Goal: Task Accomplishment & Management: Complete application form

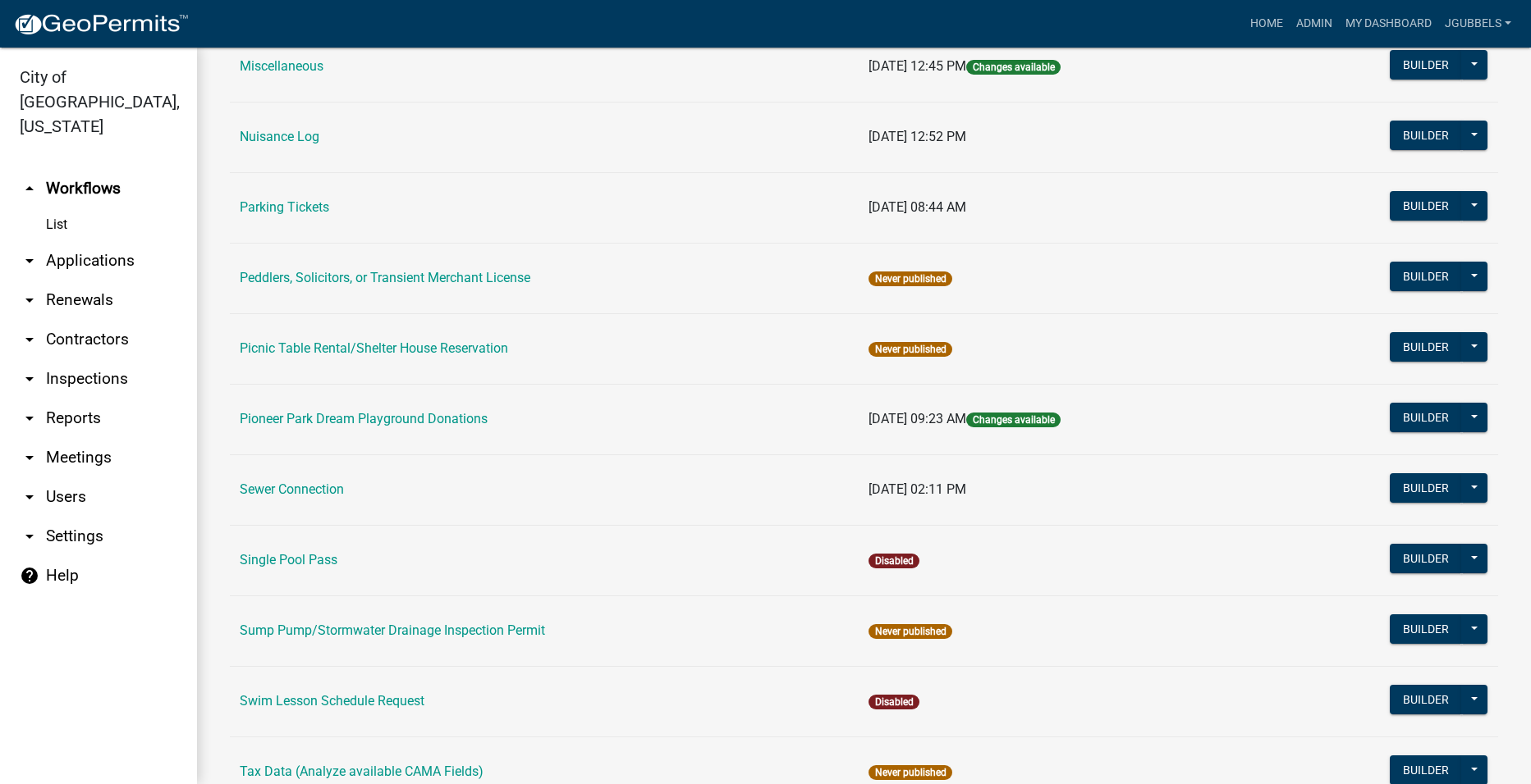
scroll to position [957, 0]
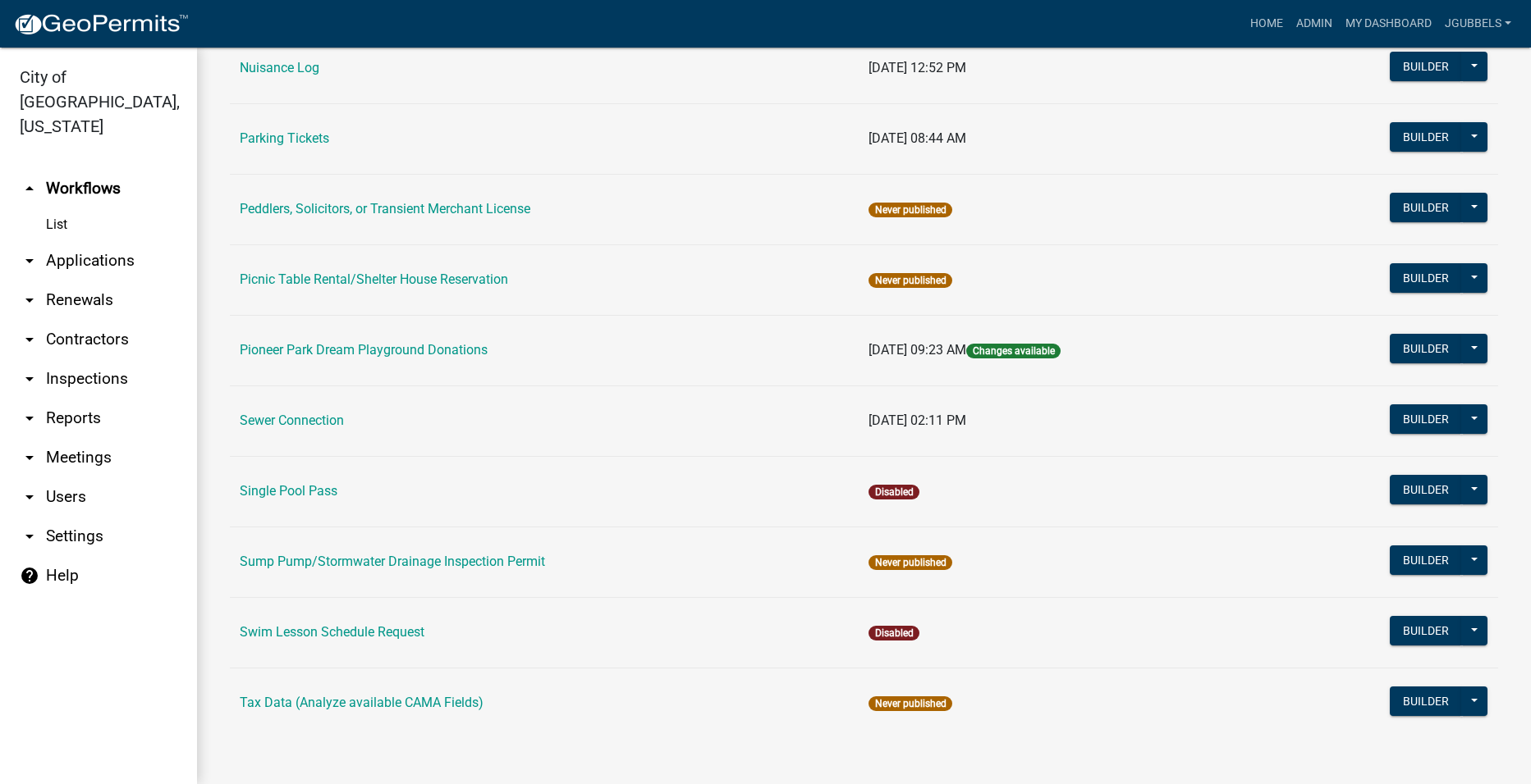
click at [294, 136] on link "Parking Tickets" at bounding box center [284, 138] width 90 height 16
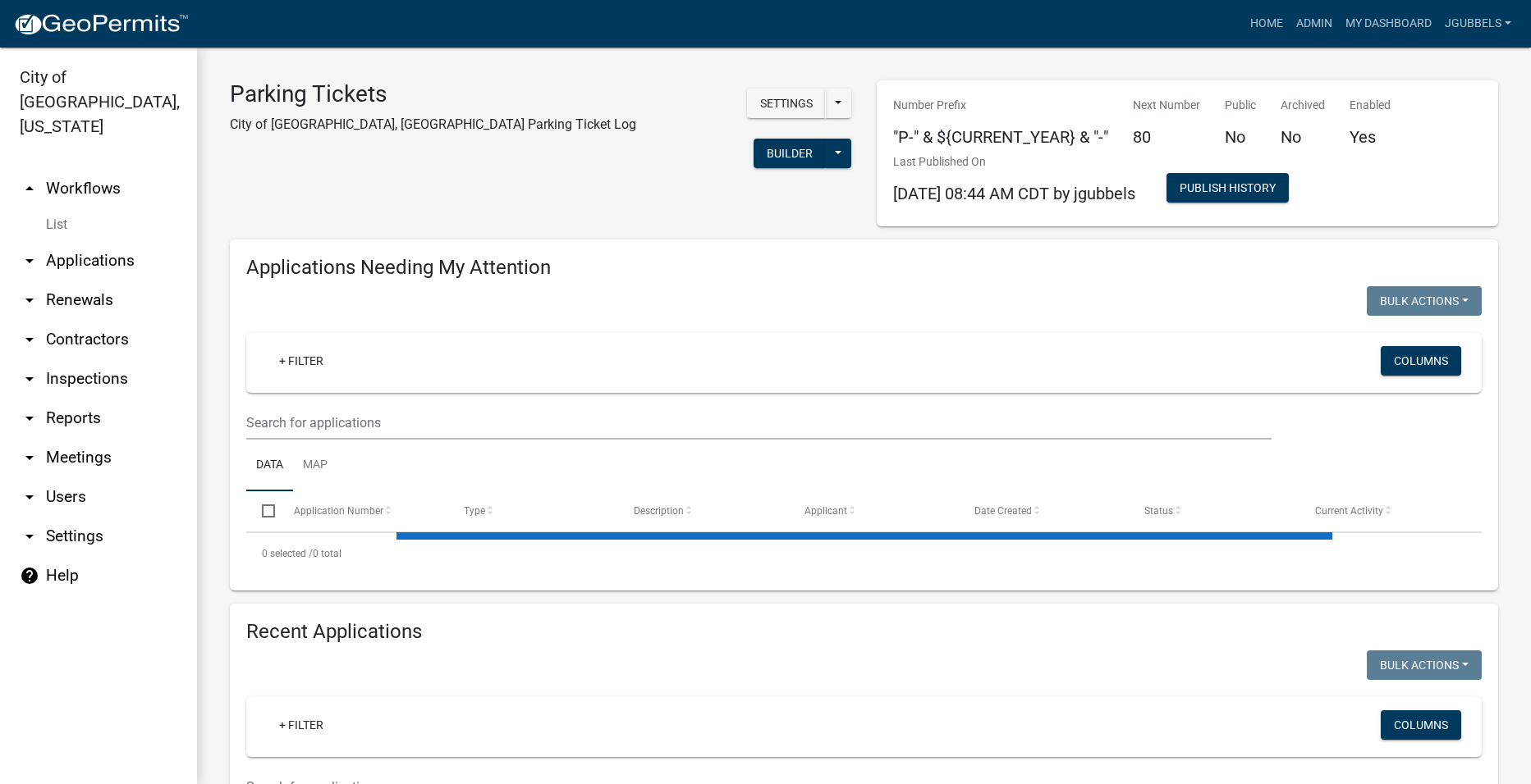
select select "2: 50"
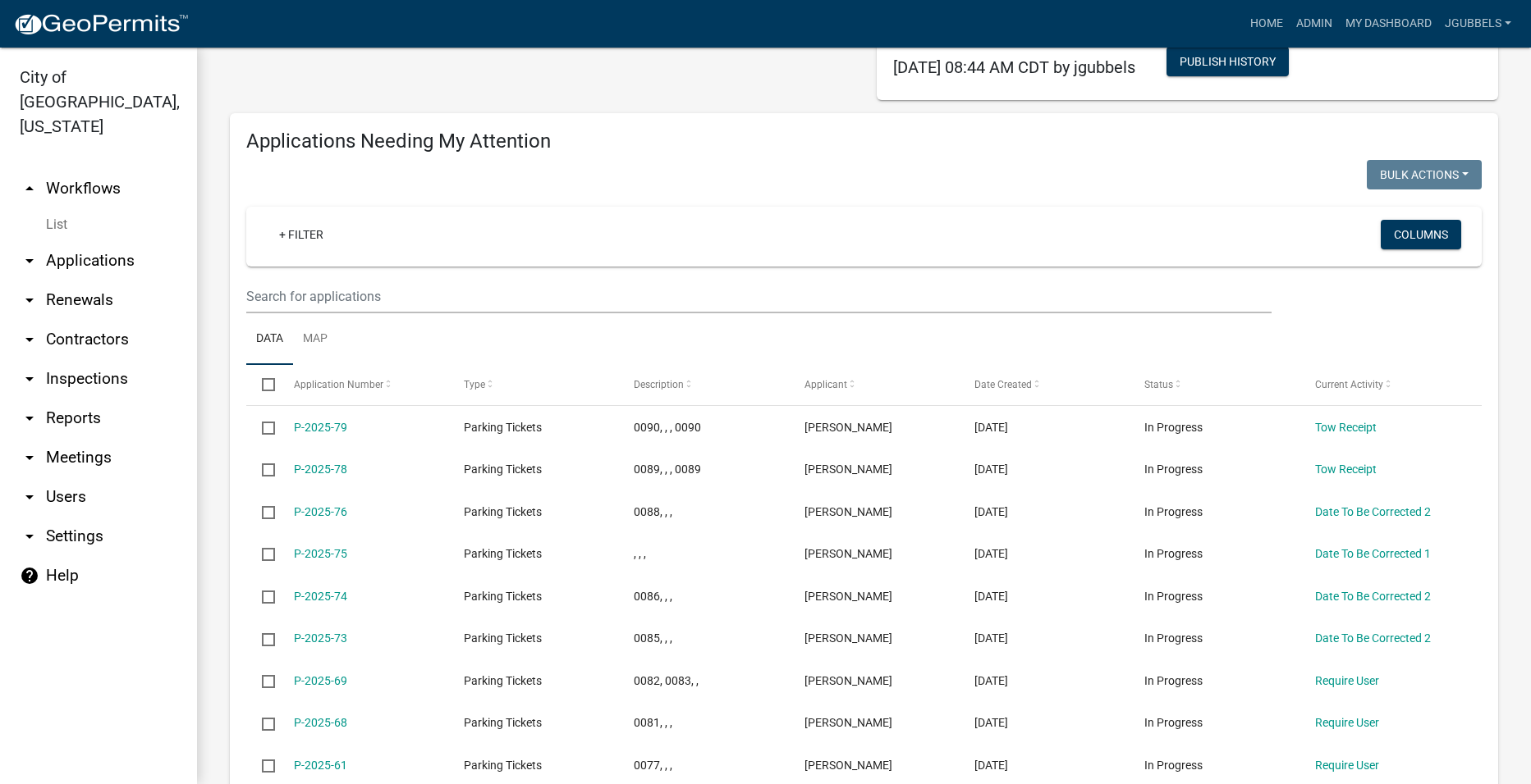
scroll to position [164, 0]
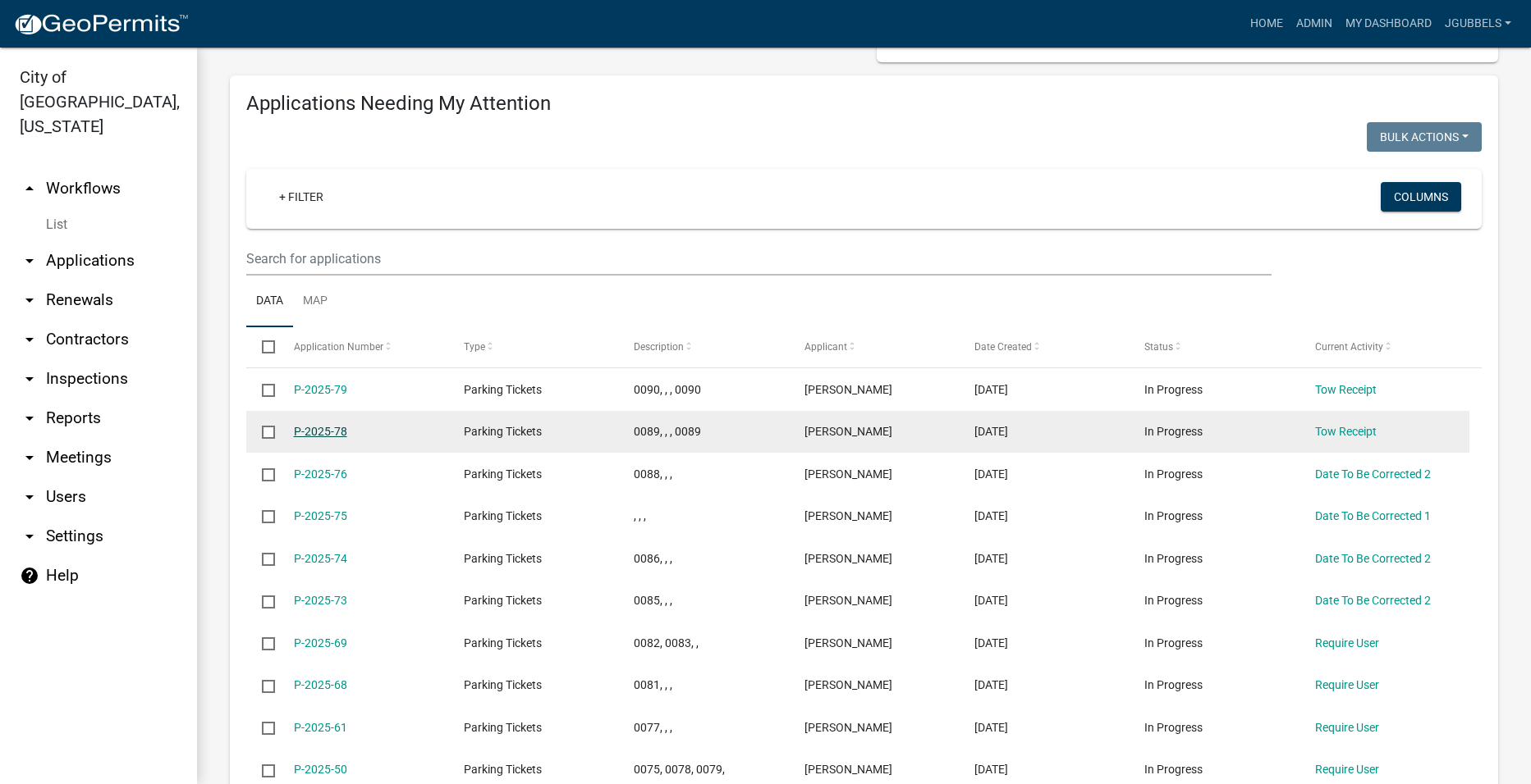
click at [329, 431] on link "P-2025-78" at bounding box center [320, 431] width 54 height 13
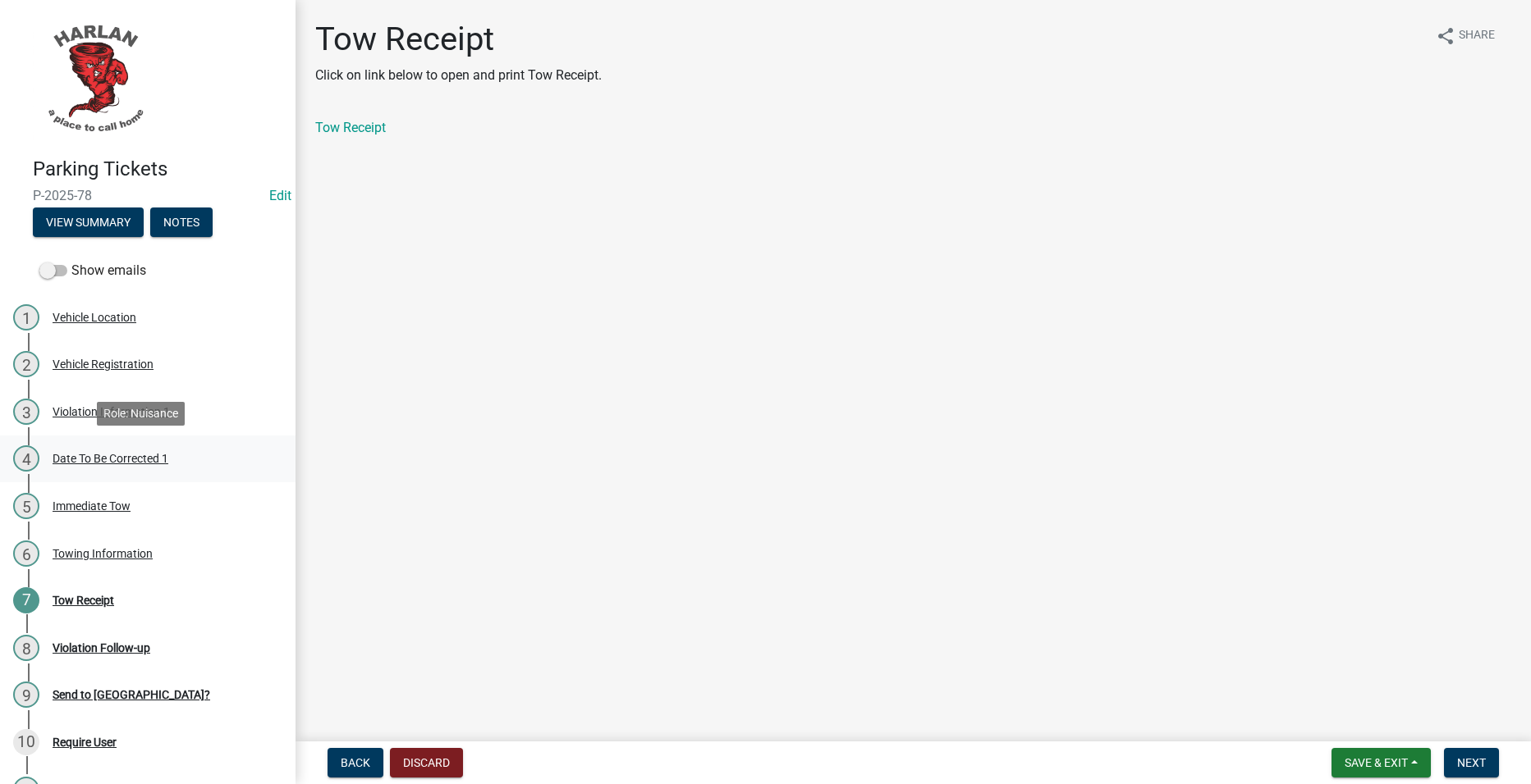
click at [196, 443] on link "4 Date To Be Corrected 1" at bounding box center [147, 459] width 295 height 47
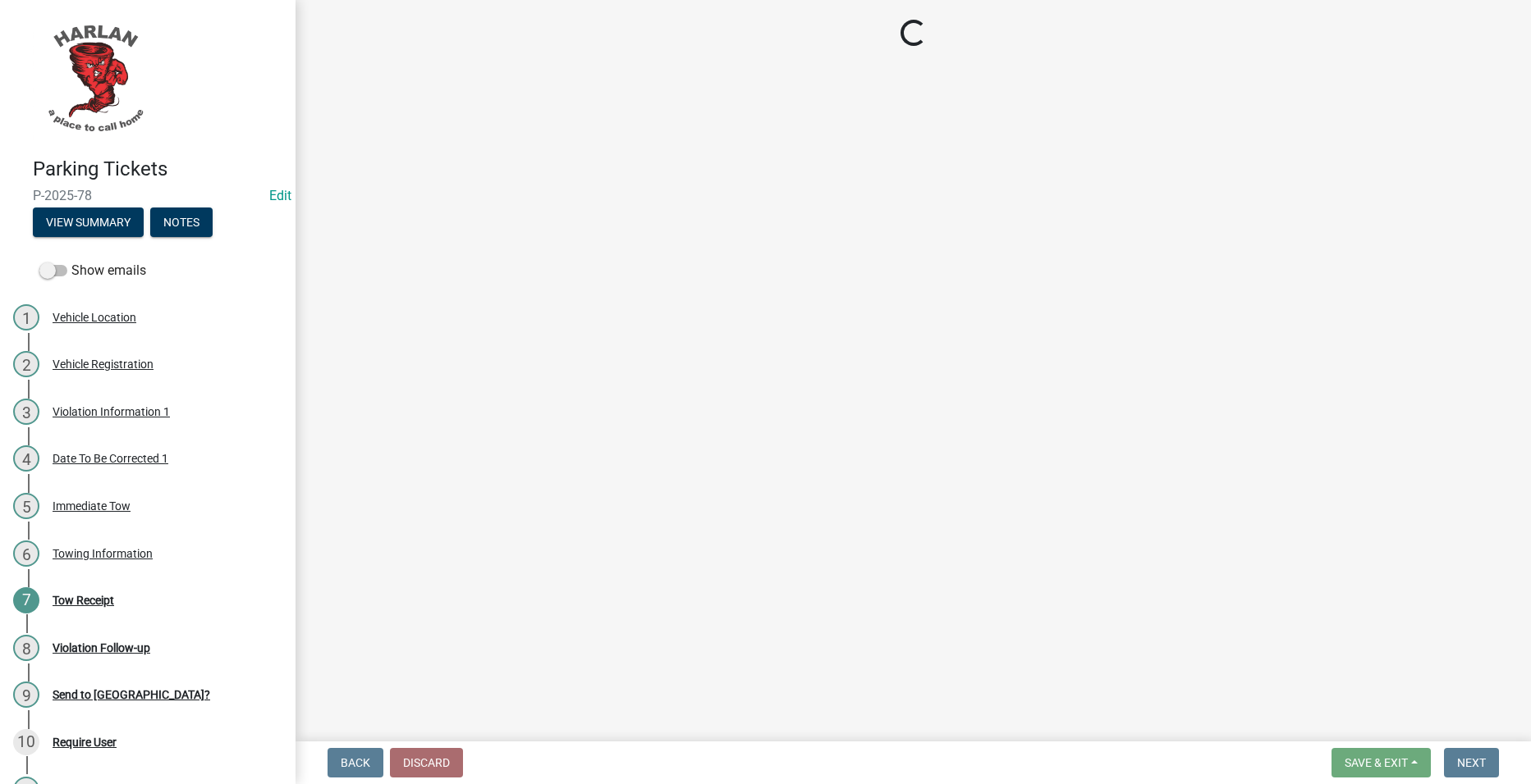
select select "4d712faf-da68-4fce-8593-8358734038f3"
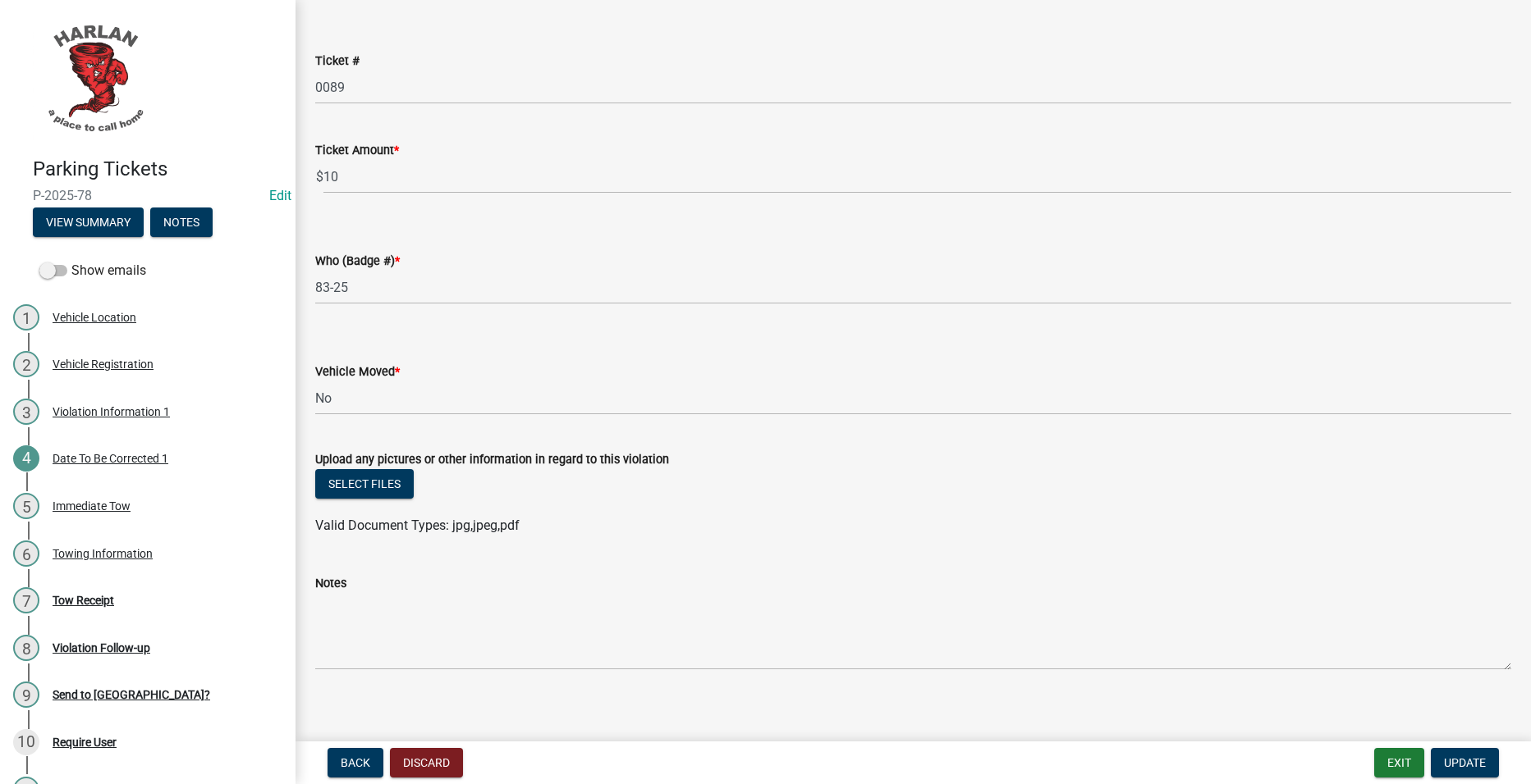
scroll to position [235, 0]
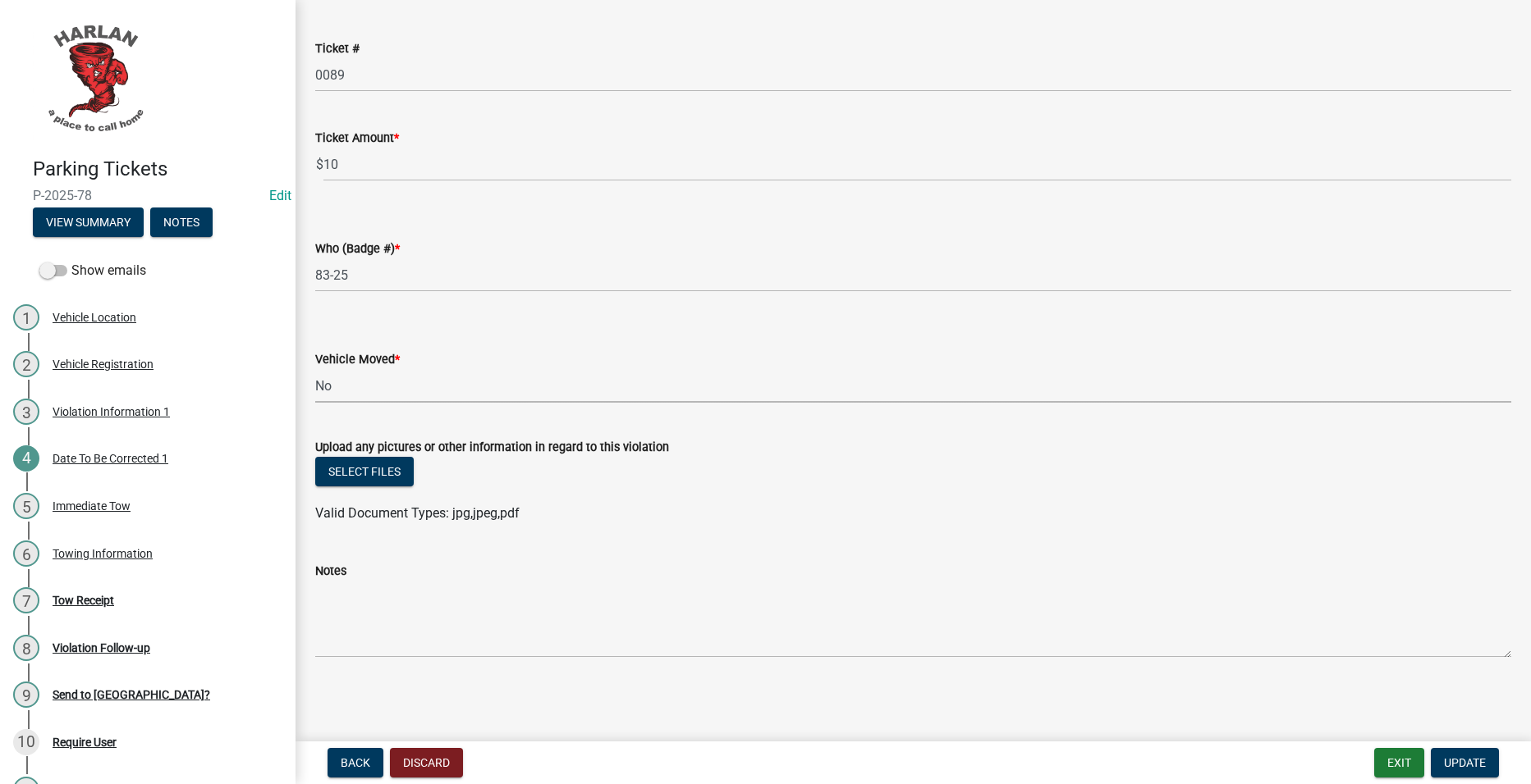
click at [515, 382] on select "Select Item... Yes No" at bounding box center [913, 386] width 1196 height 34
click at [315, 369] on select "Select Item... Yes No" at bounding box center [913, 386] width 1196 height 34
select select "48a692b8-104f-4075-9072-841642fea642"
click at [1469, 759] on span "Update" at bounding box center [1465, 763] width 42 height 13
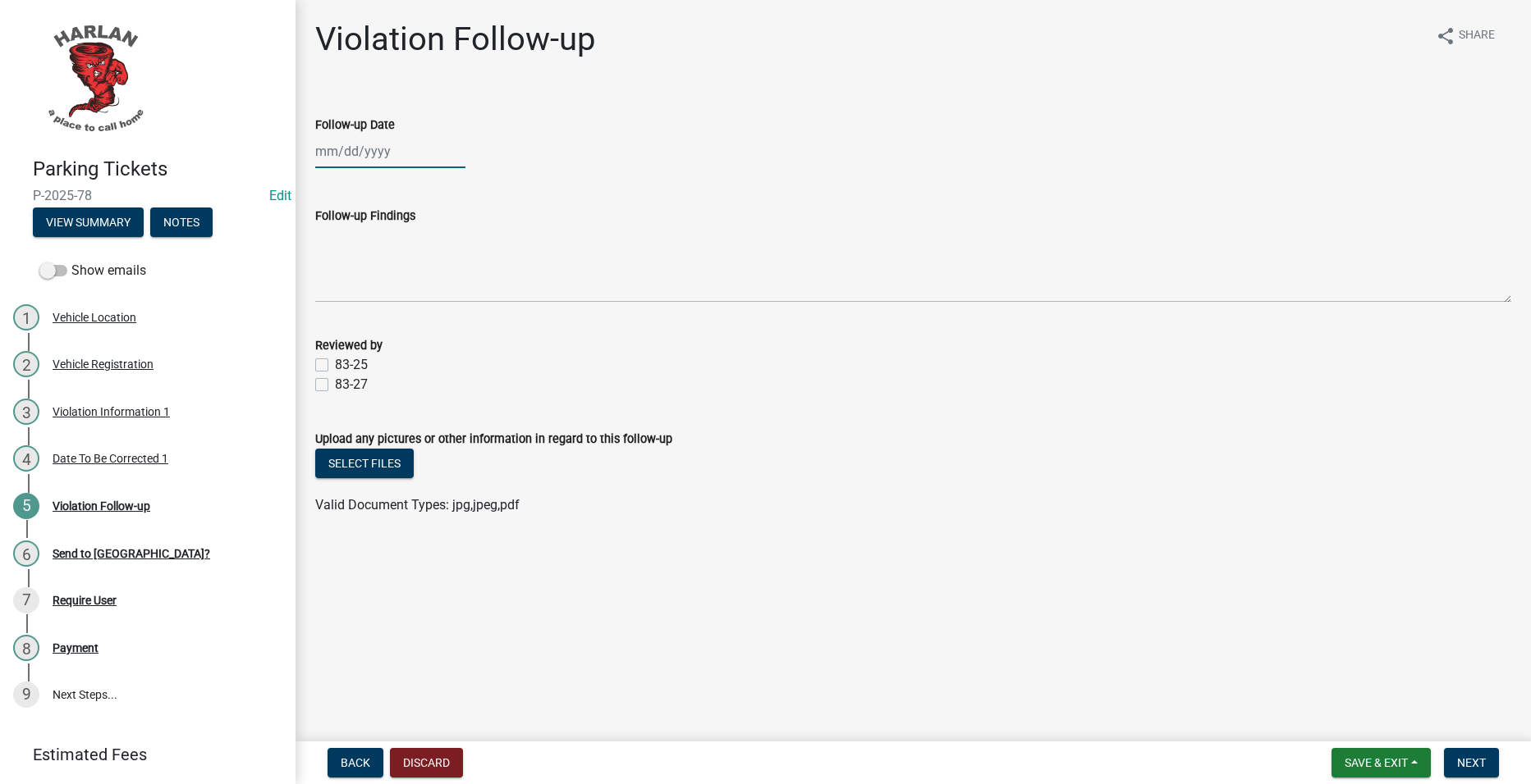
click at [340, 155] on div at bounding box center [390, 152] width 150 height 34
select select "9"
select select "2025"
click at [363, 266] on div "9" at bounding box center [358, 265] width 26 height 26
type input "[DATE]"
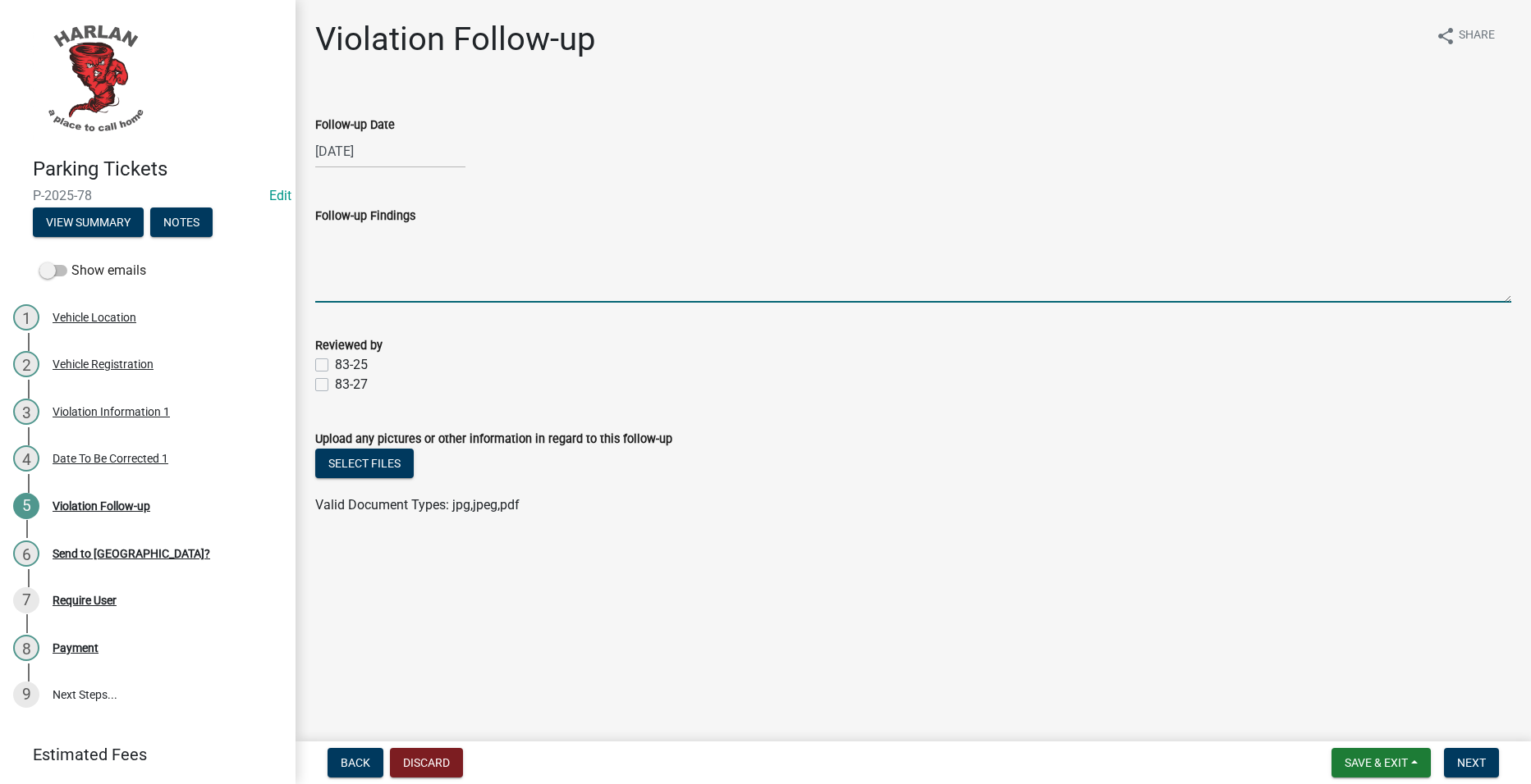
click at [465, 266] on textarea "Follow-up Findings" at bounding box center [913, 264] width 1196 height 77
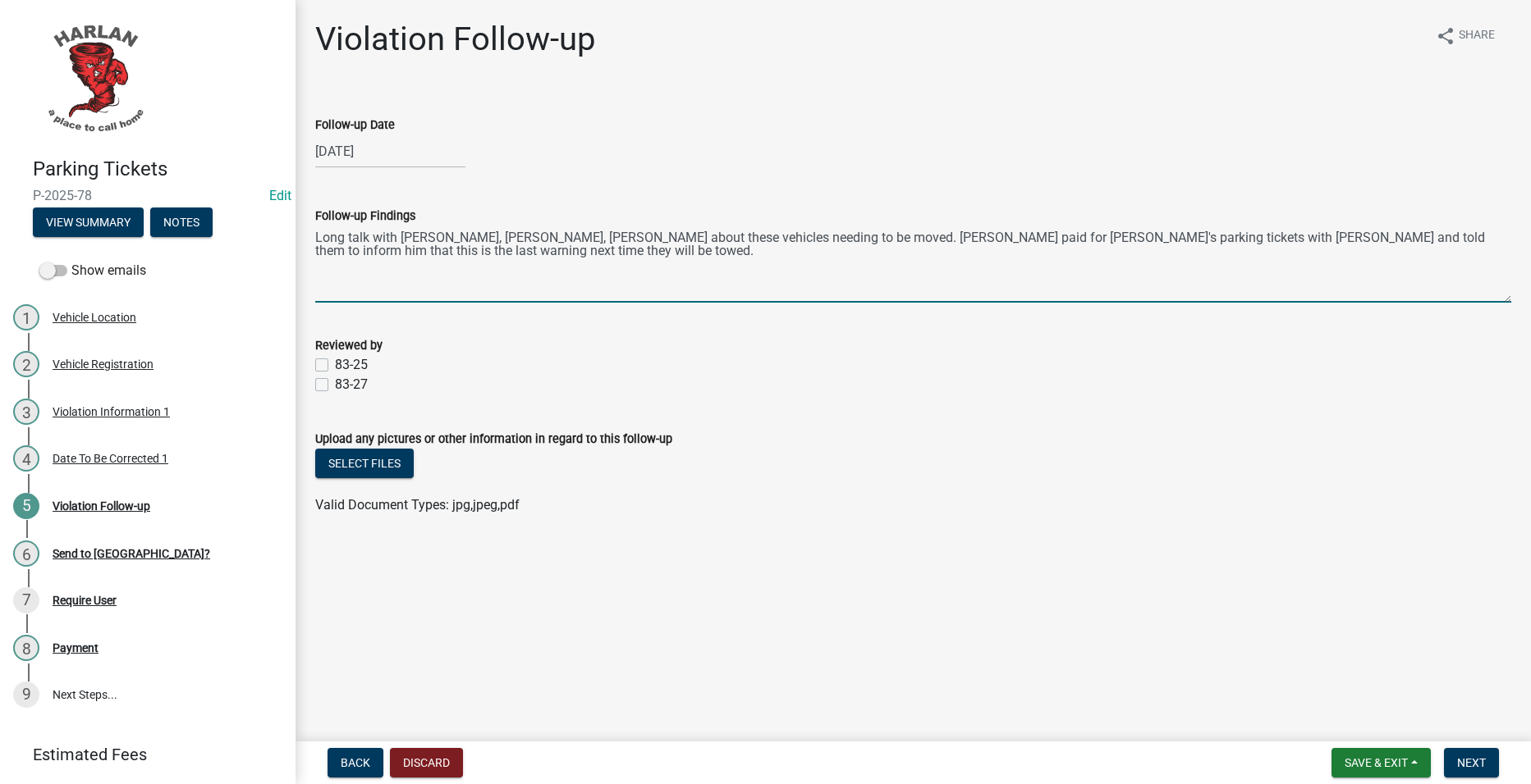
type textarea "Long talk with Skeeter, Bill, Kate about these vehicles needing to be moved. Ka…"
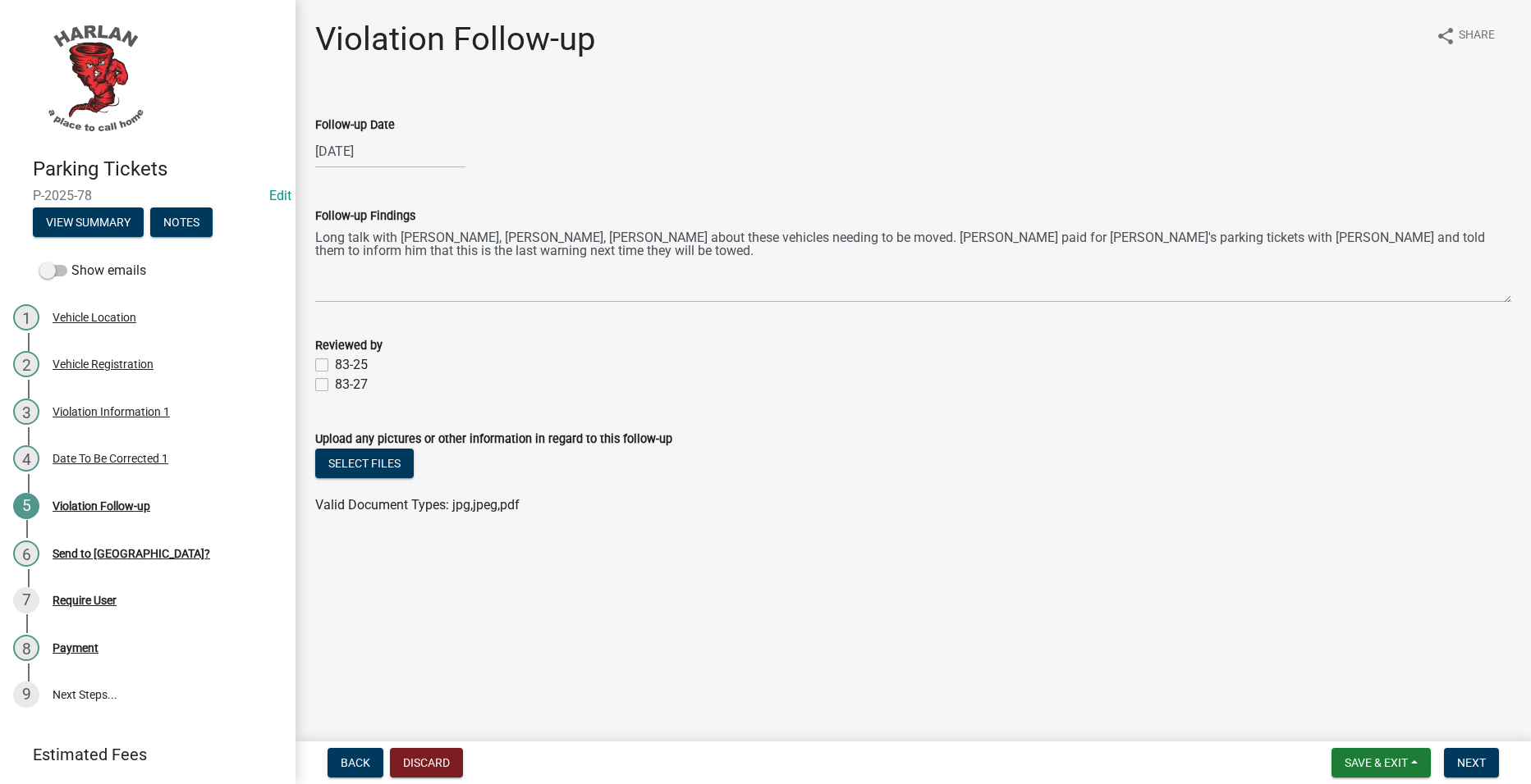
click at [357, 358] on label "83-25" at bounding box center [351, 365] width 33 height 20
drag, startPoint x: 358, startPoint y: 356, endPoint x: 339, endPoint y: 383, distance: 33.0
click at [338, 368] on label "83-25" at bounding box center [351, 365] width 33 height 20
click at [338, 366] on input "83-25" at bounding box center [340, 360] width 10 height 10
checkbox input "true"
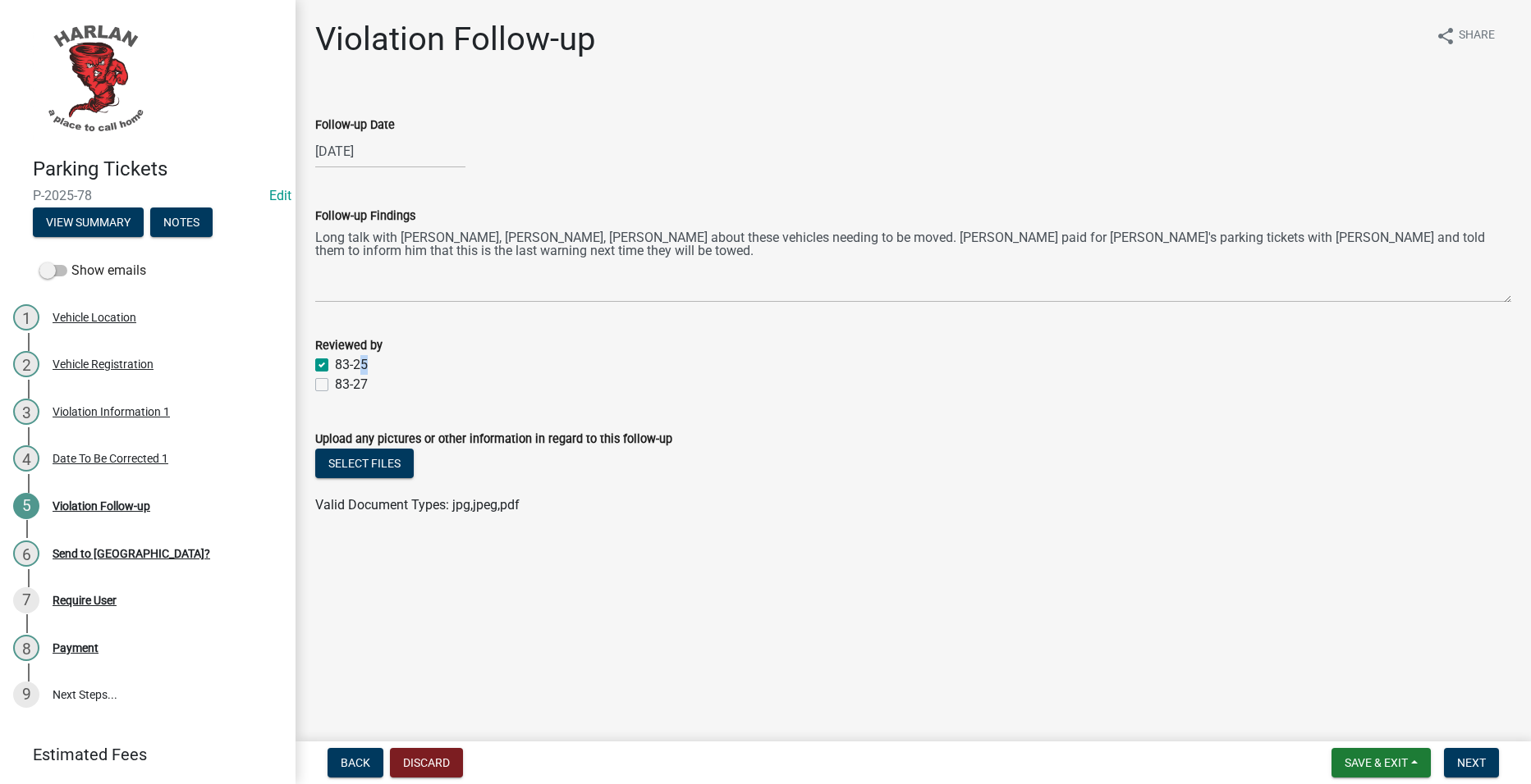
checkbox input "false"
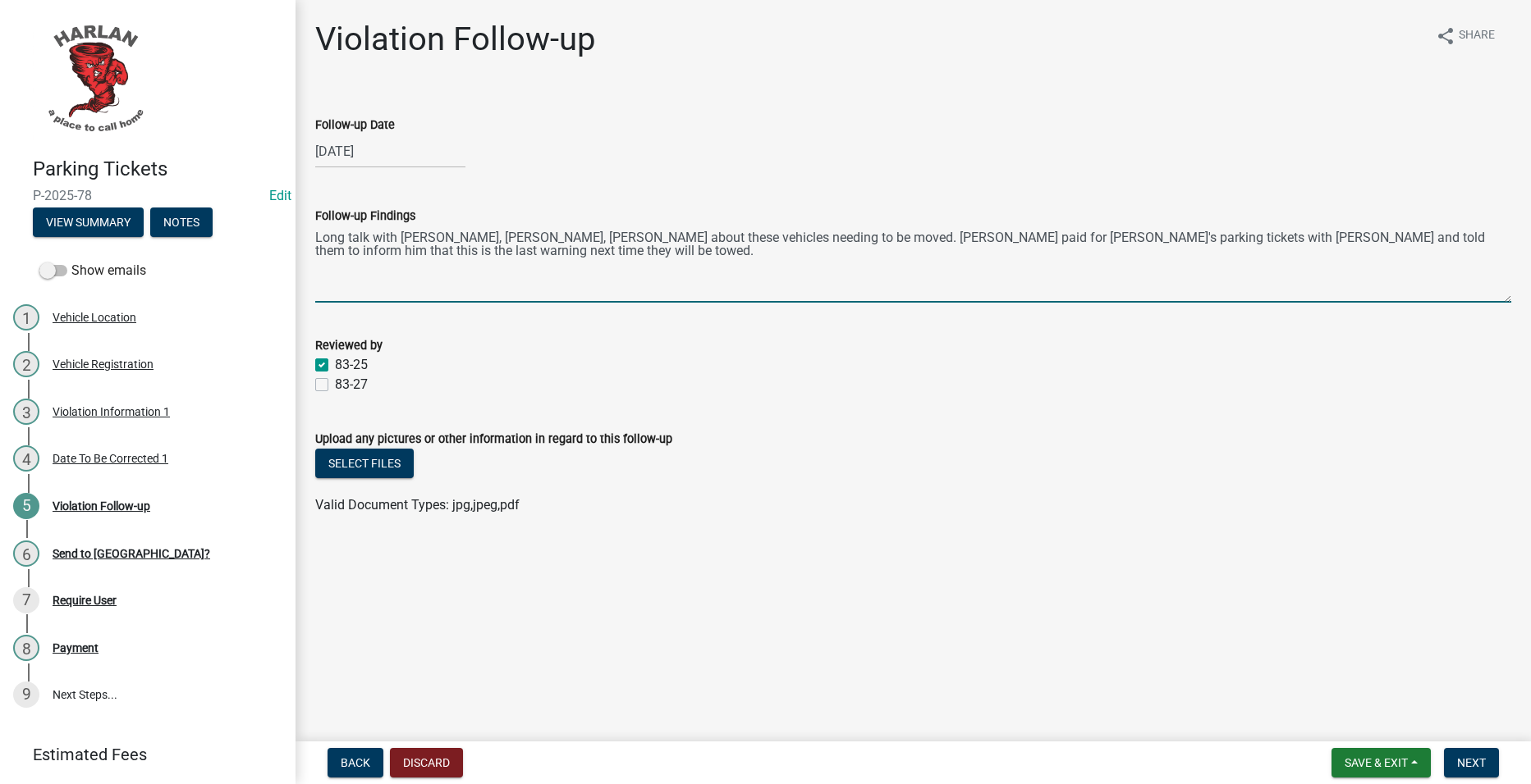
click at [425, 259] on textarea "Long talk with Skeeter, Bill, Kate about these vehicles needing to be moved. Ka…" at bounding box center [913, 264] width 1196 height 77
click at [425, 258] on textarea "Long talk with Skeeter, Bill, Kate about these vehicles needing to be moved. Ka…" at bounding box center [913, 264] width 1196 height 77
click at [405, 462] on button "Select files" at bounding box center [364, 463] width 98 height 29
click at [582, 274] on textarea "Long talk with Skeeter, Bill, Kate about these vehicles needing to be moved. Ka…" at bounding box center [913, 264] width 1196 height 77
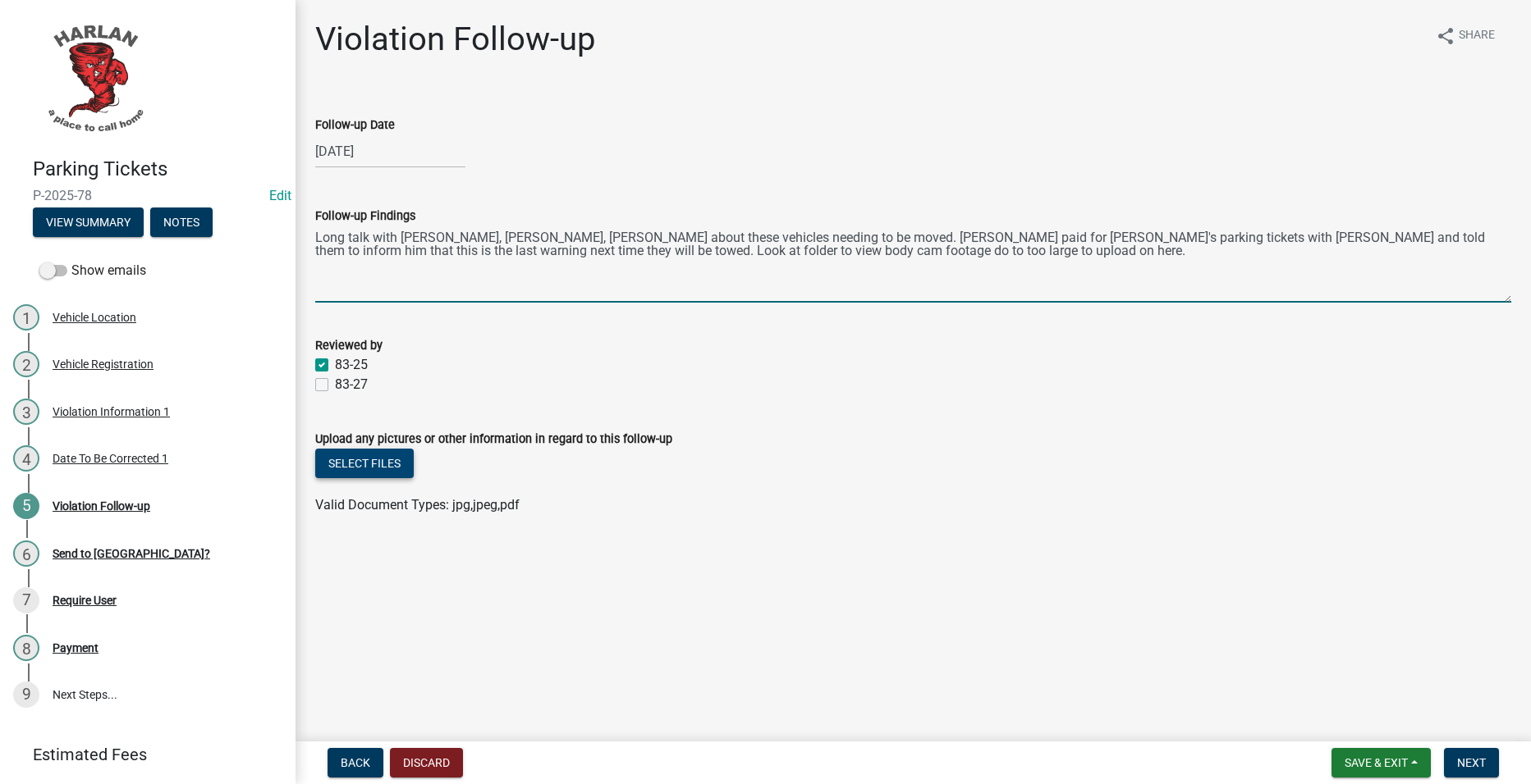
type textarea "Long talk with [PERSON_NAME], [PERSON_NAME], [PERSON_NAME] about these vehicles…"
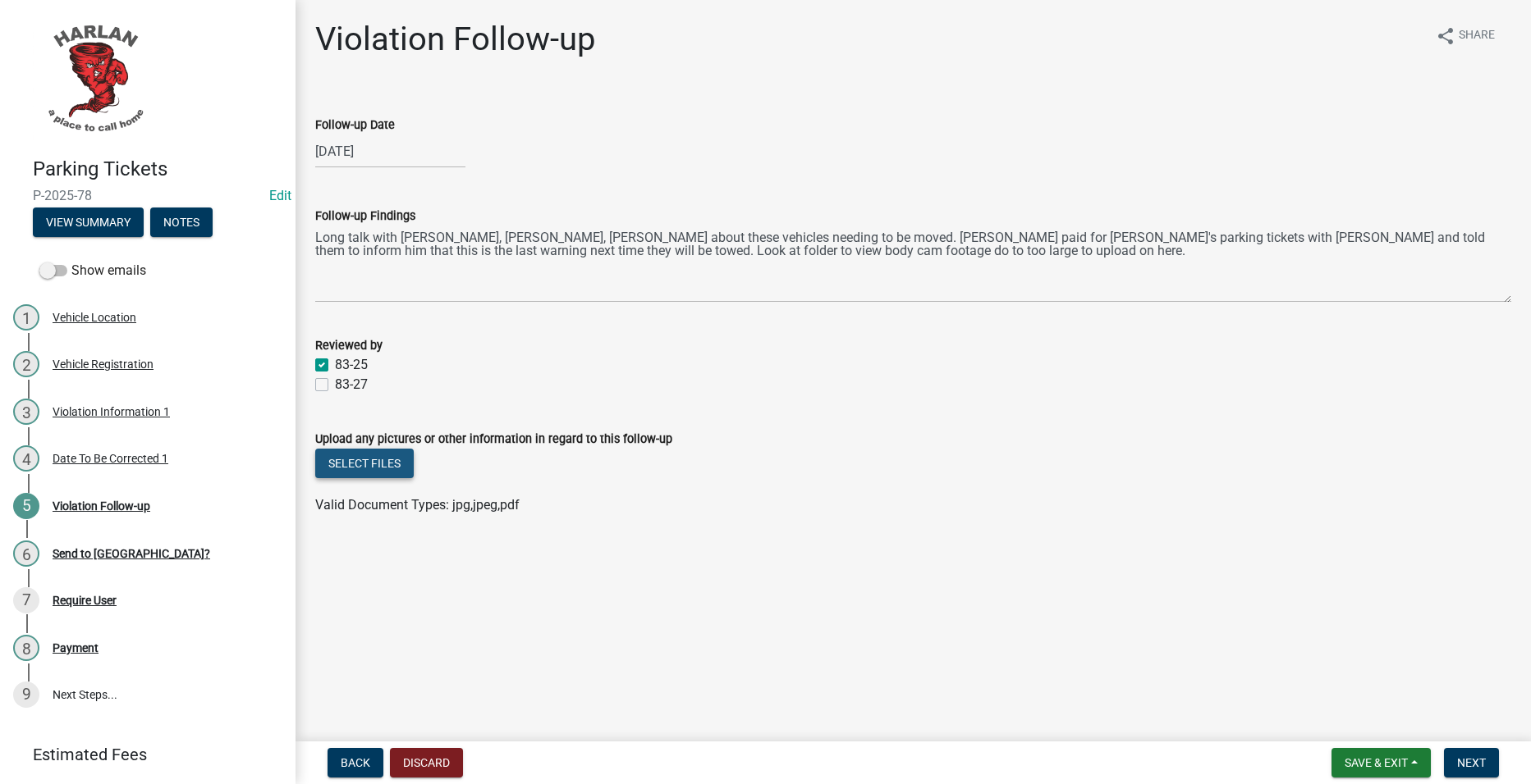
click at [368, 463] on button "Select files" at bounding box center [364, 463] width 98 height 29
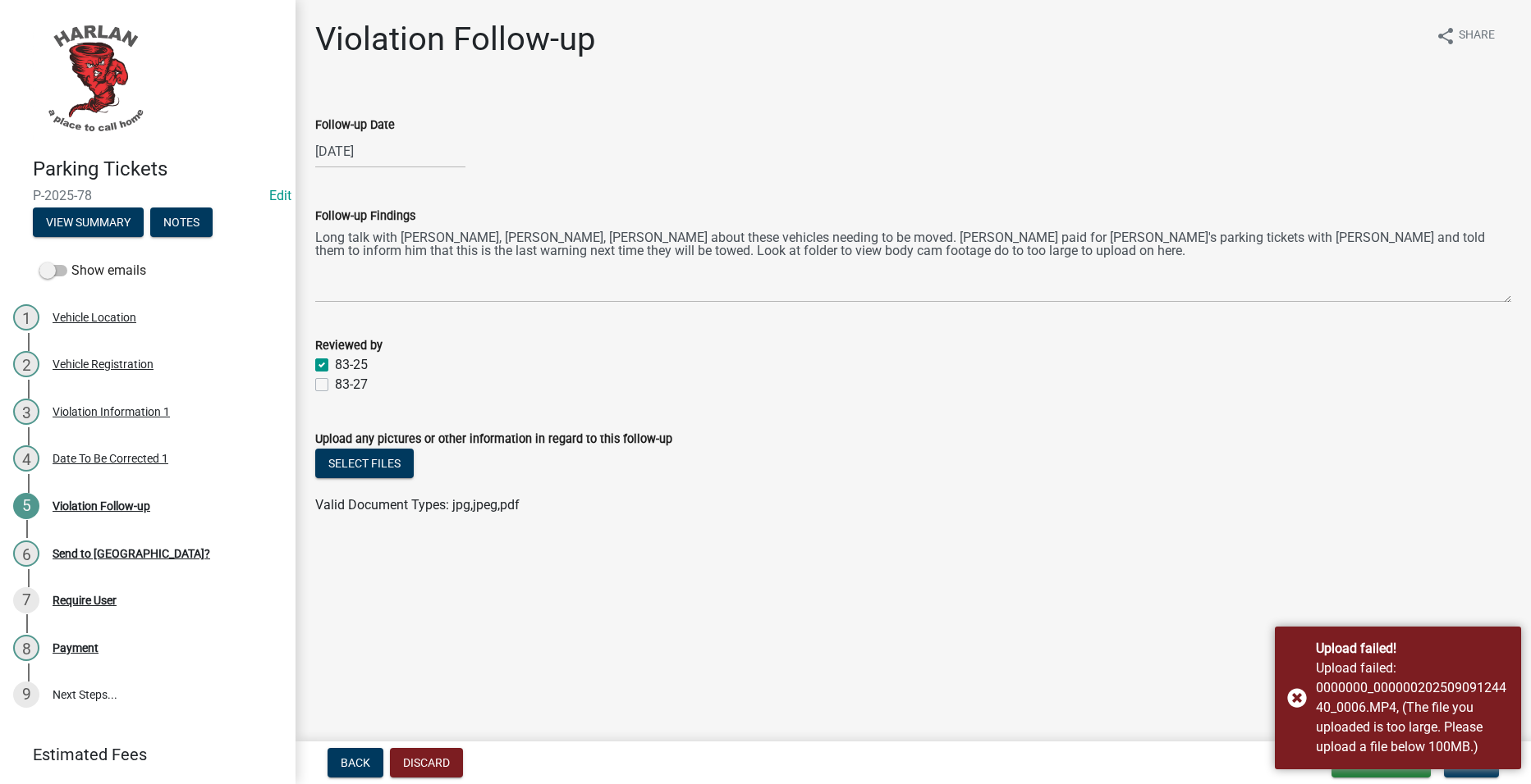
click at [1203, 441] on div "Upload any pictures or other information in regard to this follow-up" at bounding box center [913, 439] width 1196 height 20
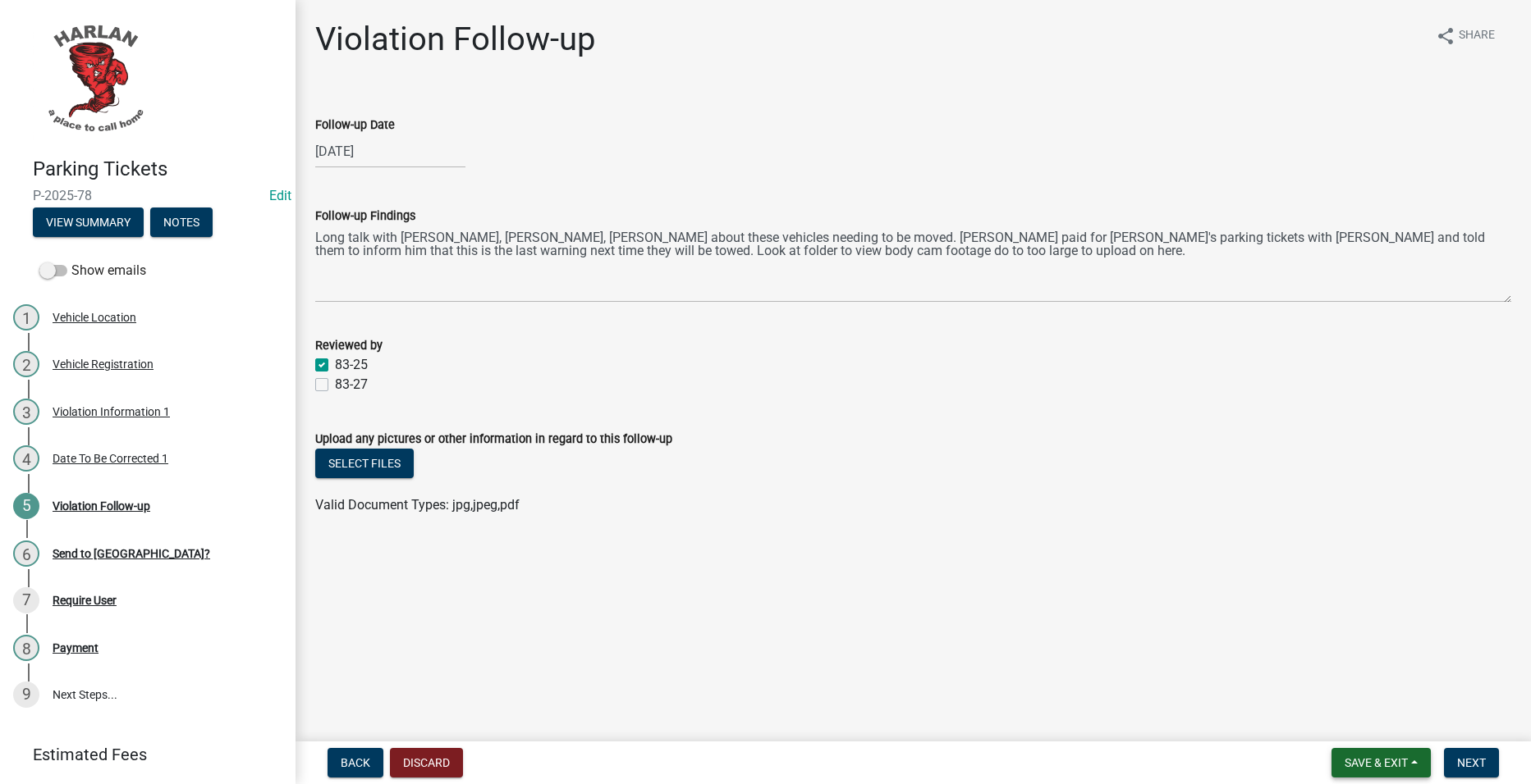
click at [1371, 755] on button "Save & Exit" at bounding box center [1381, 762] width 99 height 29
click at [1358, 688] on button "Save" at bounding box center [1365, 681] width 131 height 40
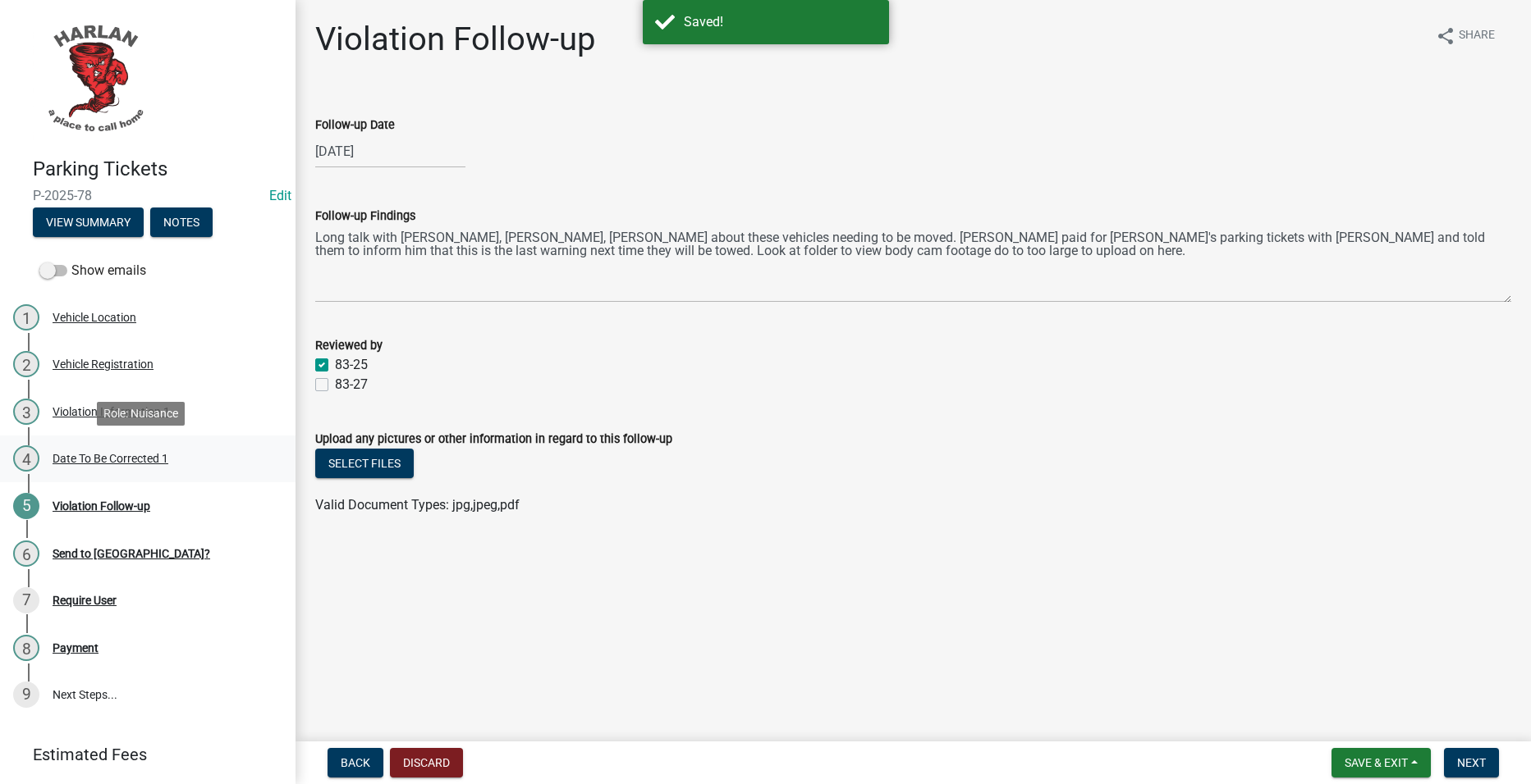
click at [177, 442] on link "4 Date To Be Corrected 1" at bounding box center [147, 459] width 295 height 47
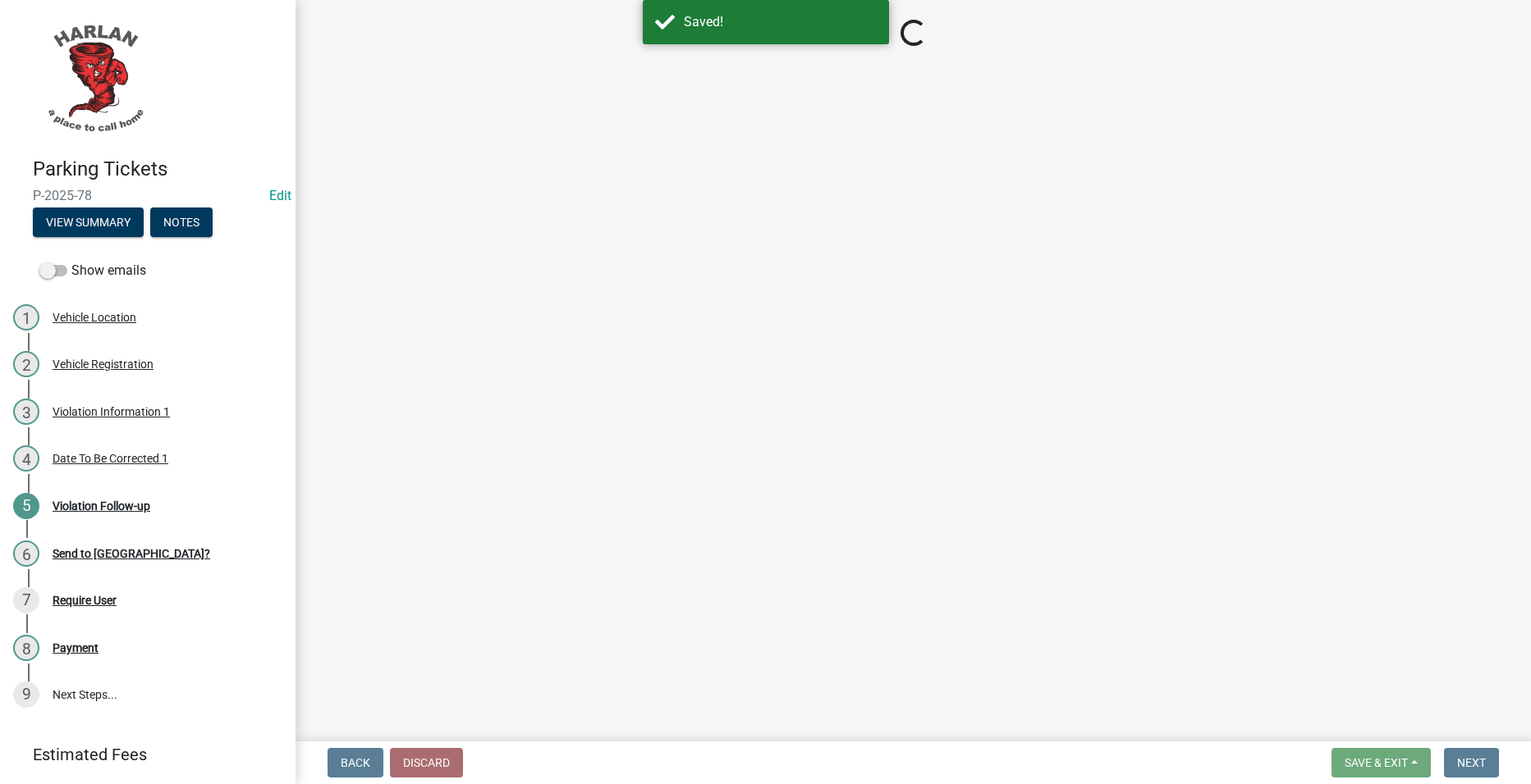
select select "4d712faf-da68-4fce-8593-8358734038f3"
select select "48a692b8-104f-4075-9072-841642fea642"
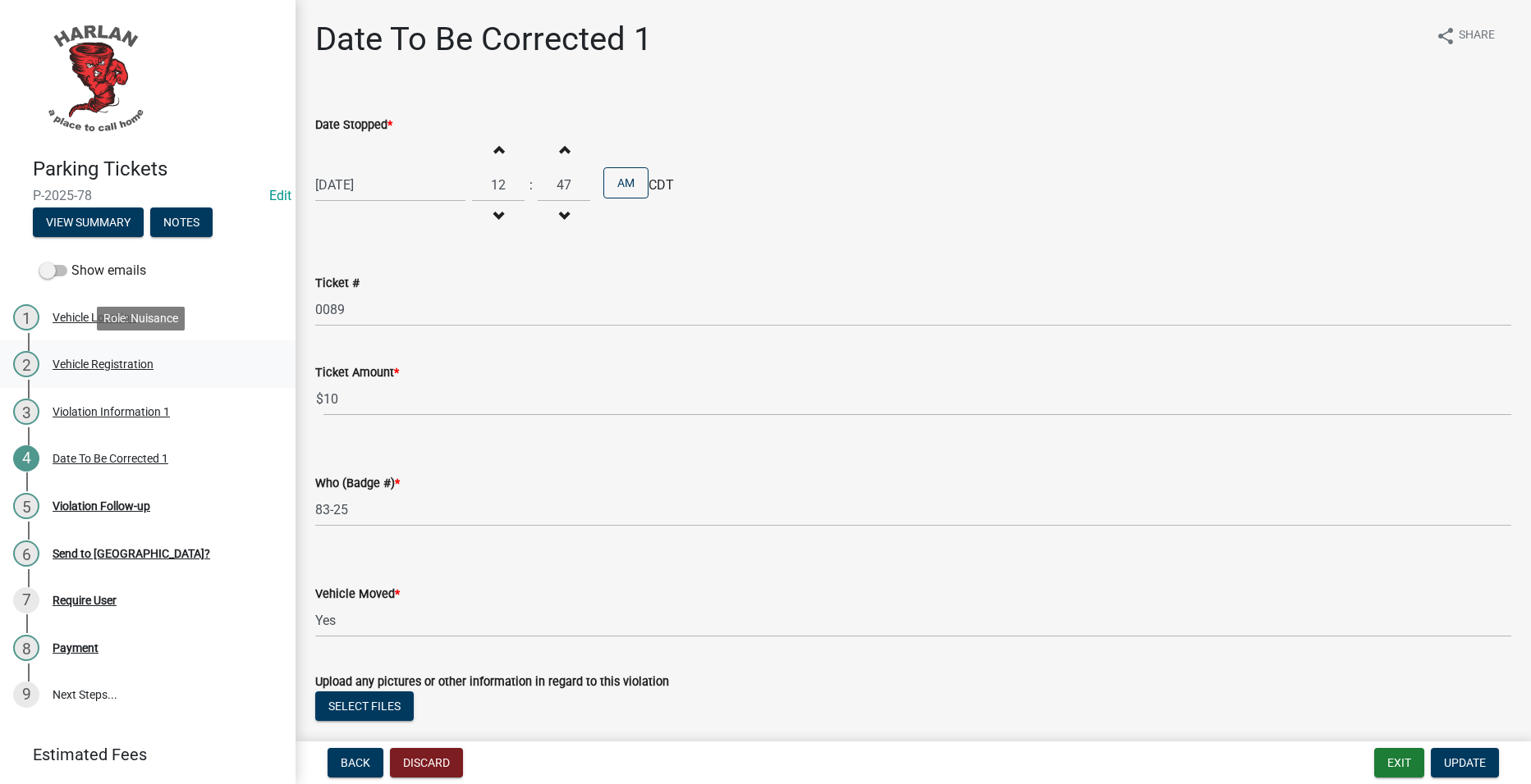
click at [132, 365] on div "Vehicle Registration" at bounding box center [103, 364] width 101 height 11
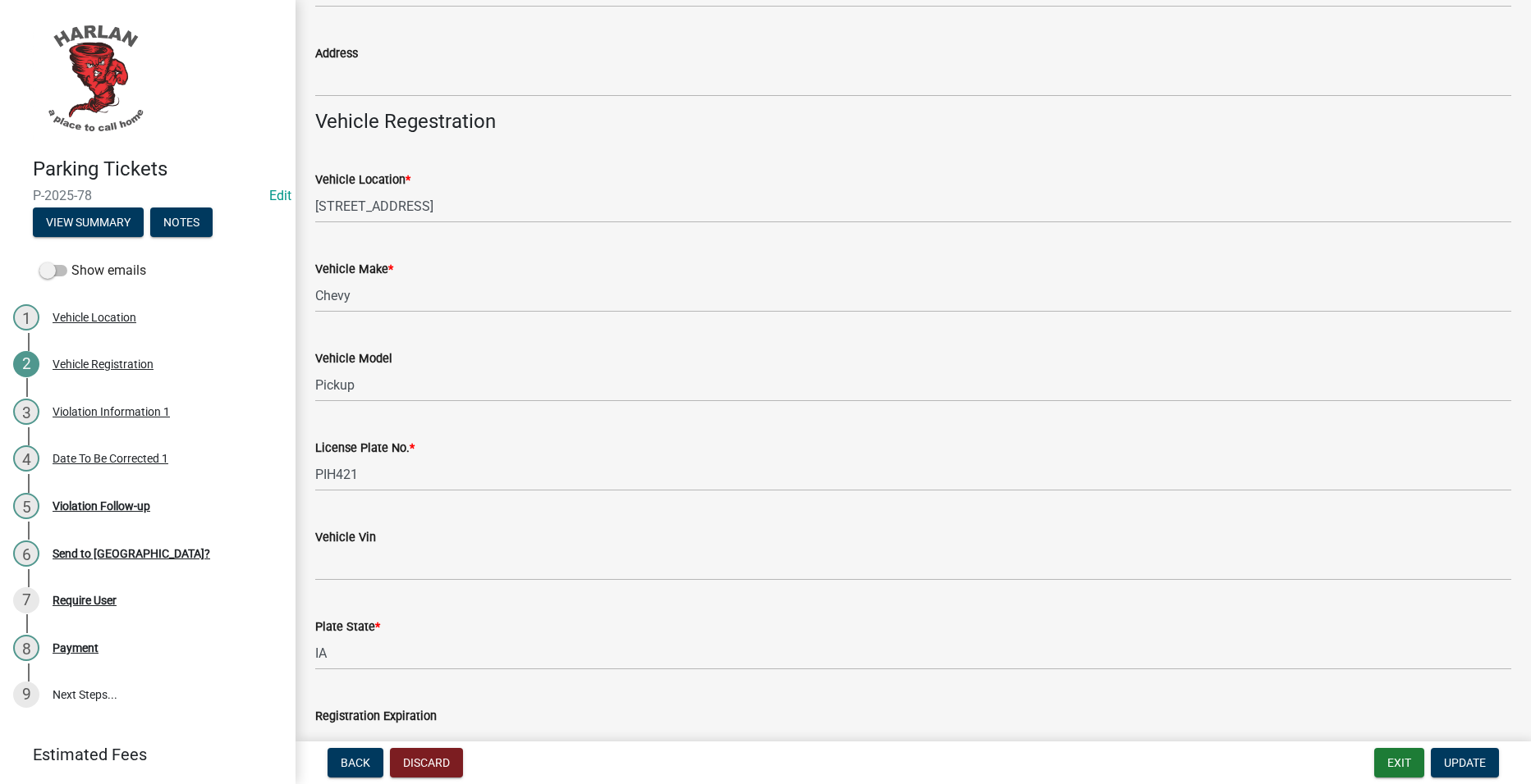
scroll to position [246, 0]
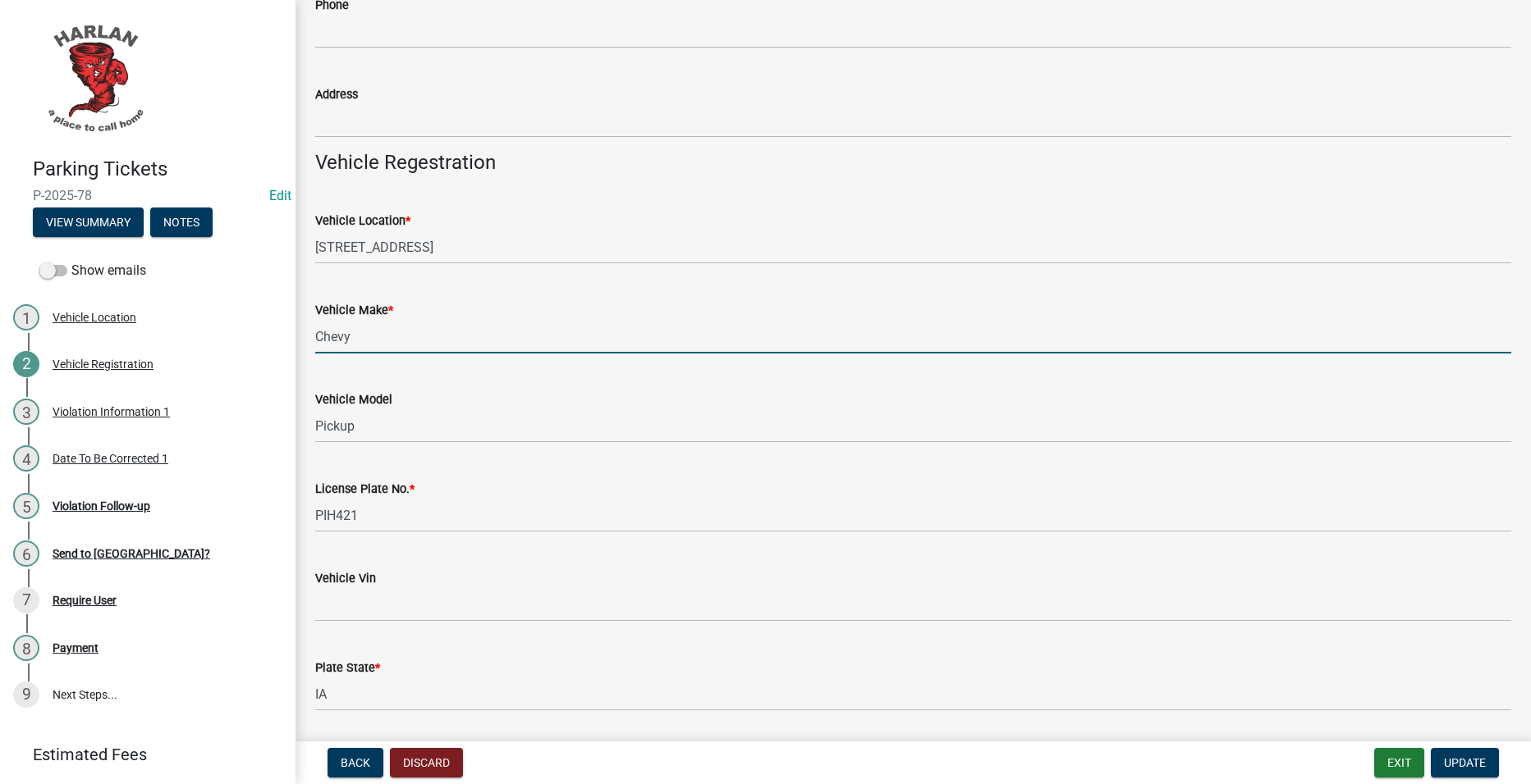
click at [481, 337] on input "Chevy" at bounding box center [913, 337] width 1196 height 34
click at [479, 337] on input "Chevy" at bounding box center [913, 337] width 1196 height 34
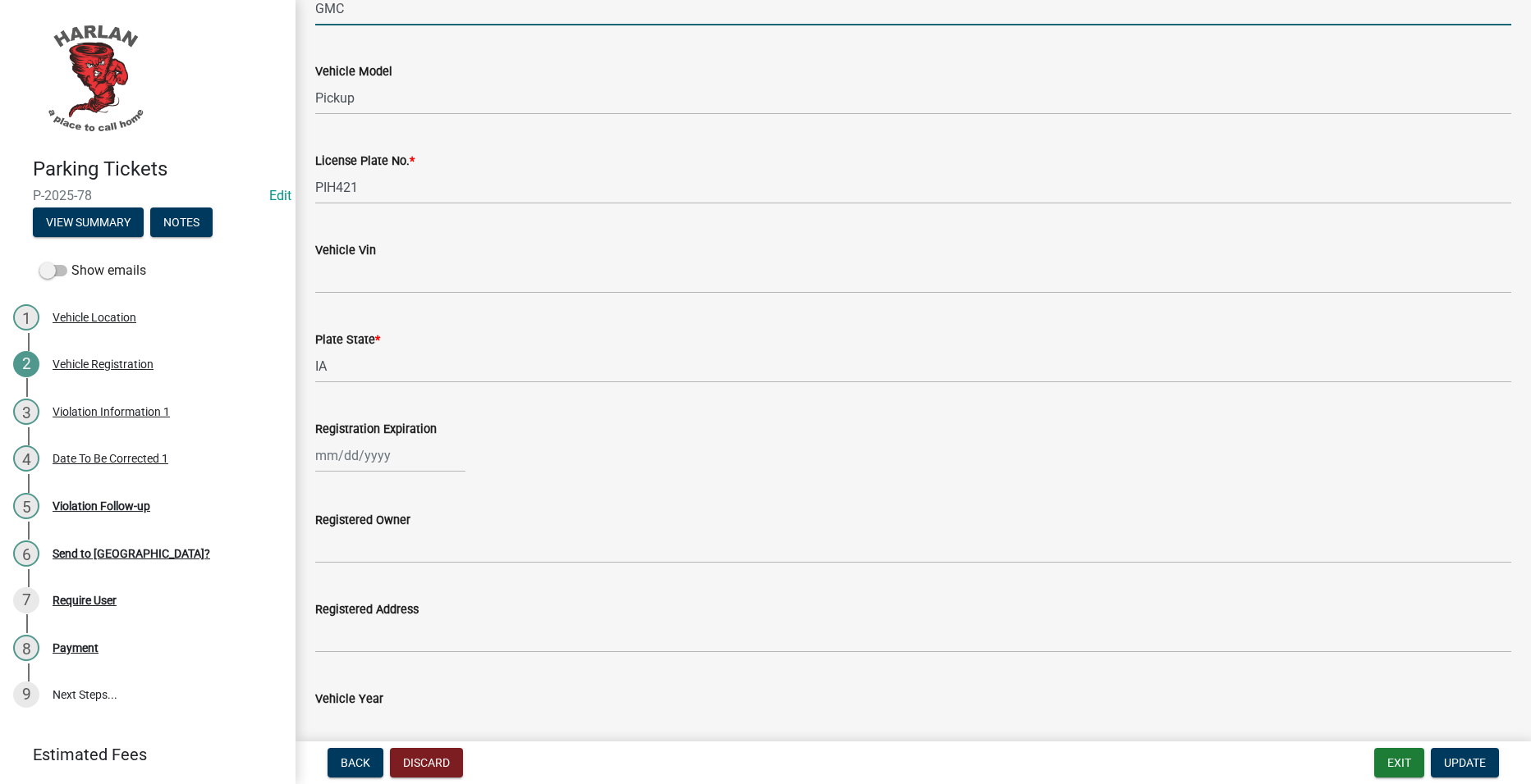
type input "GMC"
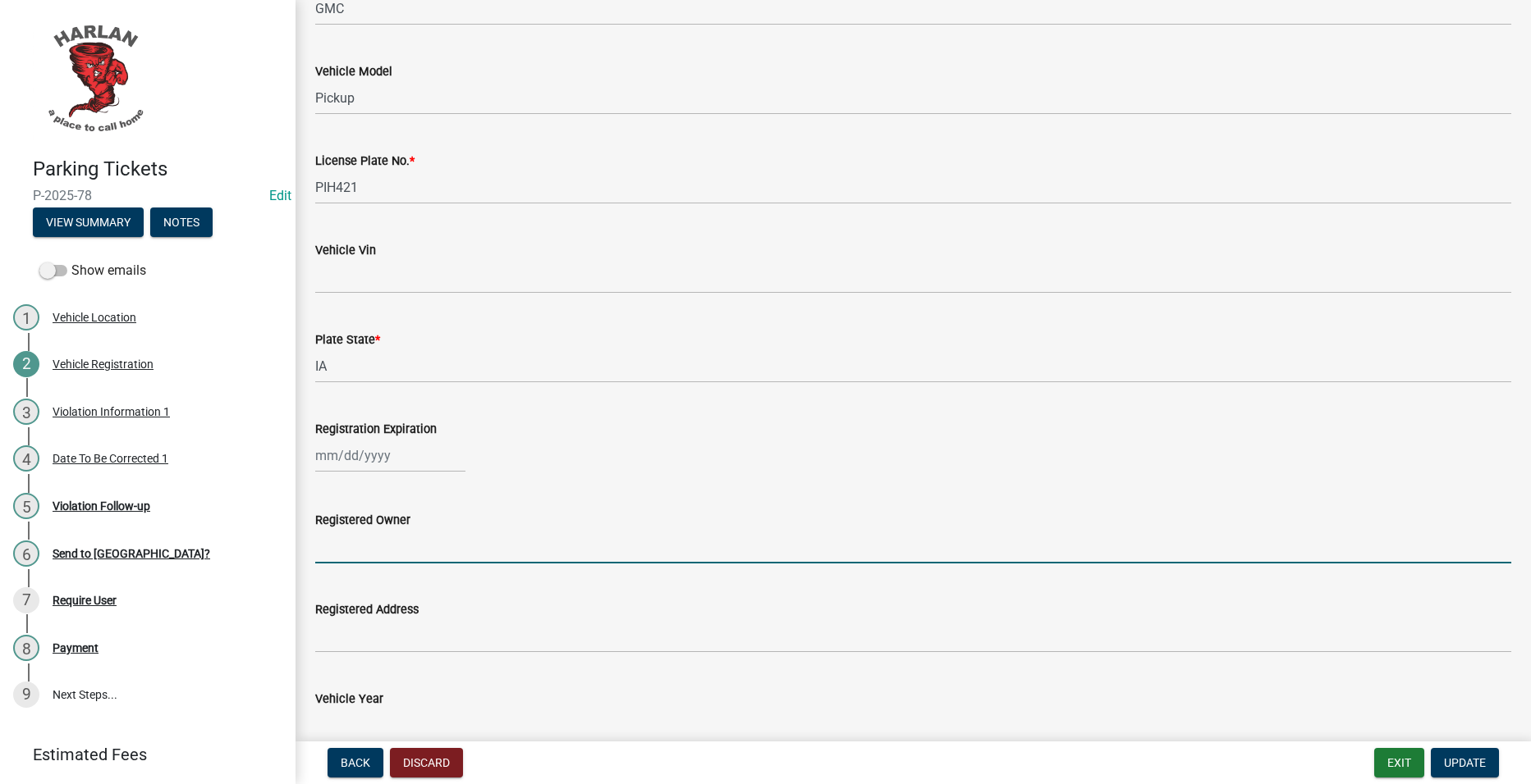
click at [563, 531] on input "Registered Owner" at bounding box center [913, 547] width 1196 height 34
type input "Michael Shuemann"
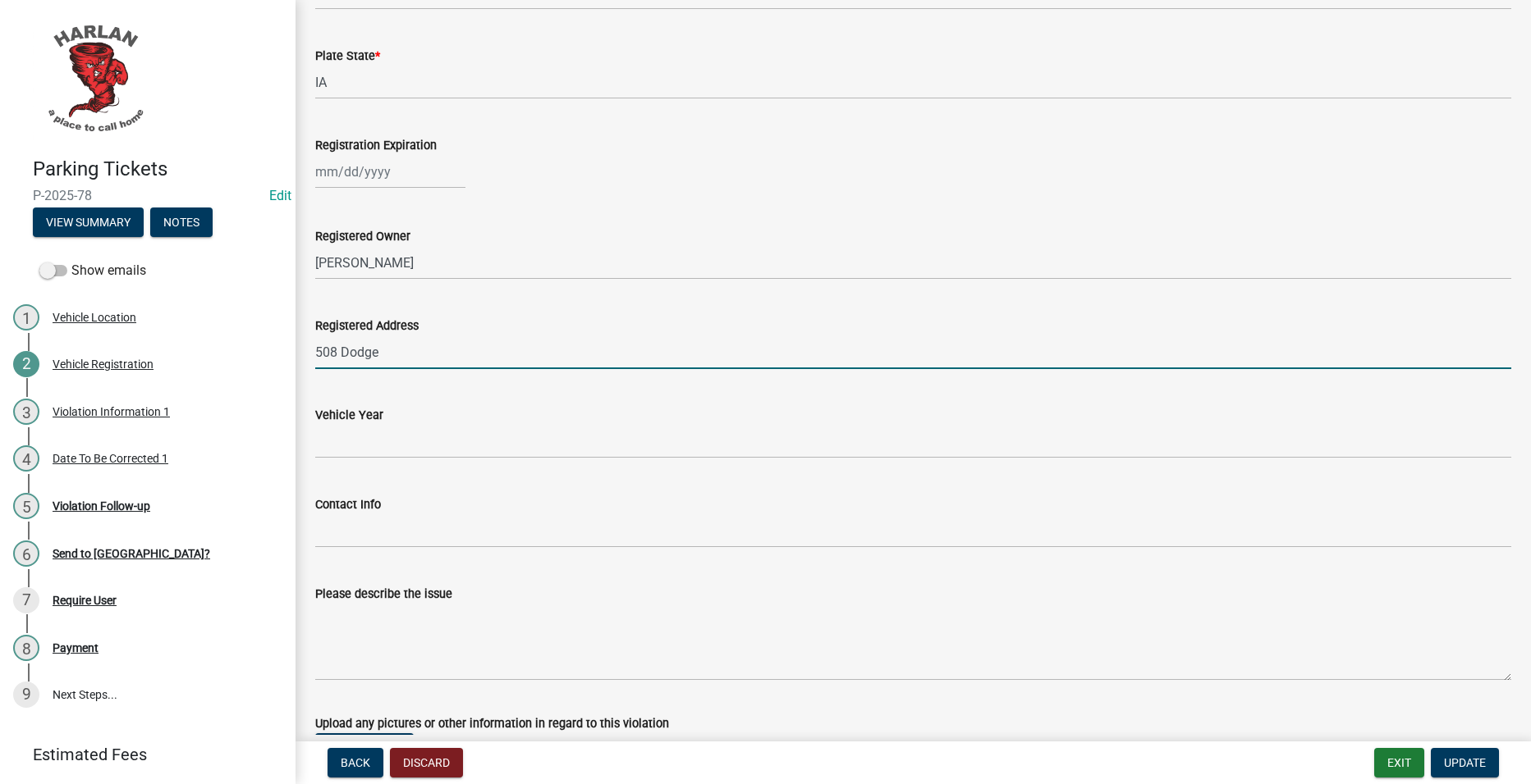
scroll to position [903, 0]
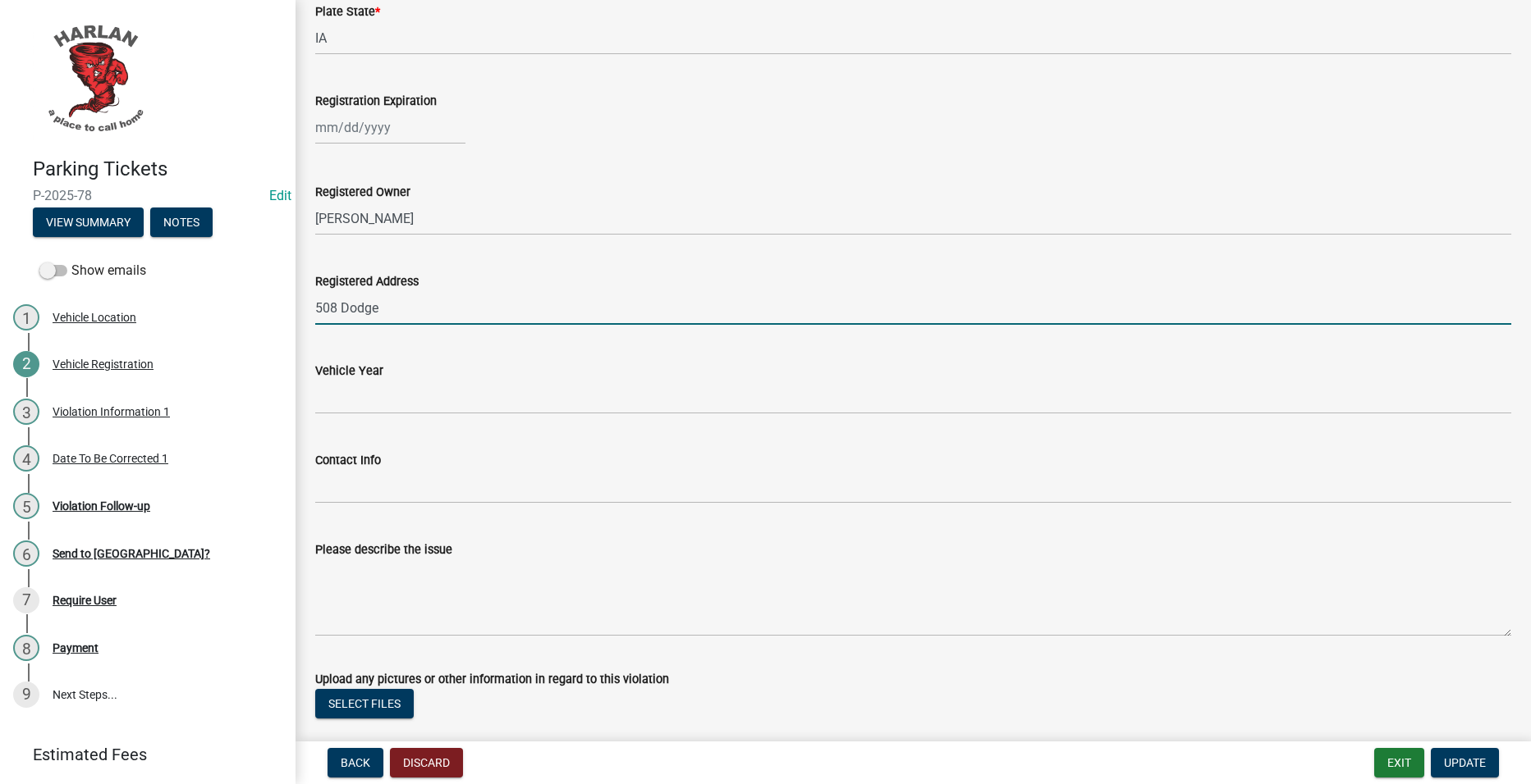
type input "508 Dodge"
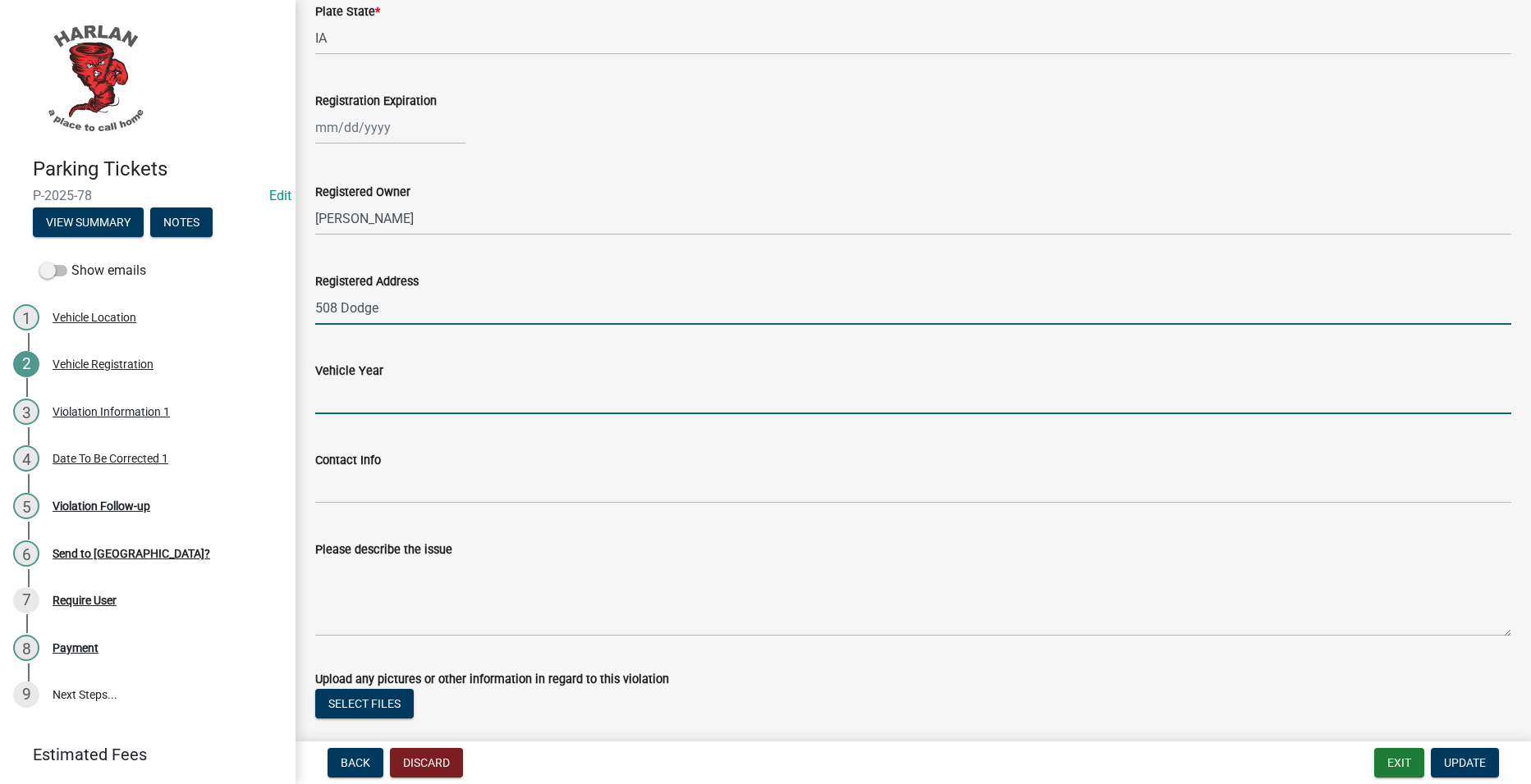
click at [532, 404] on input "Vehicle Year" at bounding box center [913, 398] width 1196 height 34
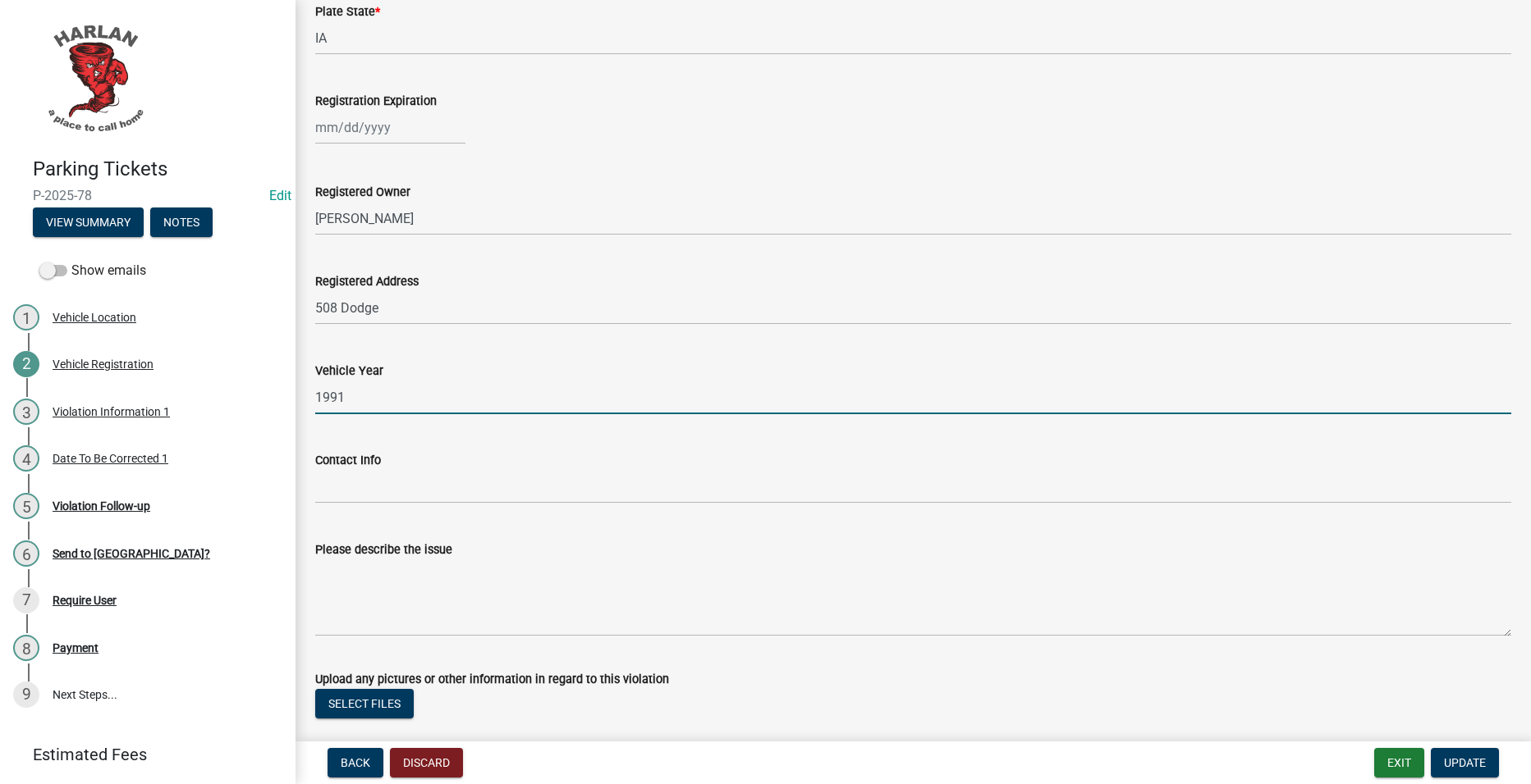
type input "1991"
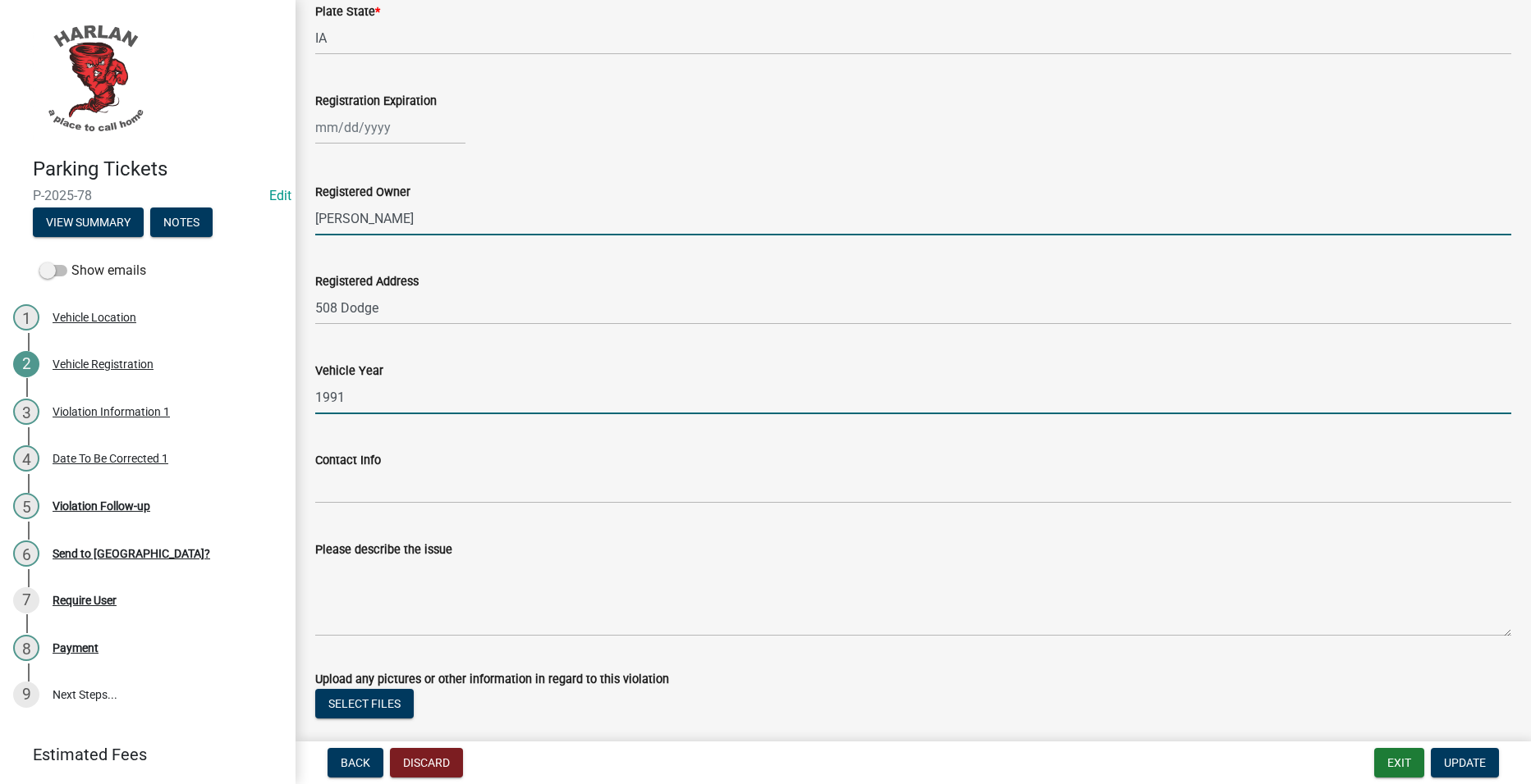
click at [532, 225] on input "Michael Shuemann" at bounding box center [913, 219] width 1196 height 34
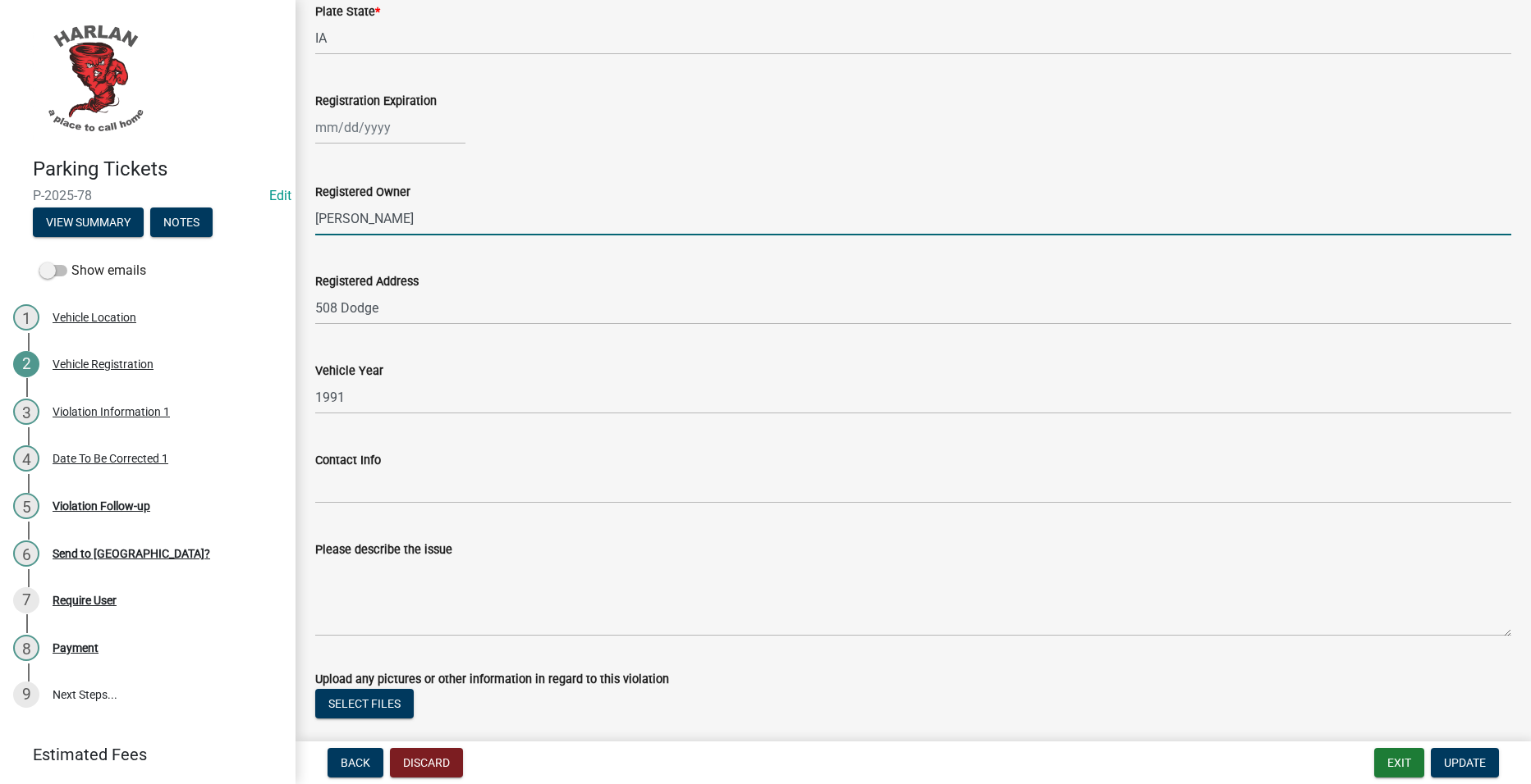
click at [532, 225] on input "Michael Shuemann" at bounding box center [913, 219] width 1196 height 34
click at [533, 228] on input "Michael Shuemann" at bounding box center [913, 219] width 1196 height 34
click at [532, 227] on input "Michael Shuemann" at bounding box center [913, 219] width 1196 height 34
click at [539, 220] on input "Michael Shuemann" at bounding box center [913, 219] width 1196 height 34
type input "M"
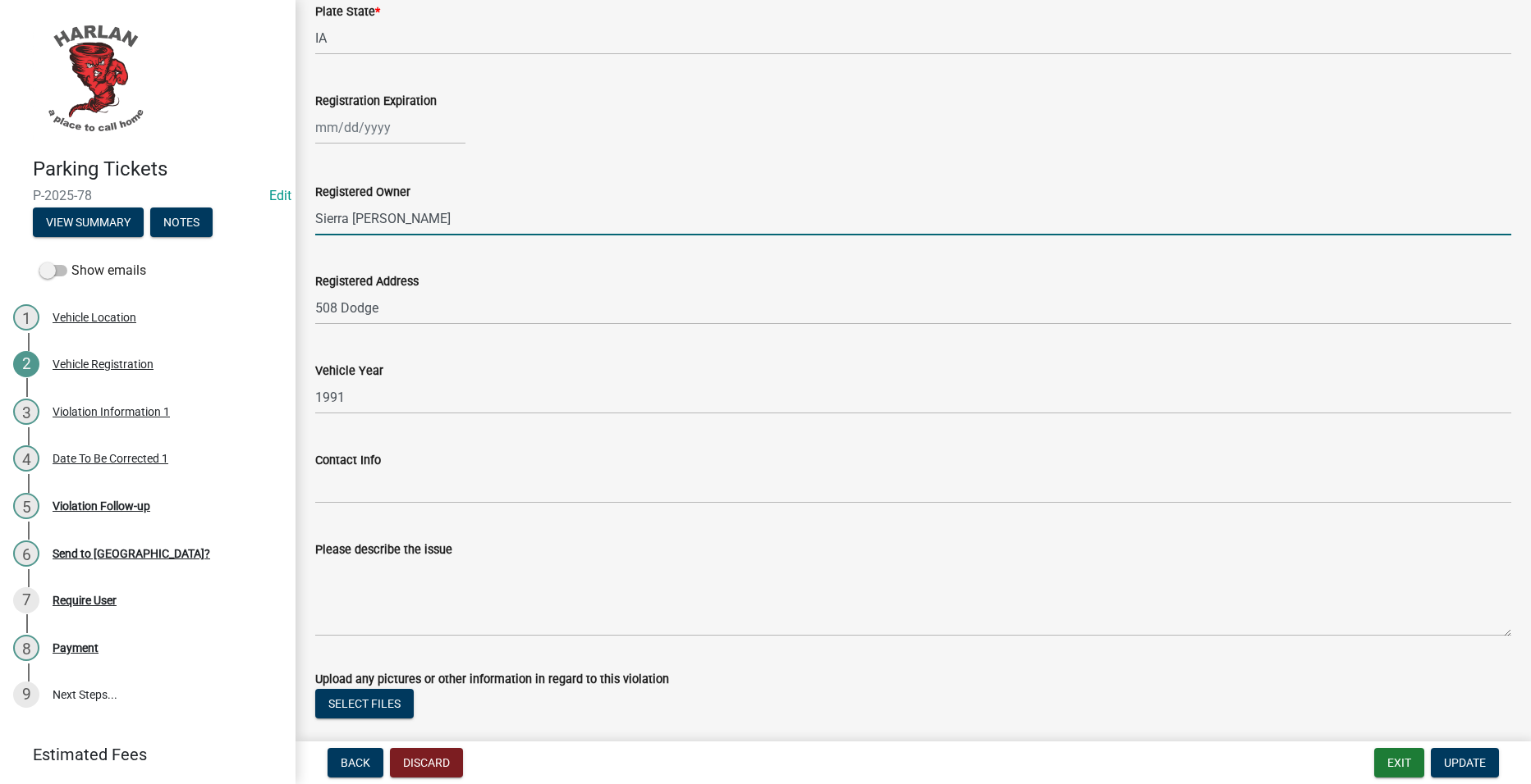
click at [484, 207] on input "Sierra Bandow" at bounding box center [913, 219] width 1196 height 34
type input "Sierra [PERSON_NAME]"
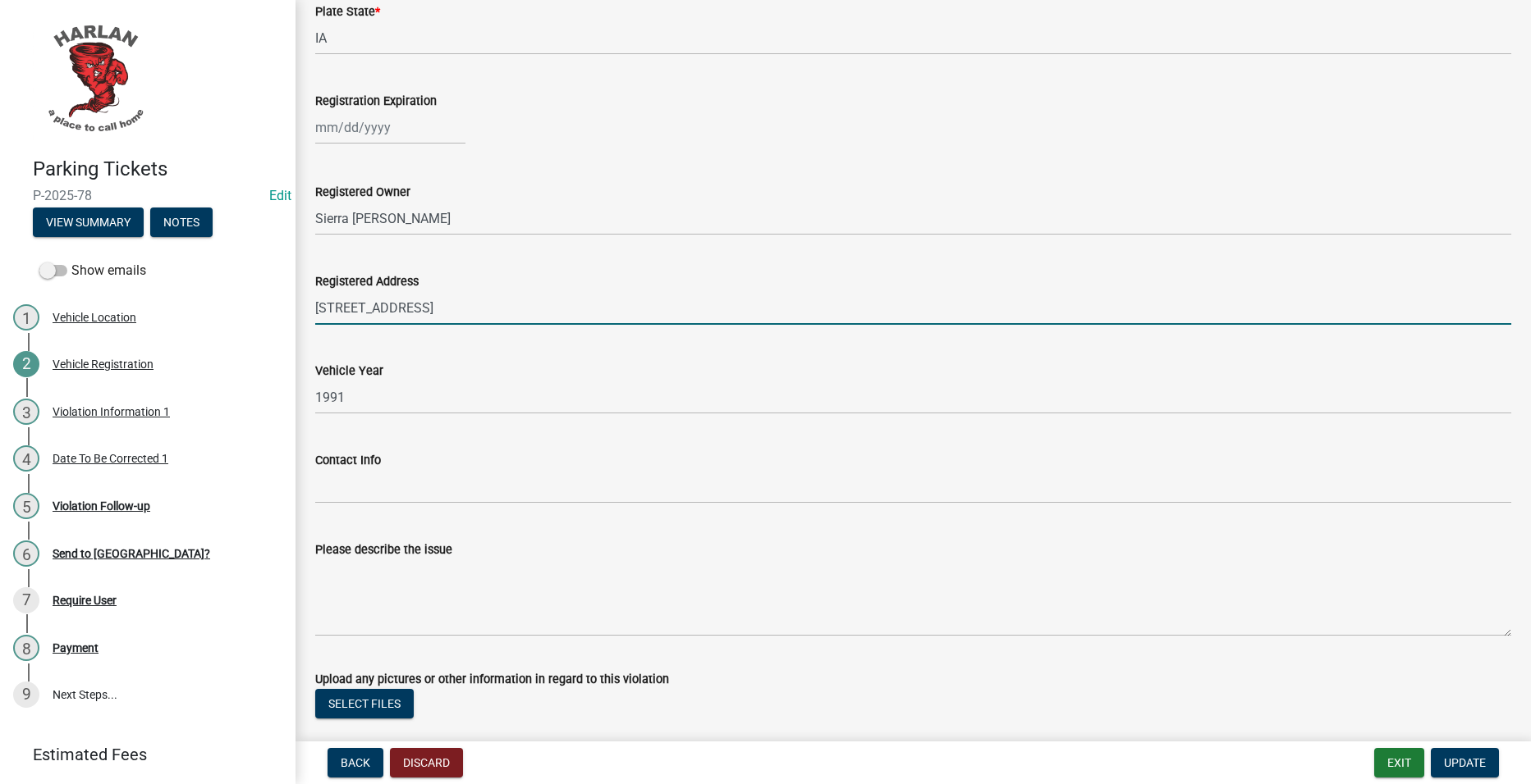
type input "[STREET_ADDRESS]"
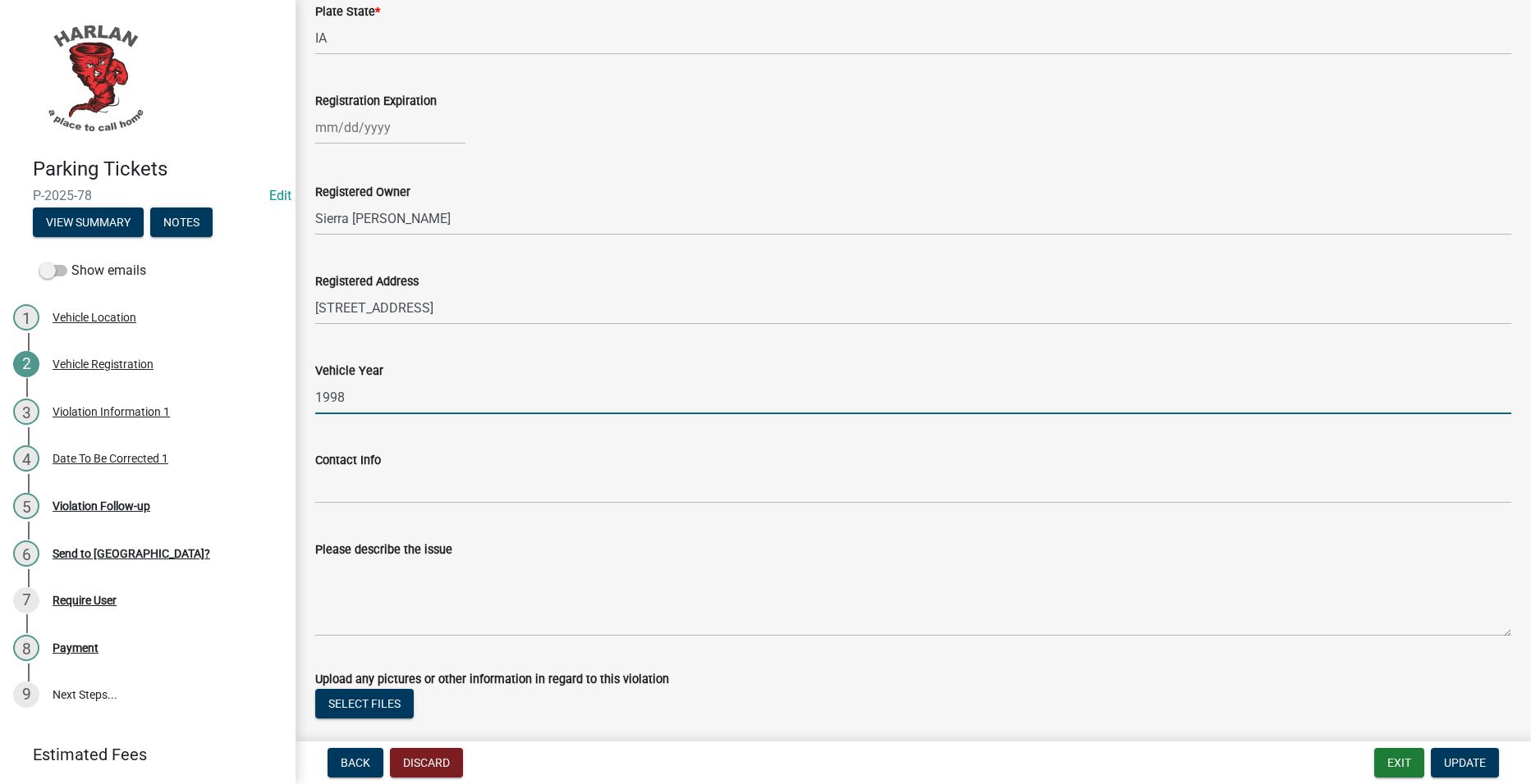
type input "1998"
select select "9"
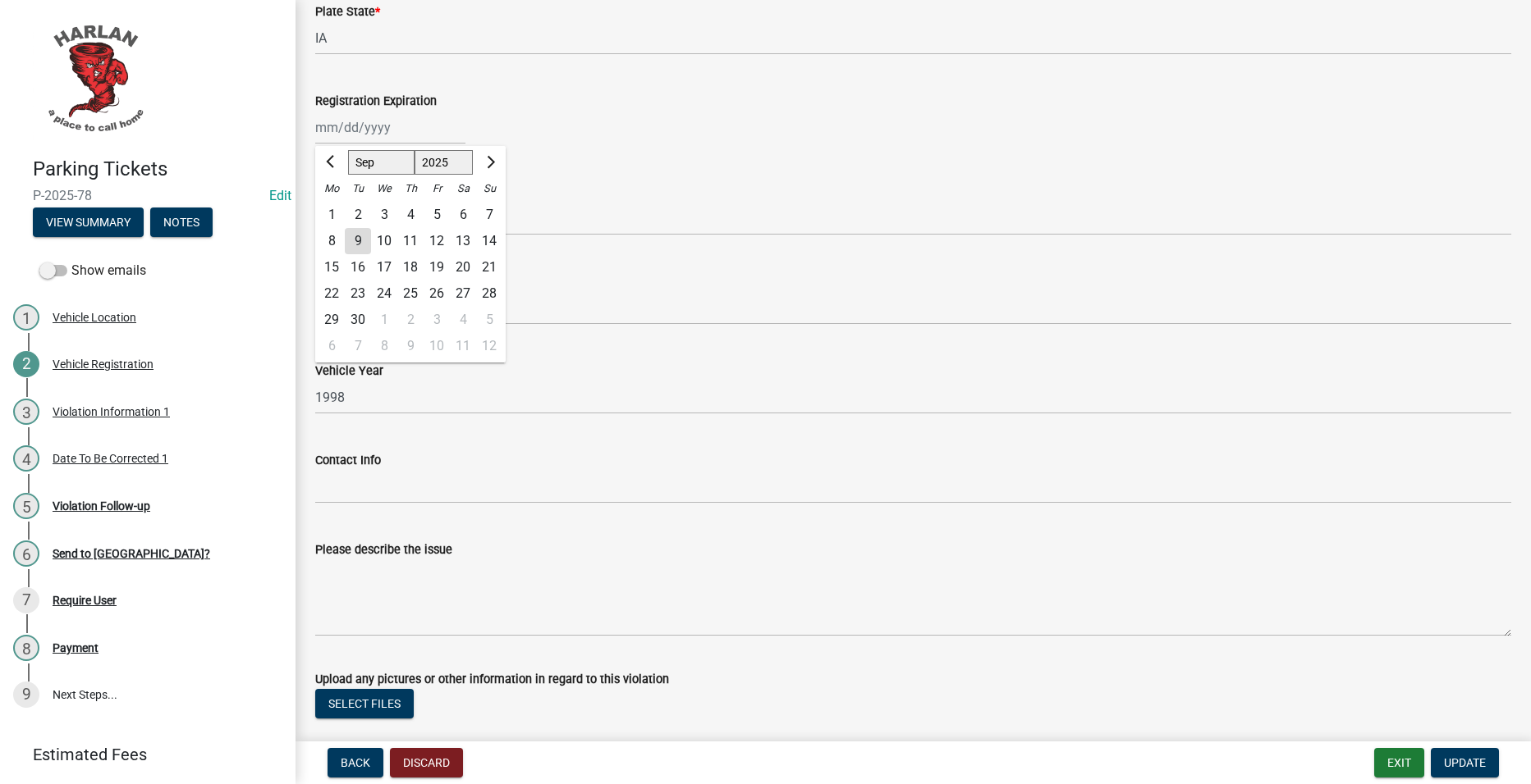
click at [411, 135] on div "Jan Feb Mar Apr May Jun Jul Aug Sep Oct Nov Dec 1525 1526 1527 1528 1529 1530 1…" at bounding box center [390, 127] width 150 height 34
click at [437, 159] on select "1525 1526 1527 1528 1529 1530 1531 1532 1533 1534 1535 1536 1537 1538 1539 1540…" at bounding box center [444, 162] width 59 height 25
select select "2026"
click at [414, 150] on select "1525 1526 1527 1528 1529 1530 1531 1532 1533 1534 1535 1536 1537 1538 1539 1540…" at bounding box center [444, 162] width 59 height 25
click at [335, 159] on span "Previous month" at bounding box center [331, 160] width 12 height 12
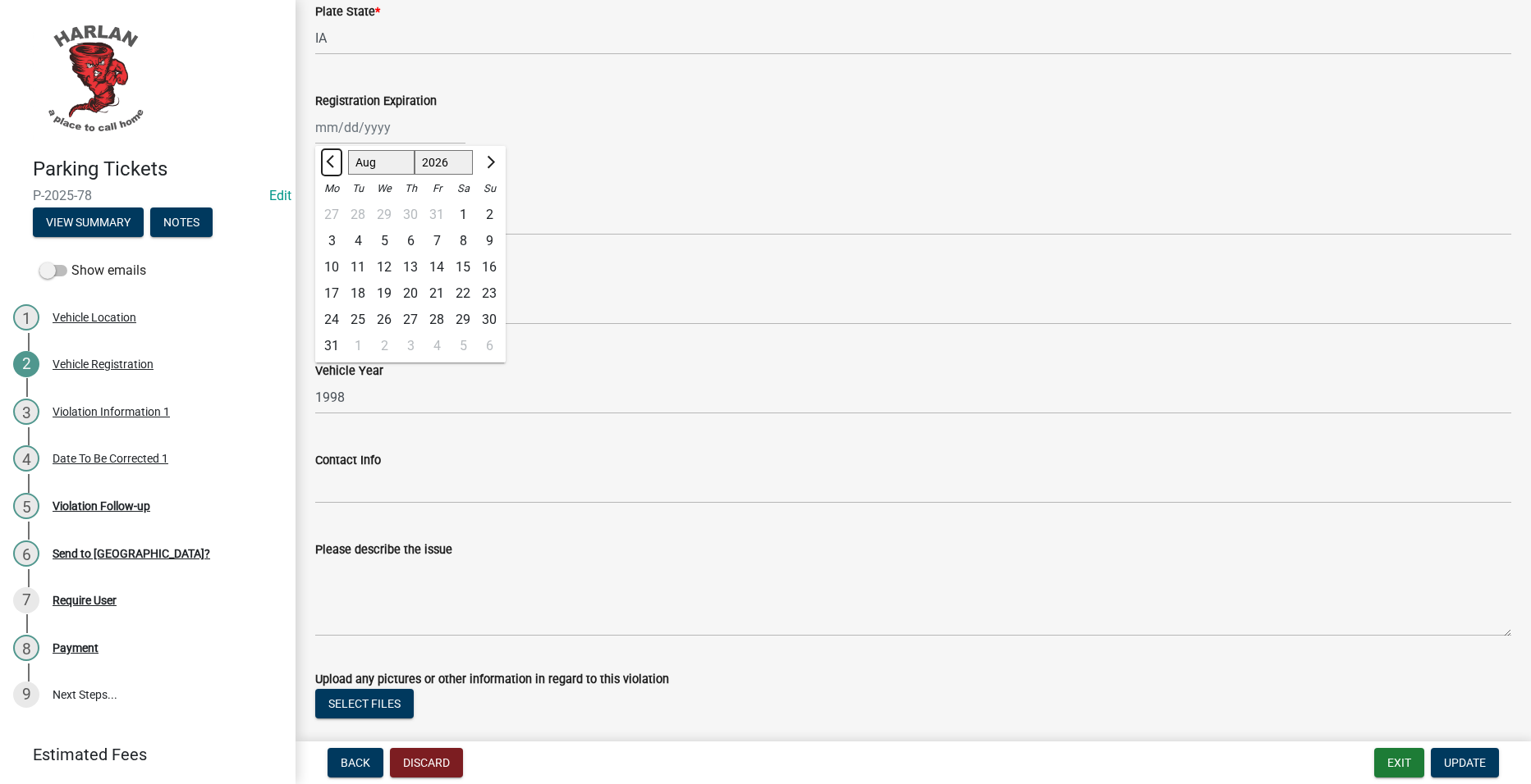
click at [335, 159] on span "Previous month" at bounding box center [331, 160] width 12 height 12
select select "6"
click at [357, 314] on div "30" at bounding box center [358, 320] width 26 height 26
type input "[DATE]"
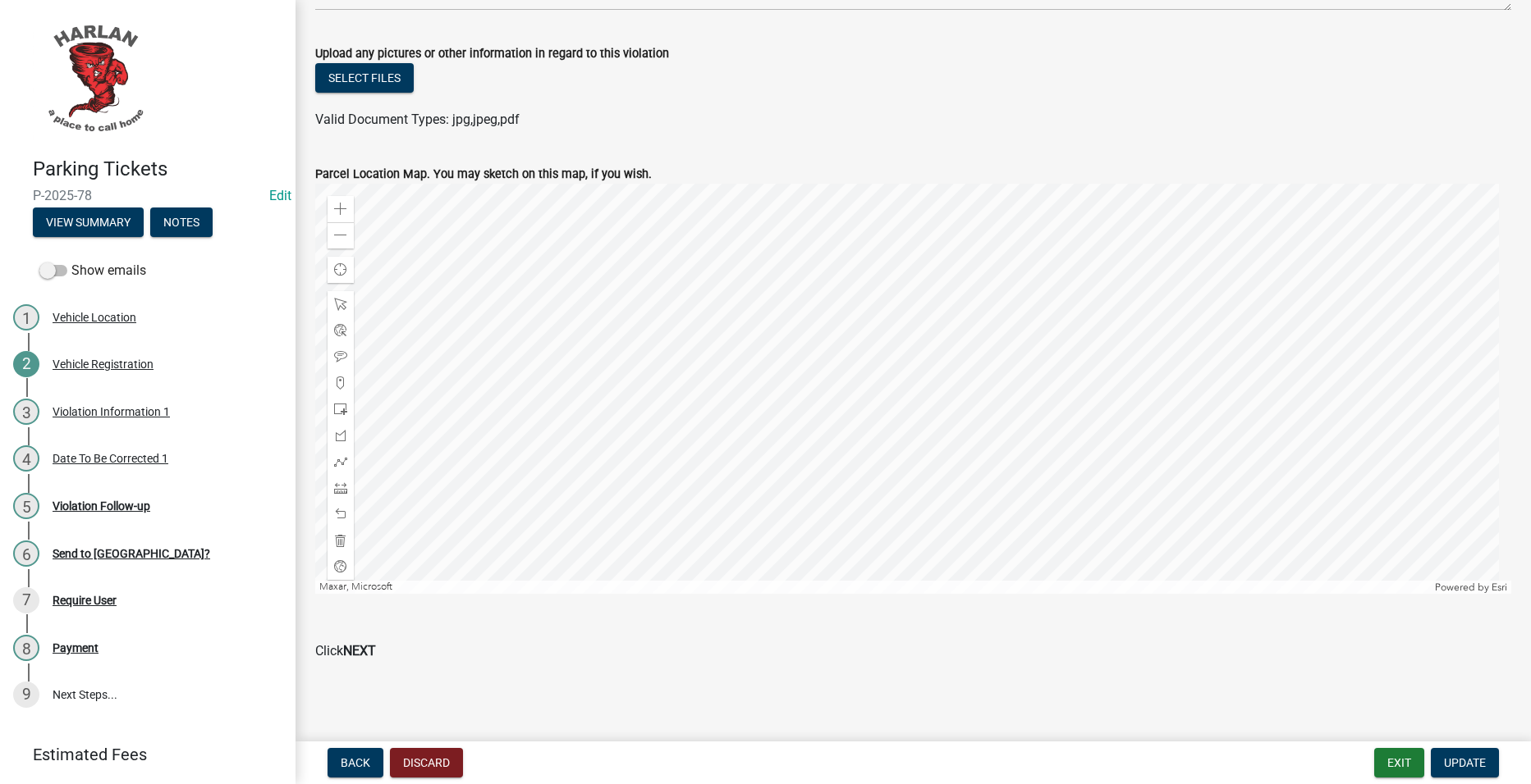
scroll to position [1532, 0]
click at [1451, 751] on button "Update" at bounding box center [1465, 762] width 68 height 29
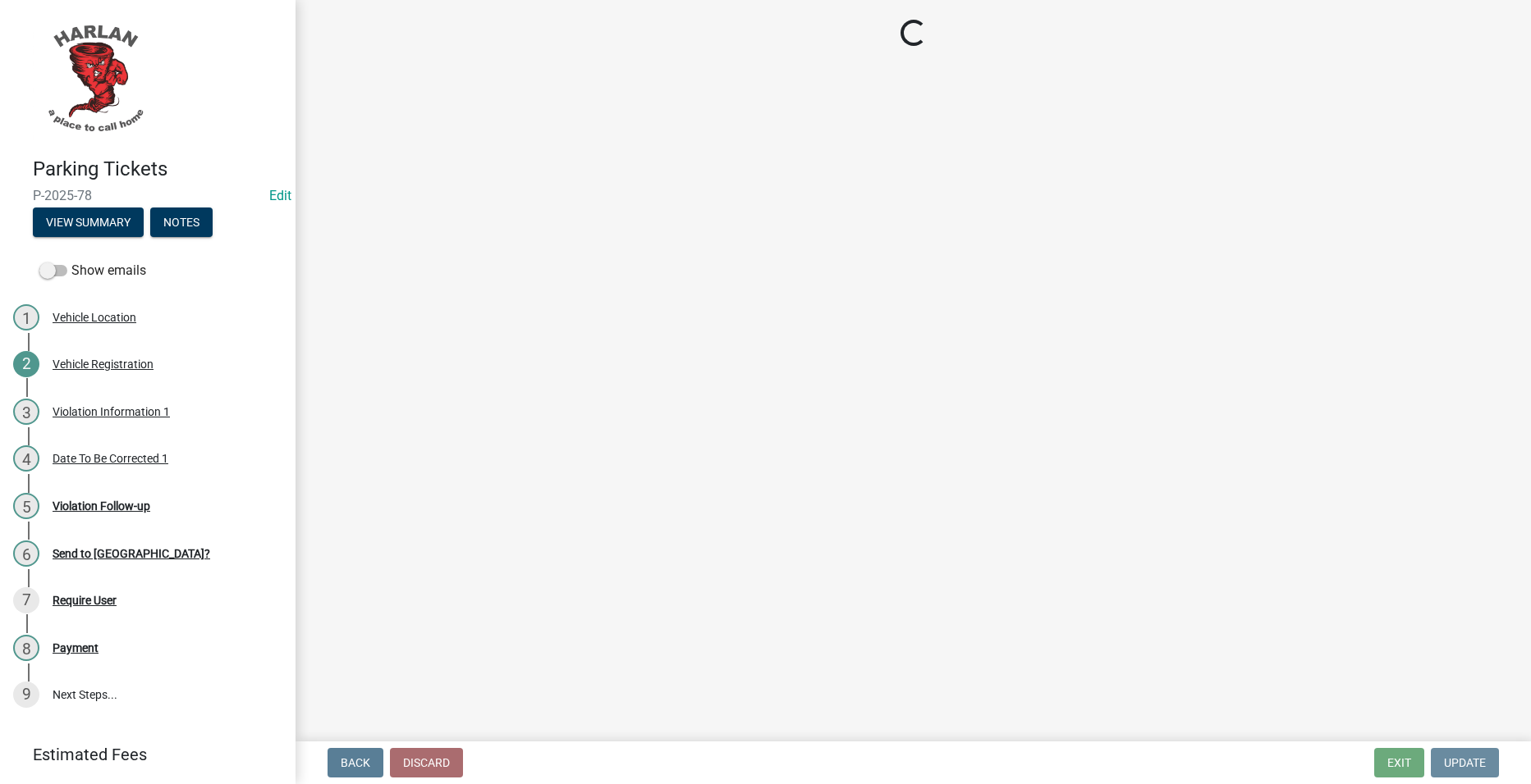
scroll to position [0, 0]
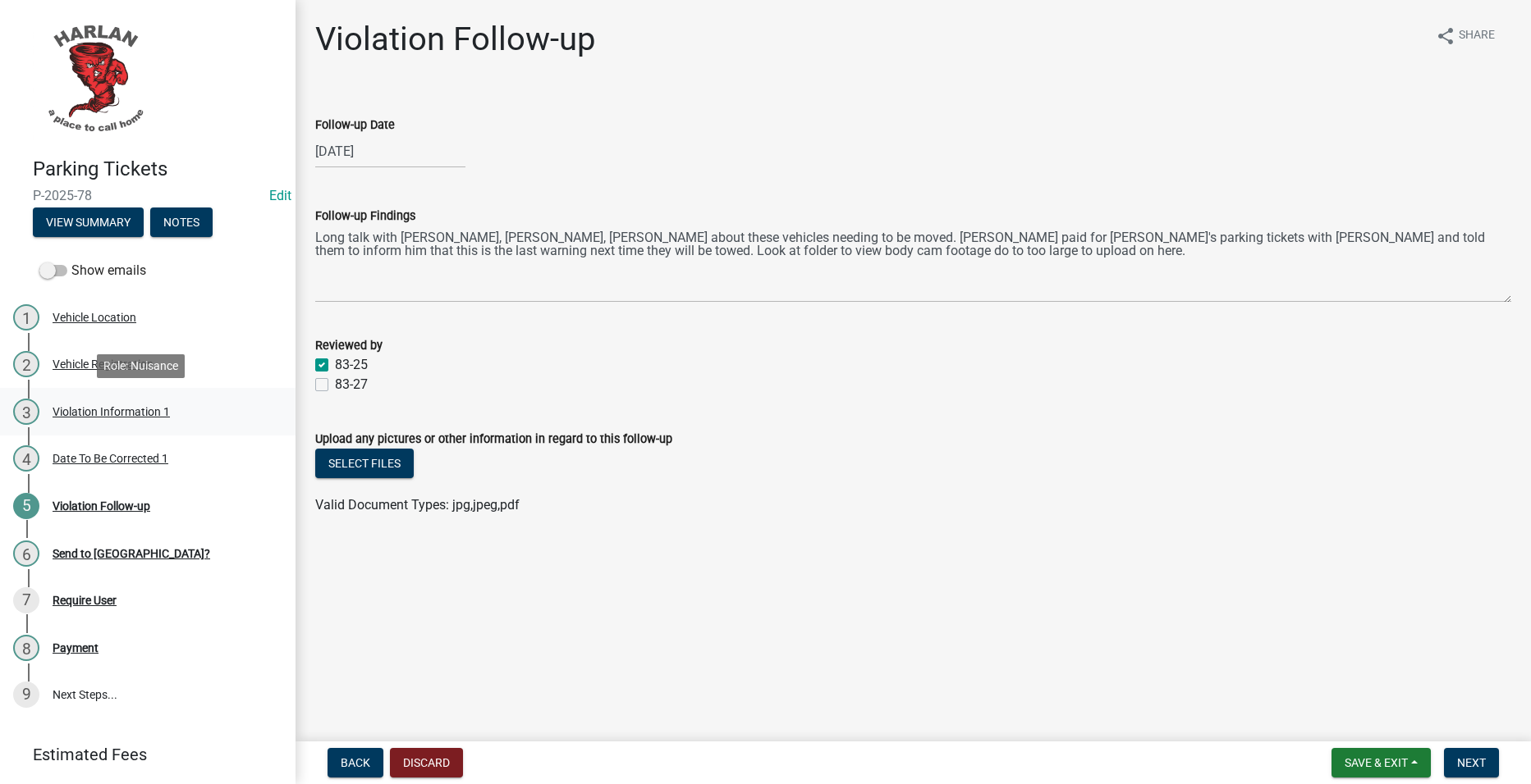
click at [94, 393] on link "3 Violation Information 1" at bounding box center [147, 411] width 295 height 47
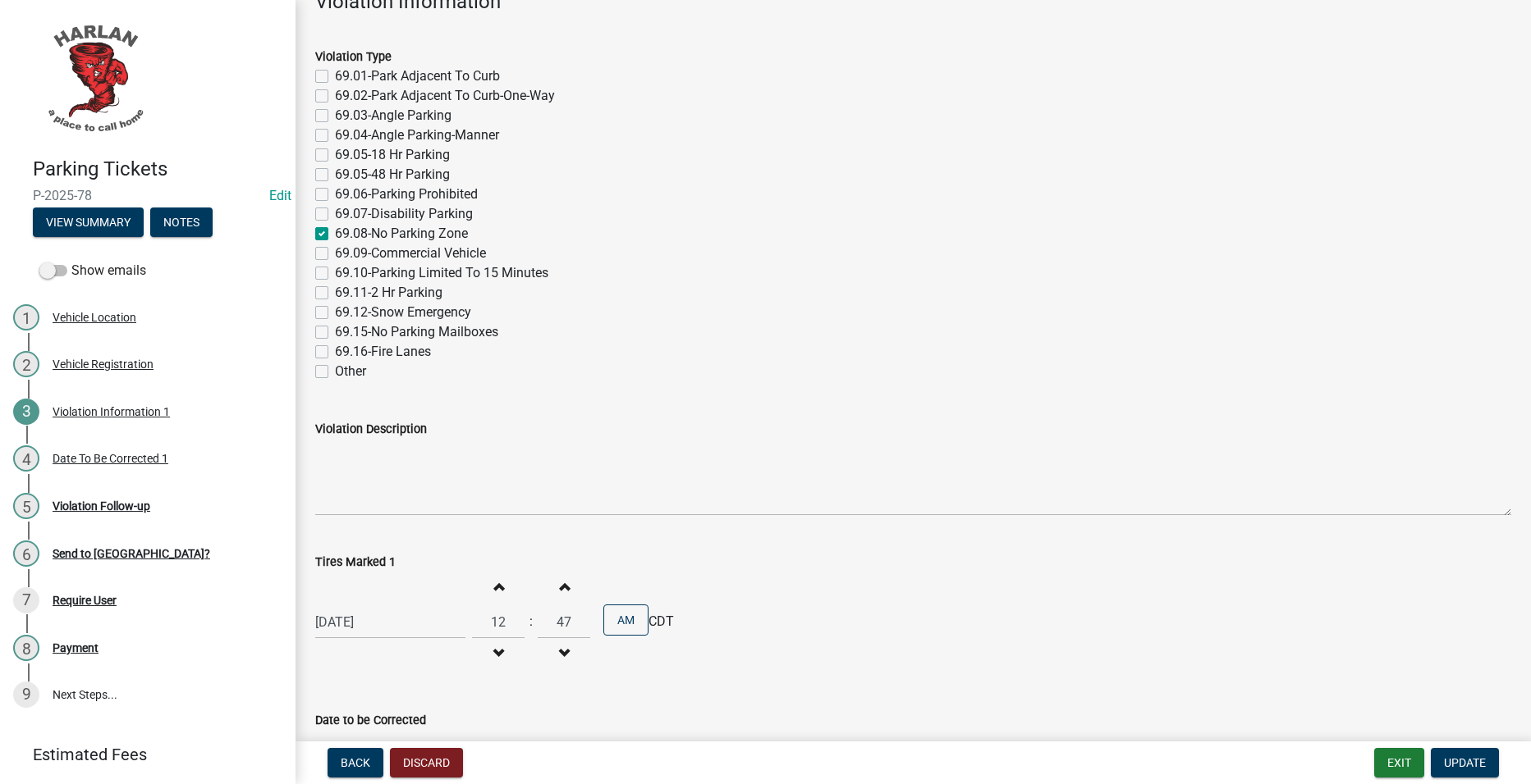
scroll to position [397, 0]
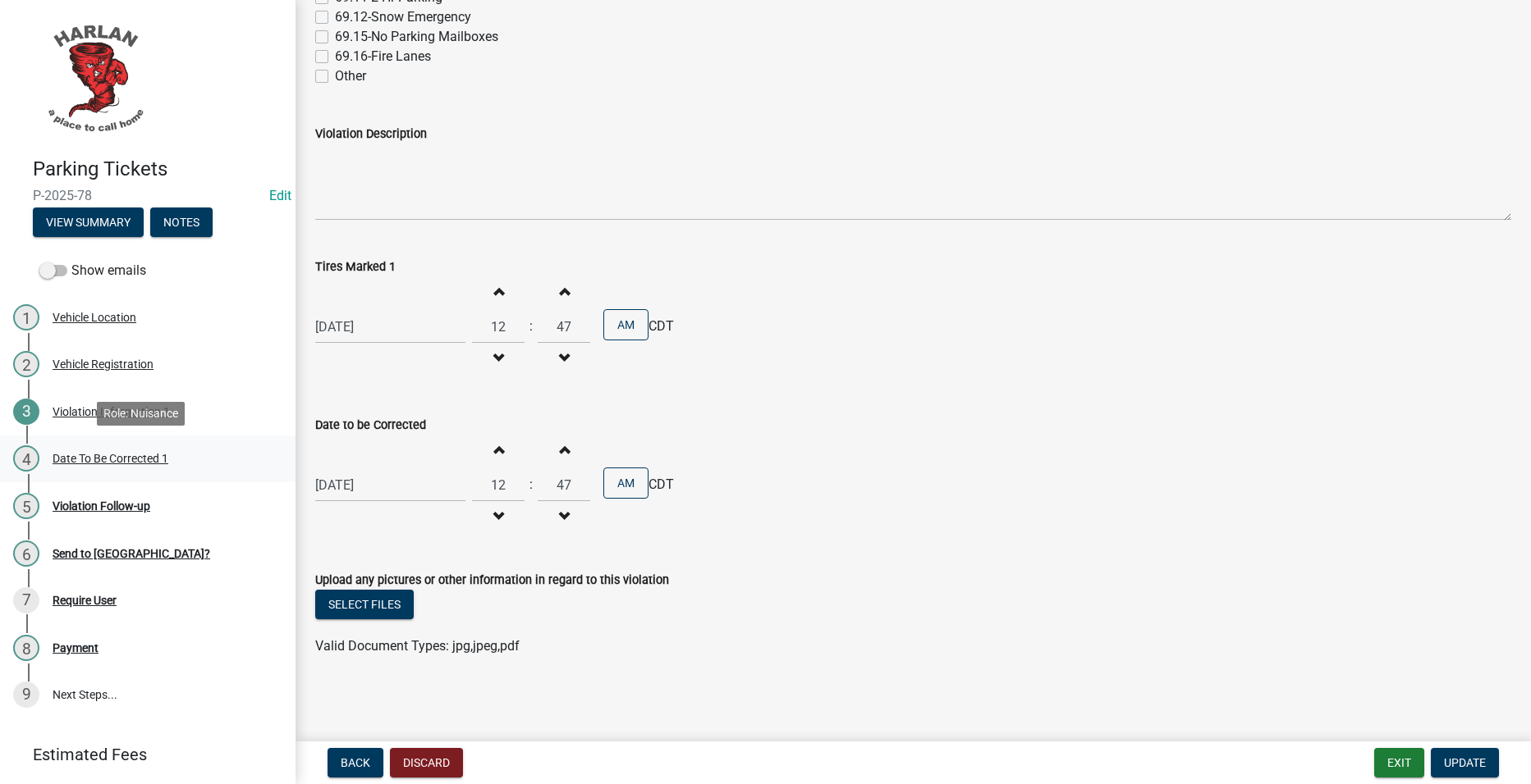
click at [147, 446] on div "4 Date To Be Corrected 1" at bounding box center [141, 459] width 256 height 26
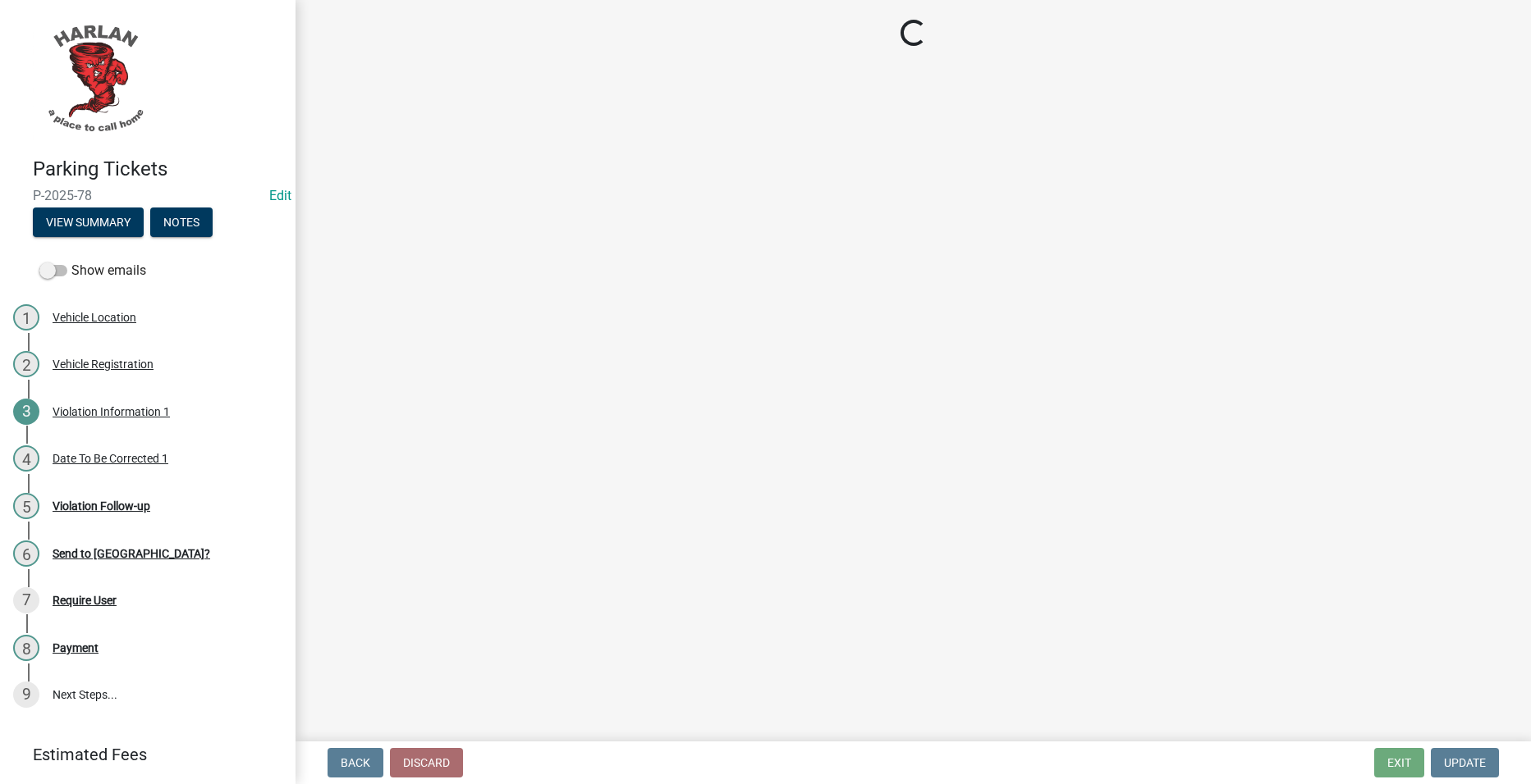
select select "4d712faf-da68-4fce-8593-8358734038f3"
select select "48a692b8-104f-4075-9072-841642fea642"
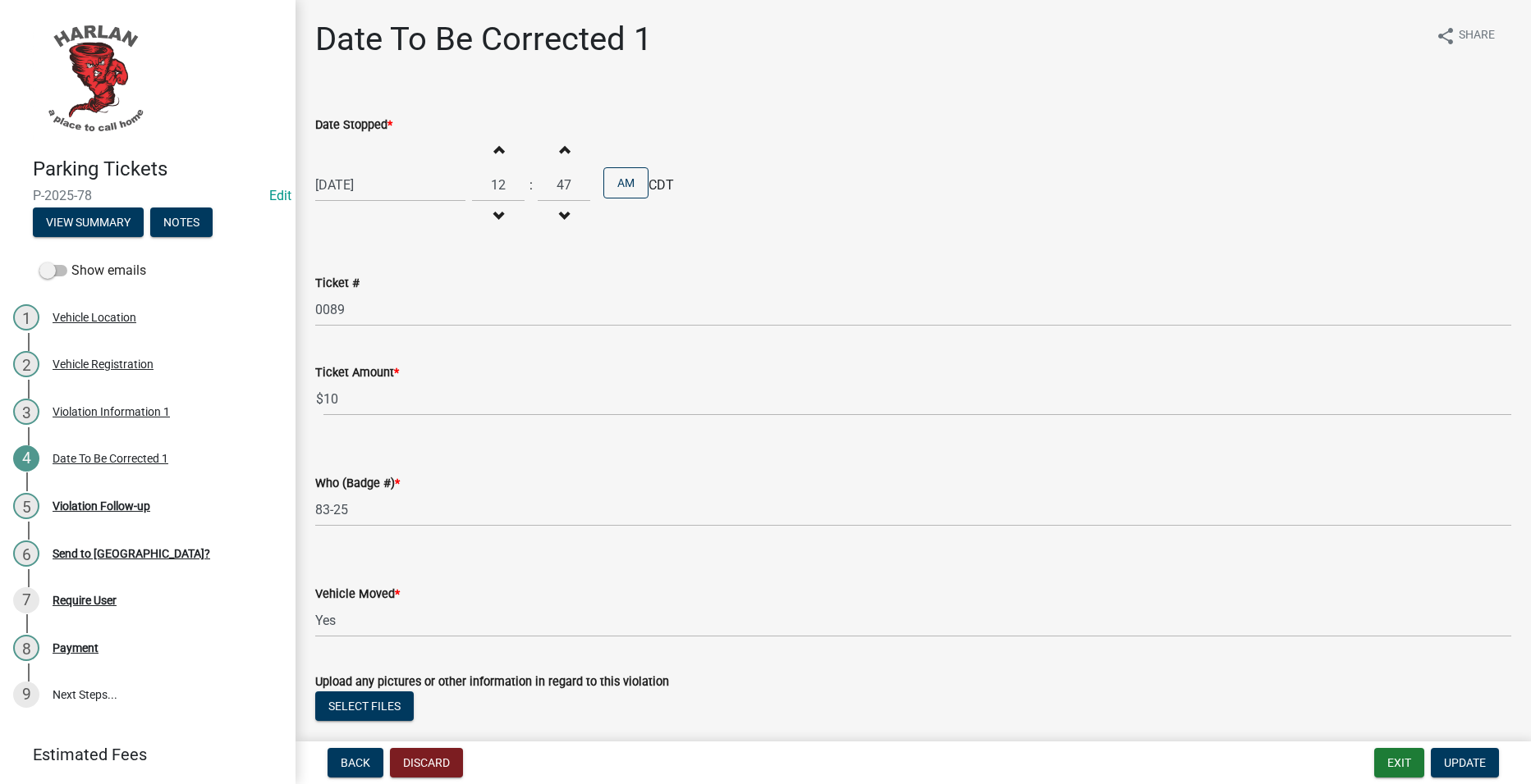
scroll to position [235, 0]
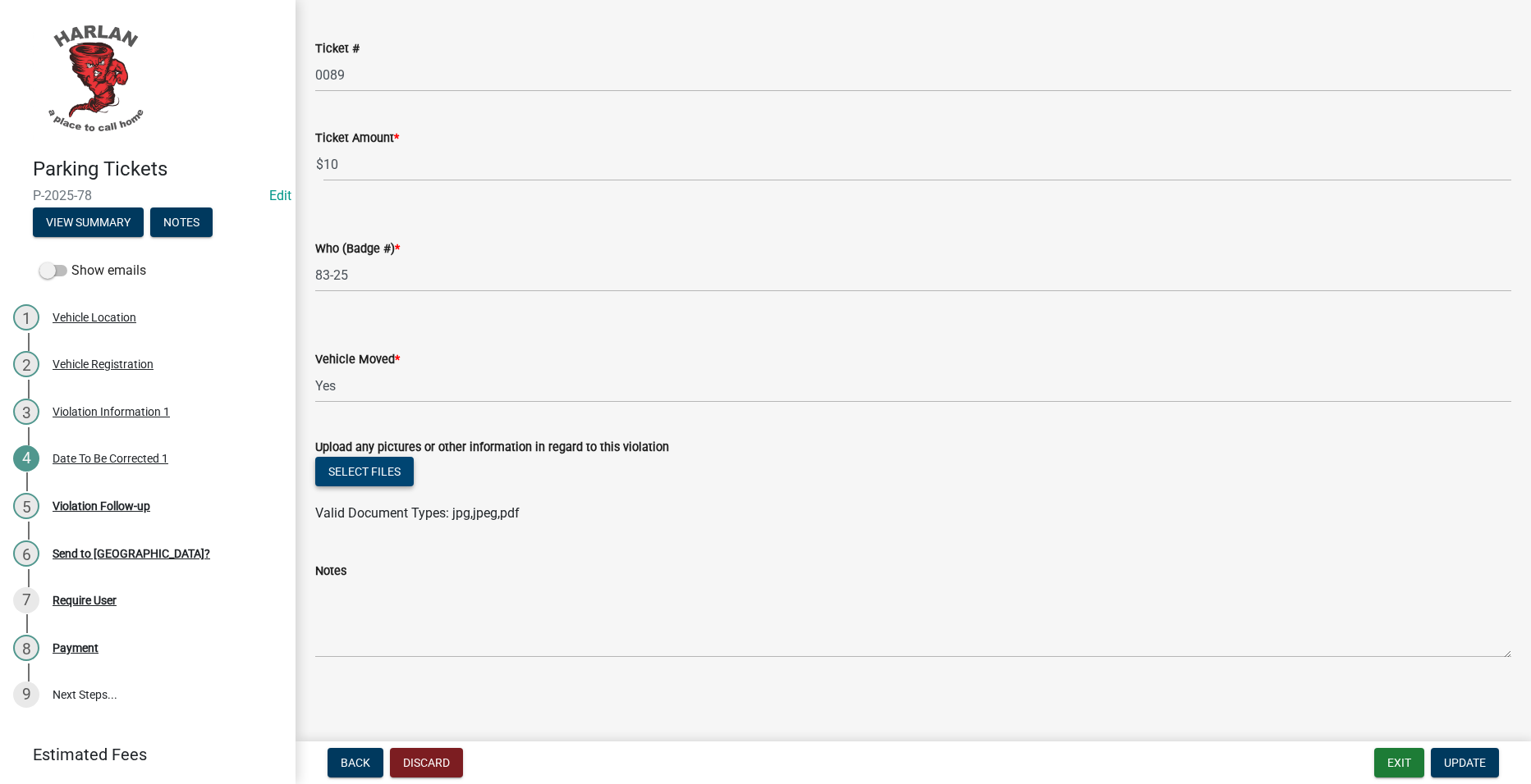
click at [381, 478] on button "Select files" at bounding box center [364, 471] width 98 height 29
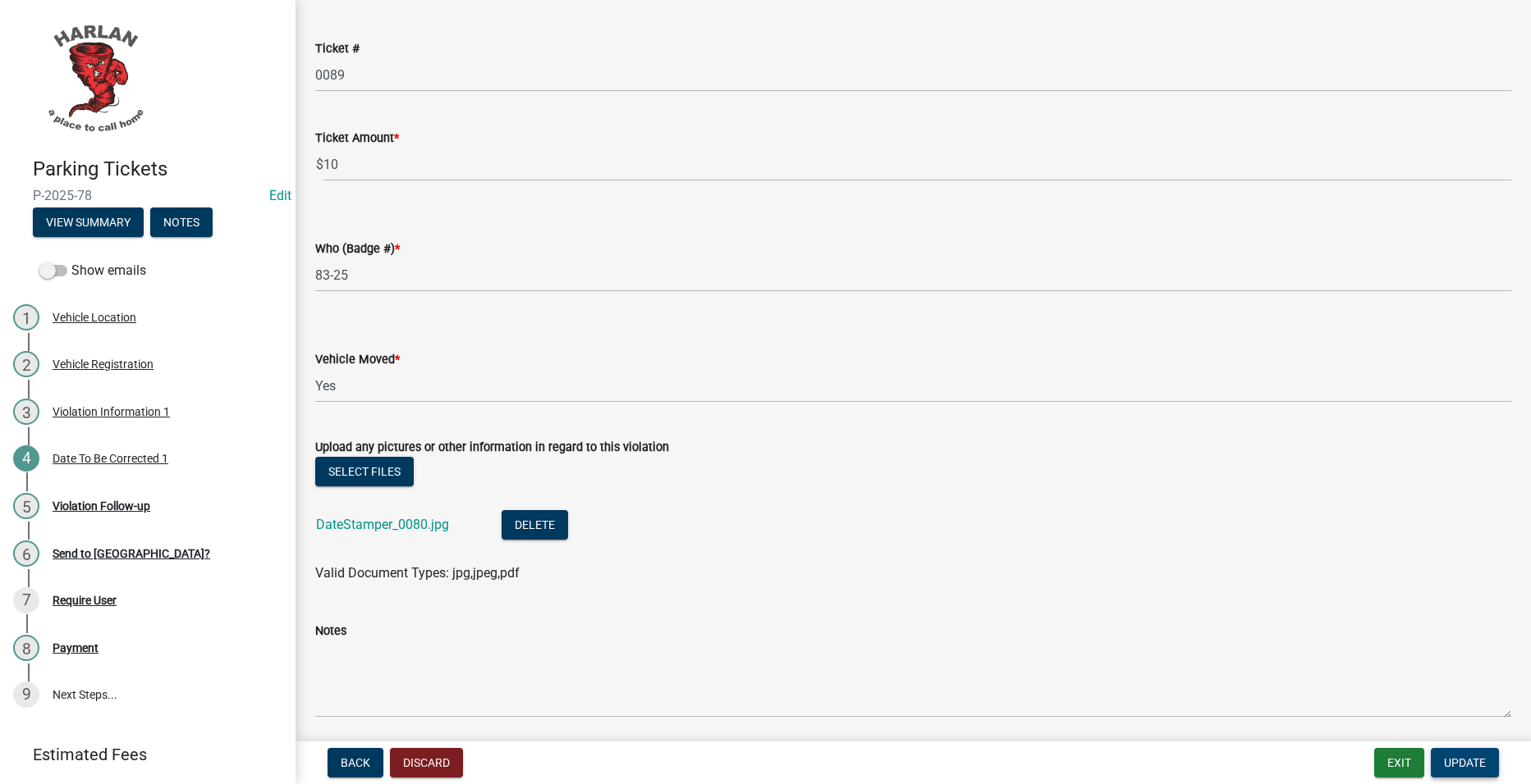
click at [1479, 760] on span "Update" at bounding box center [1465, 763] width 42 height 13
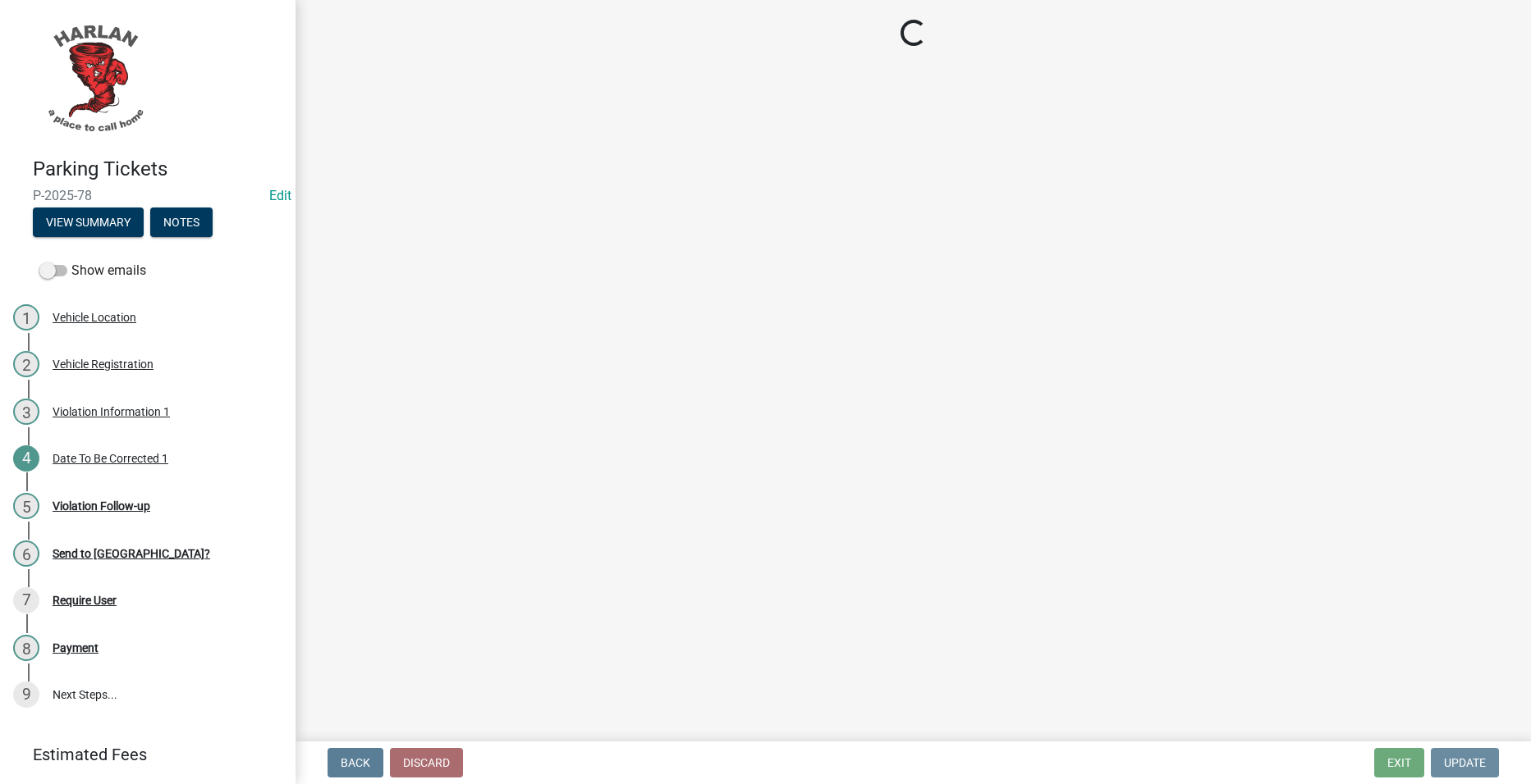
scroll to position [0, 0]
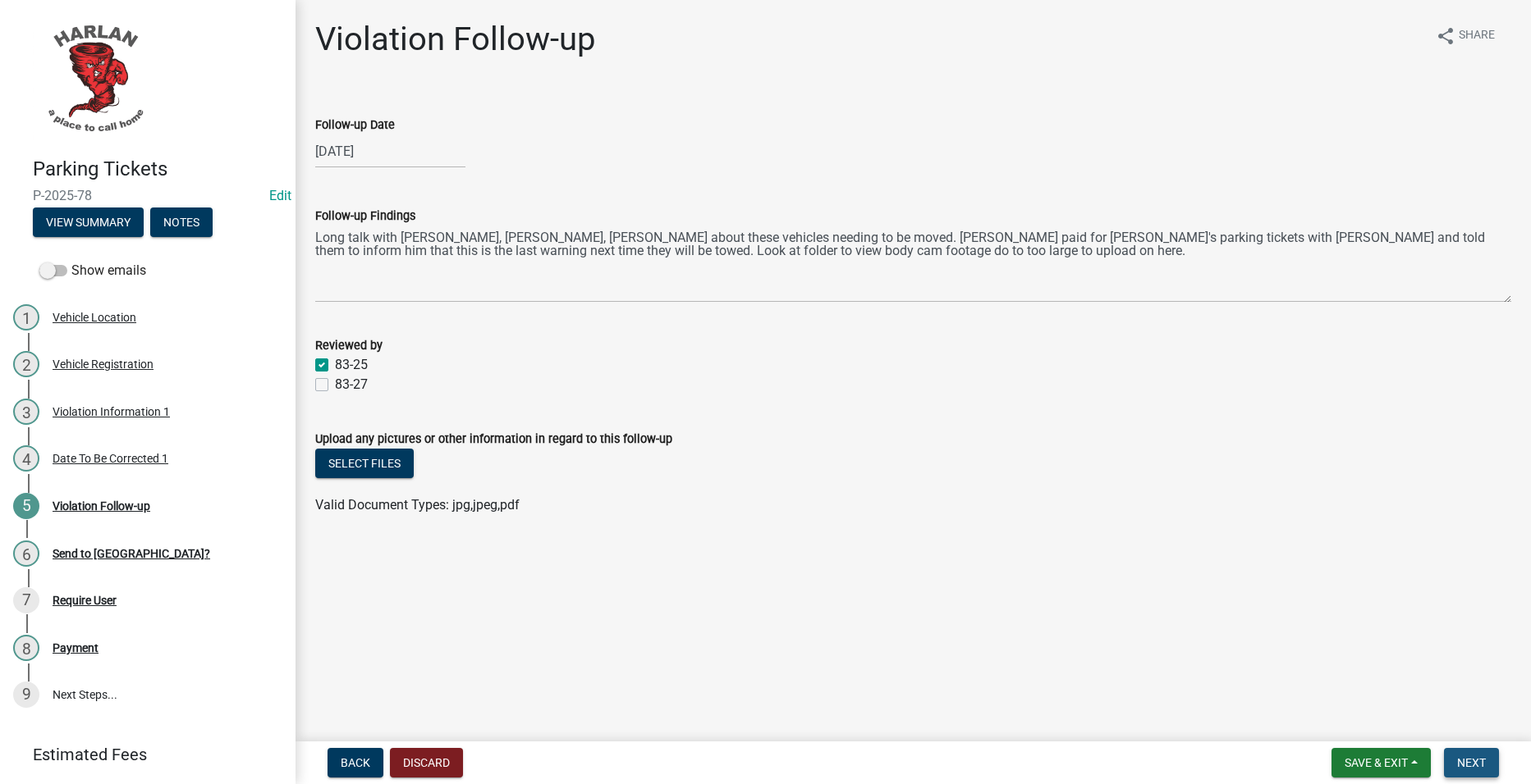
click at [1464, 752] on button "Next" at bounding box center [1472, 762] width 55 height 29
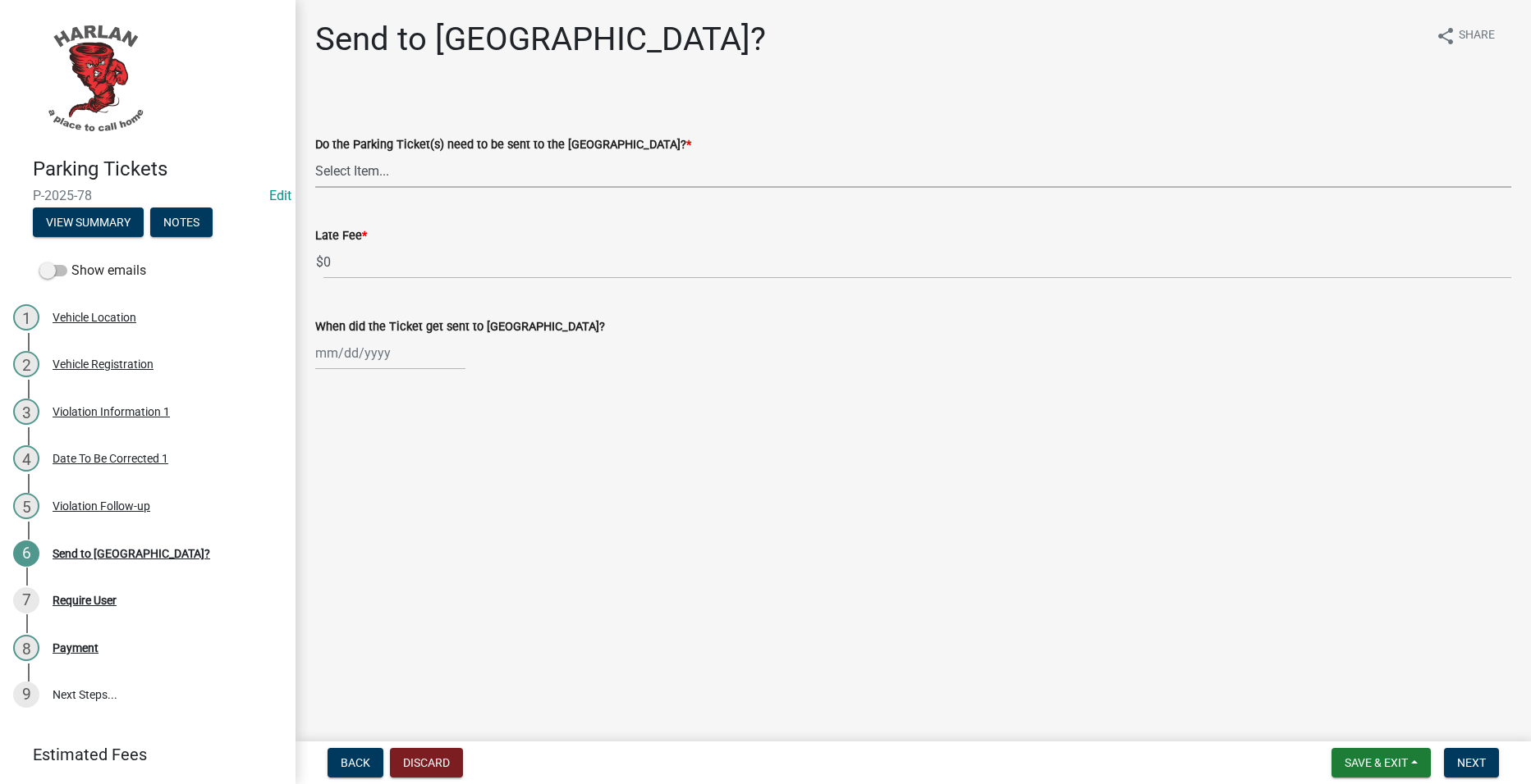
click at [459, 171] on select "Select Item... Yes No" at bounding box center [913, 171] width 1196 height 34
click at [315, 154] on select "Select Item... Yes No" at bounding box center [913, 171] width 1196 height 34
select select "5b600111-4ff5-4da3-bcae-dc88a9f3c8db"
drag, startPoint x: 1460, startPoint y: 756, endPoint x: 1391, endPoint y: 686, distance: 98.3
click at [1459, 757] on span "Next" at bounding box center [1472, 763] width 28 height 13
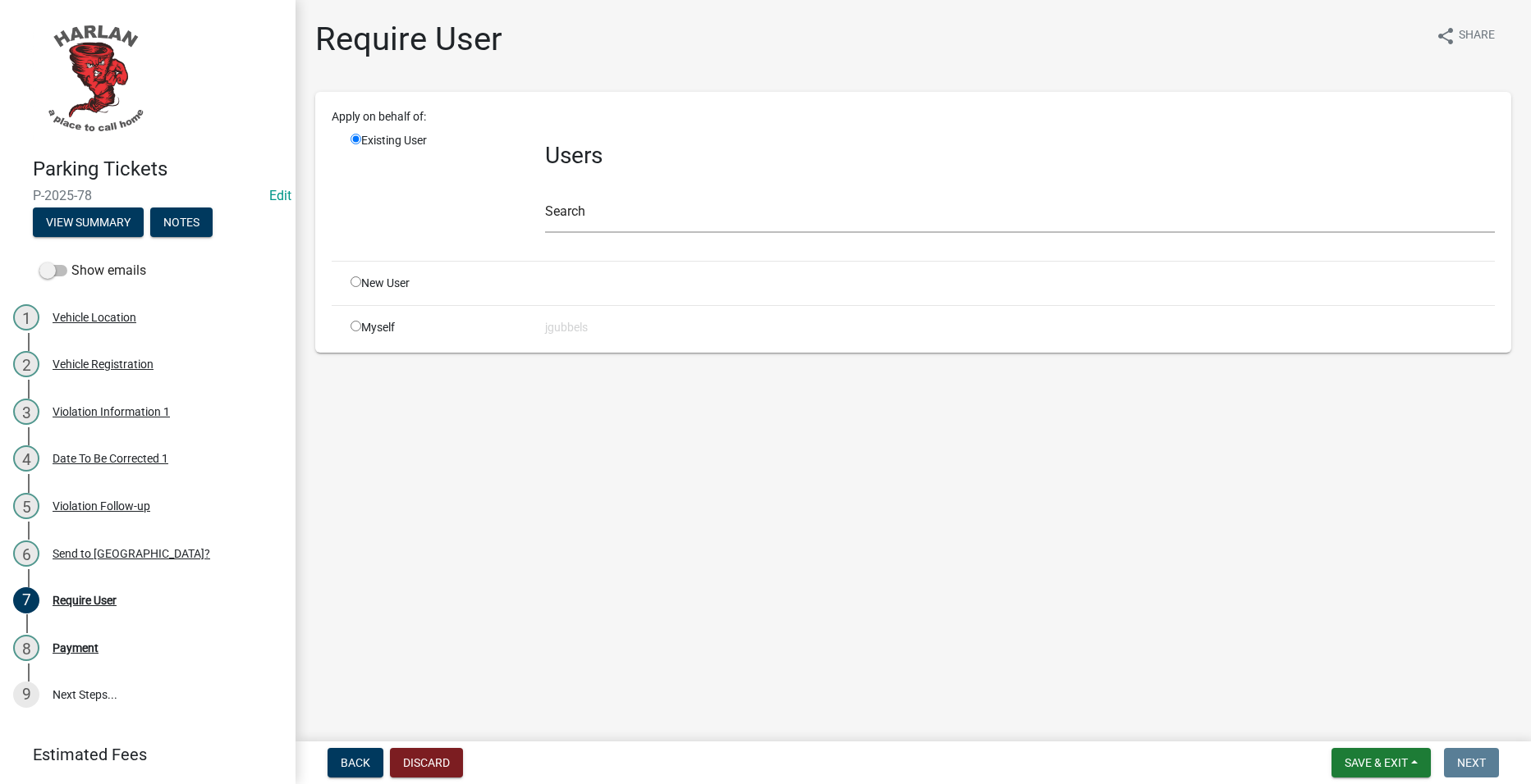
click at [352, 327] on input "radio" at bounding box center [355, 325] width 10 height 10
radio input "true"
radio input "false"
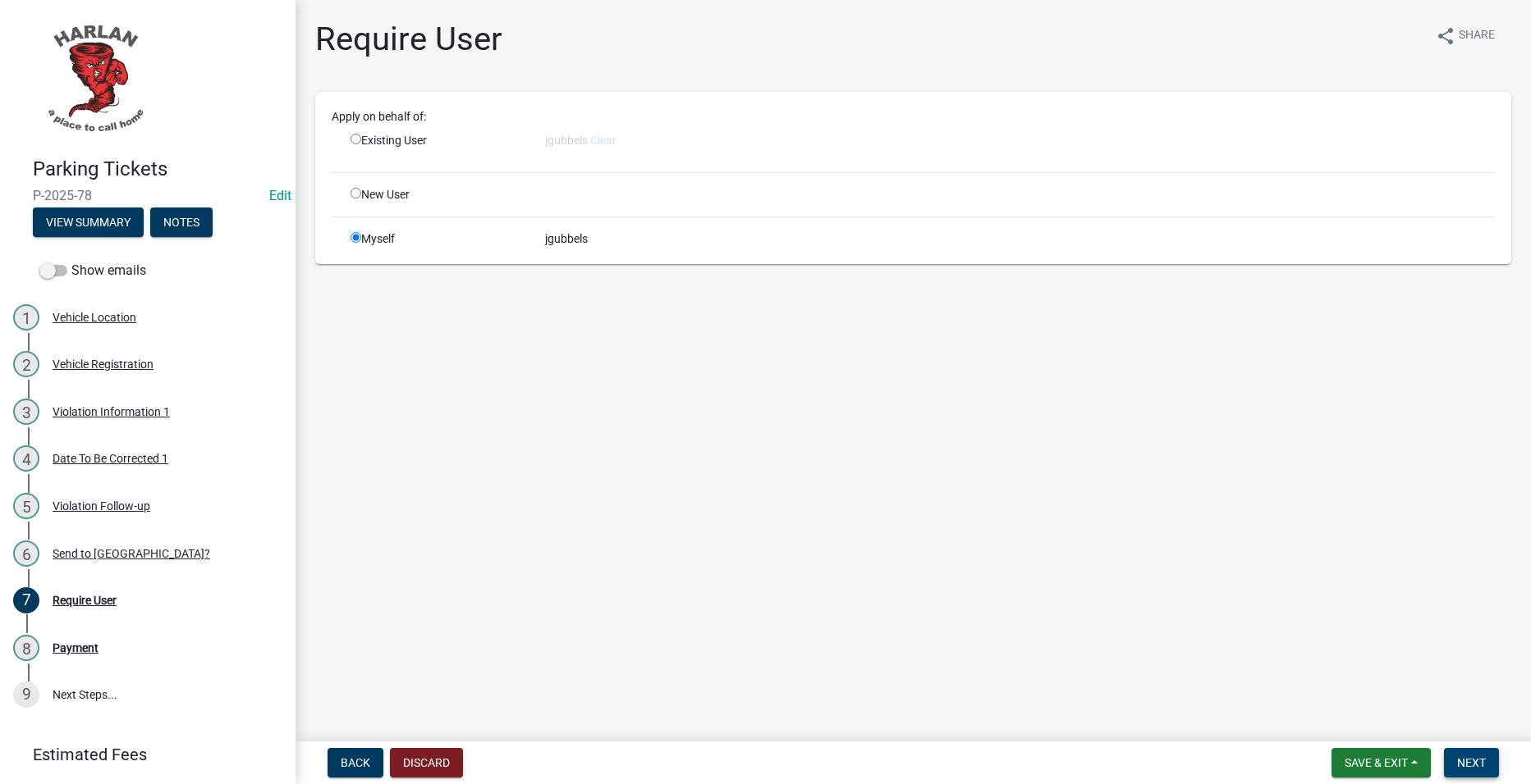
click at [1484, 759] on span "Next" at bounding box center [1472, 763] width 28 height 13
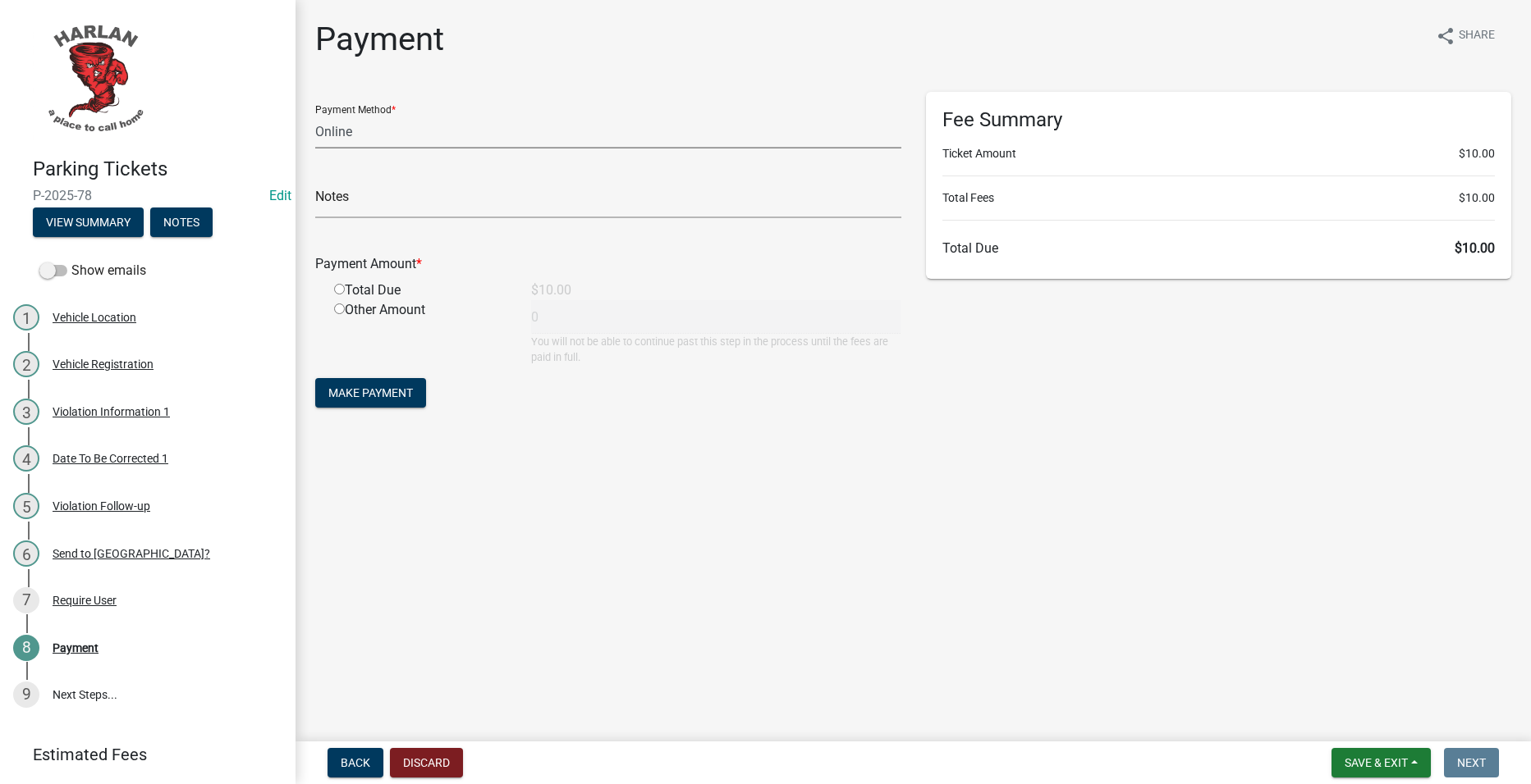
click at [470, 140] on select "Credit Card POS Check Cash Online" at bounding box center [608, 132] width 586 height 34
select select "2: 1"
click at [315, 115] on select "Credit Card POS Check Cash Online" at bounding box center [608, 132] width 586 height 34
click at [95, 406] on div "Violation Information 1" at bounding box center [111, 411] width 117 height 11
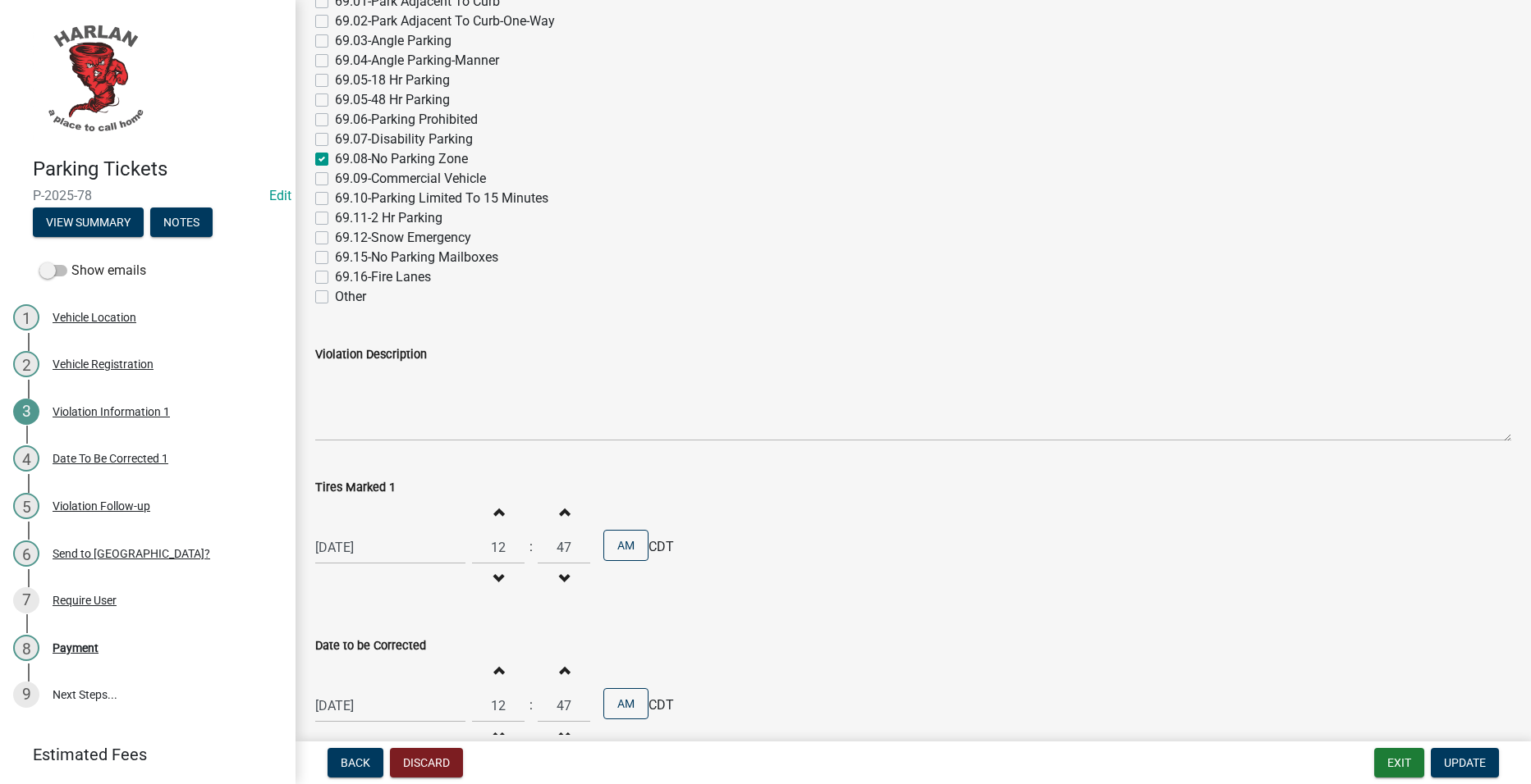
scroll to position [397, 0]
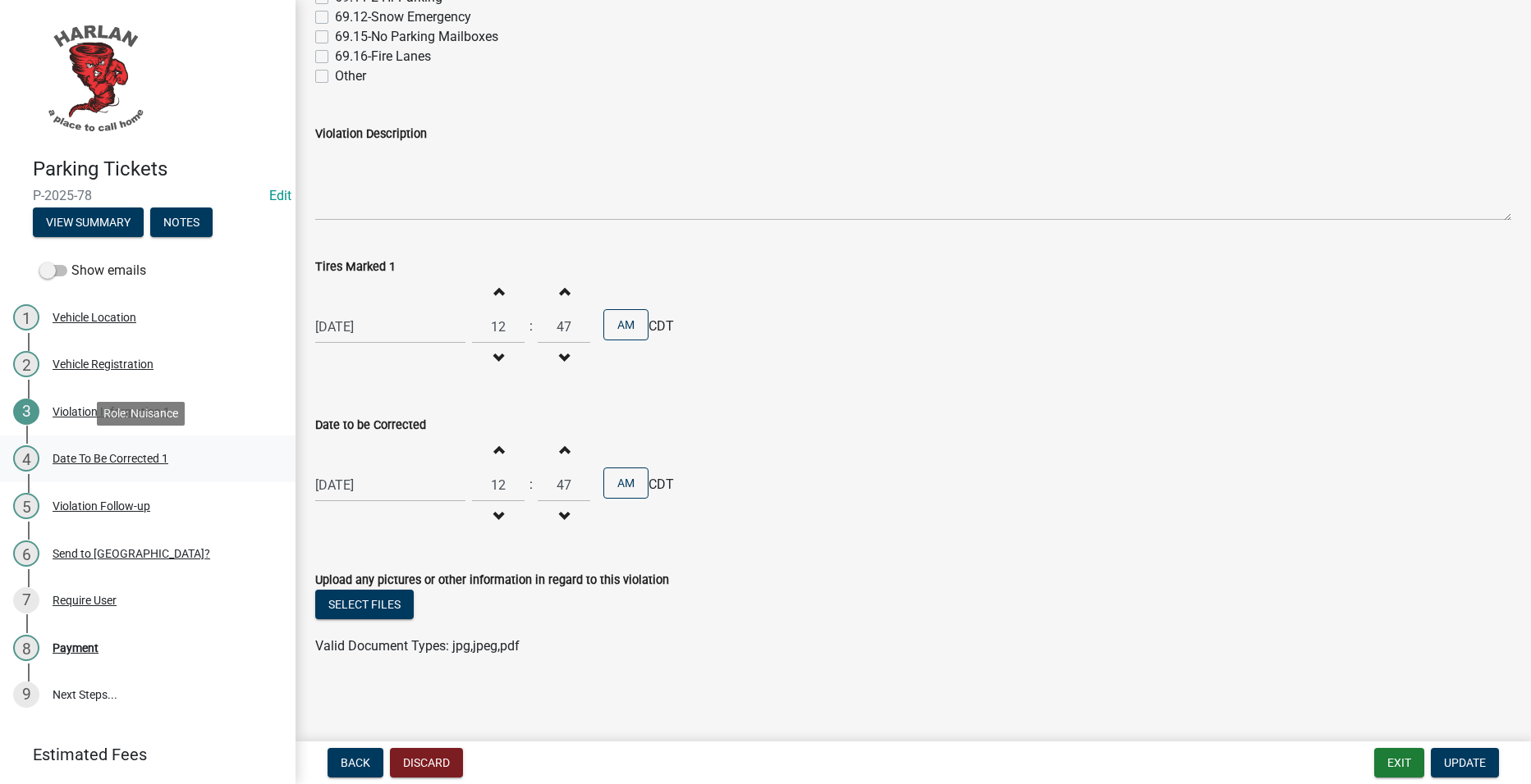
click at [197, 465] on div "4 Date To Be Corrected 1" at bounding box center [141, 459] width 256 height 26
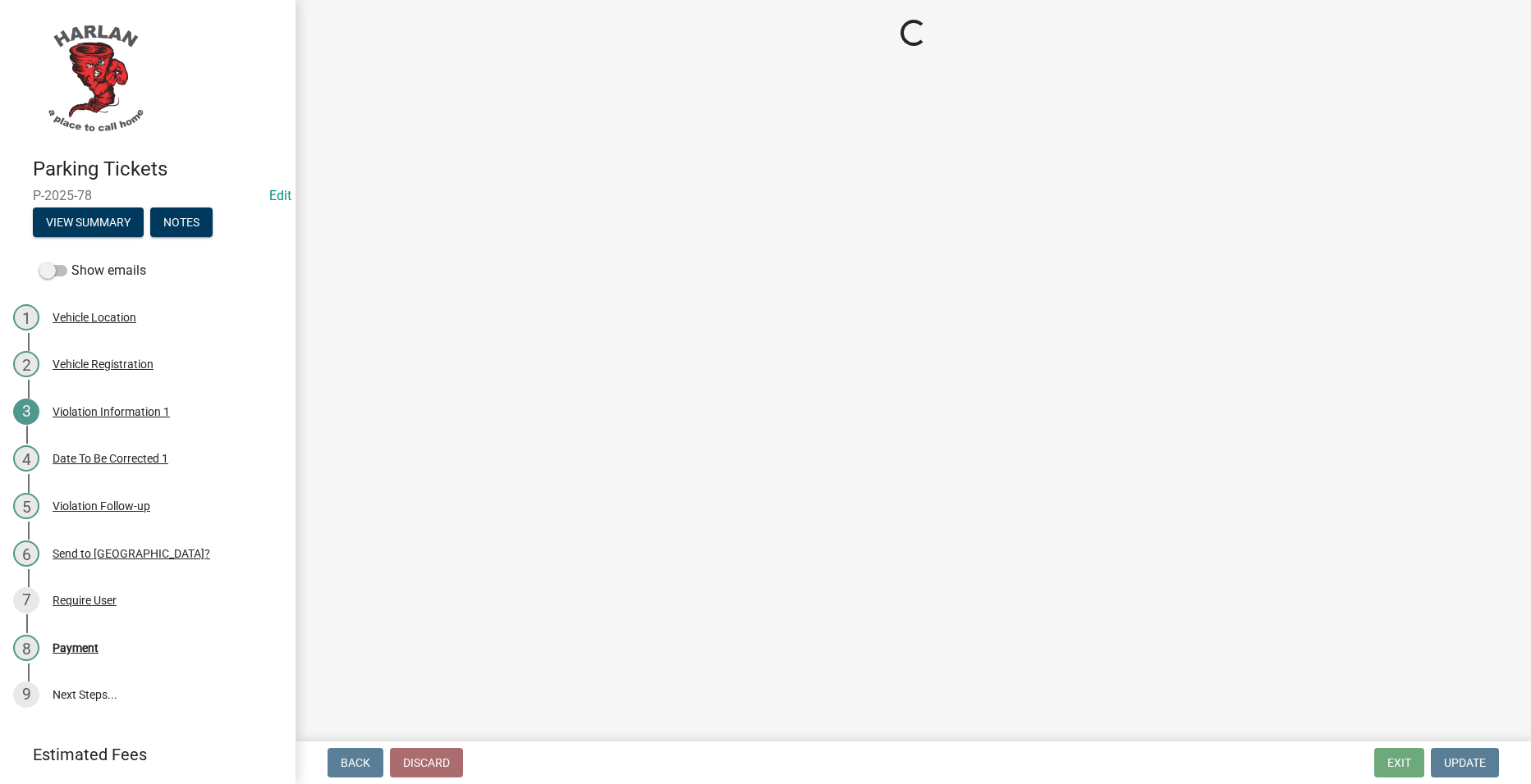
select select "4d712faf-da68-4fce-8593-8358734038f3"
select select "48a692b8-104f-4075-9072-841642fea642"
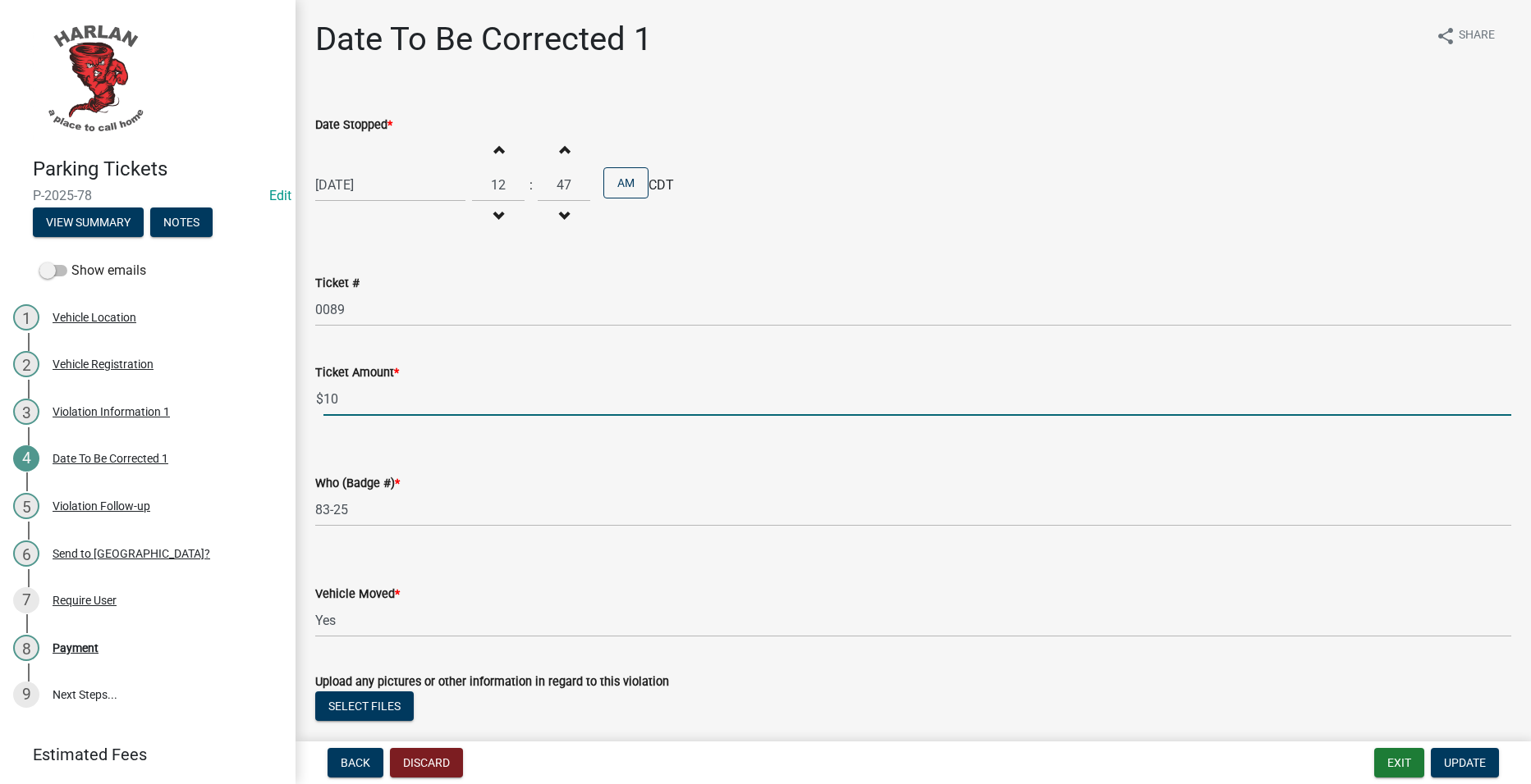
click at [444, 404] on input "10" at bounding box center [917, 399] width 1187 height 34
type input "1"
type input "25"
click at [1464, 765] on span "Update" at bounding box center [1465, 763] width 42 height 13
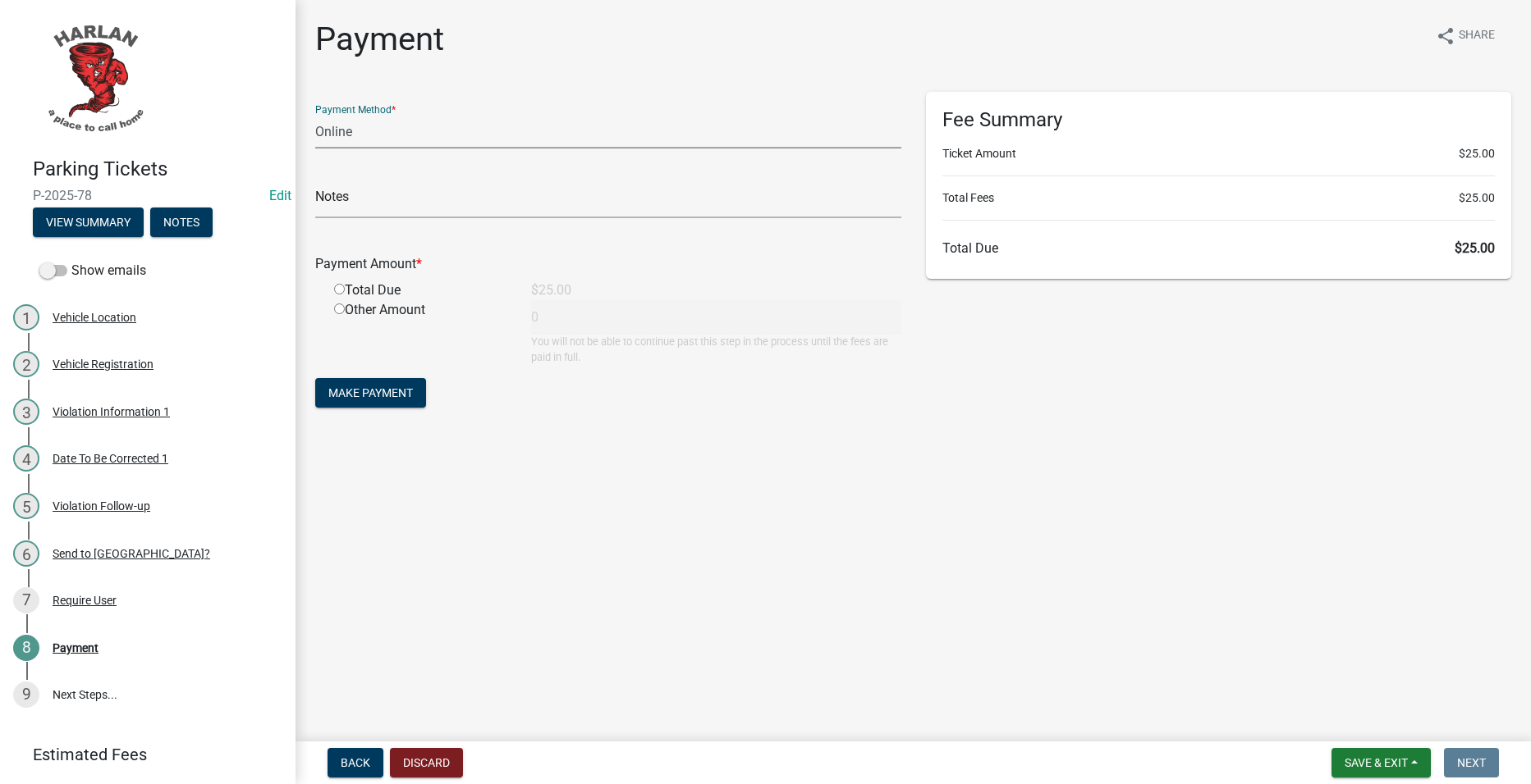
click at [500, 130] on select "Credit Card POS Check Cash Online" at bounding box center [608, 132] width 586 height 34
select select "2: 1"
click at [315, 115] on select "Credit Card POS Check Cash Online" at bounding box center [608, 132] width 586 height 34
click at [444, 211] on input "text" at bounding box center [608, 202] width 586 height 34
type input "[PERSON_NAME] gave me cash on scene"
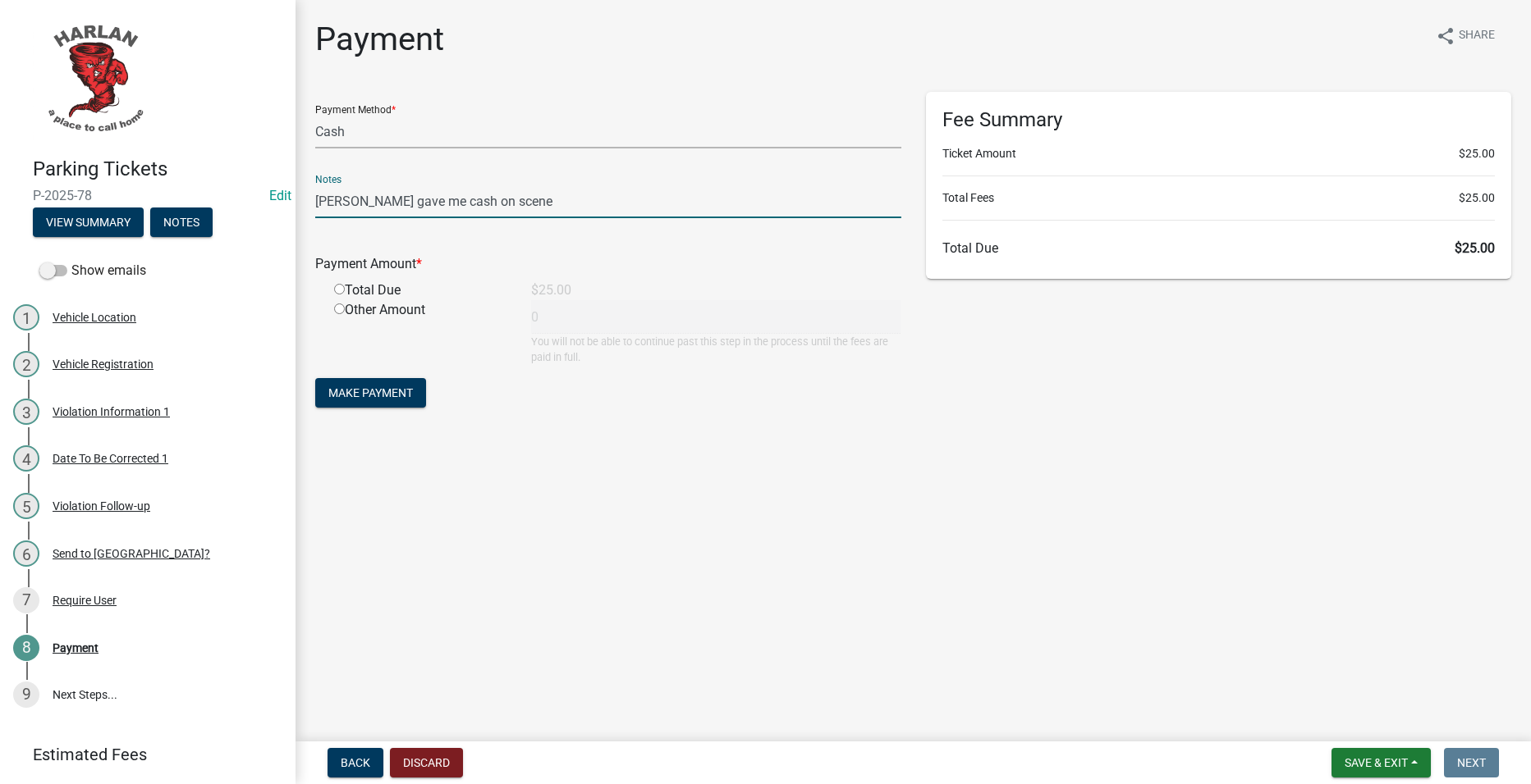
click at [398, 285] on div "Total Due" at bounding box center [420, 290] width 197 height 20
click at [337, 288] on input "radio" at bounding box center [339, 289] width 10 height 10
radio input "true"
type input "25"
click at [379, 390] on span "Make Payment" at bounding box center [371, 393] width 85 height 13
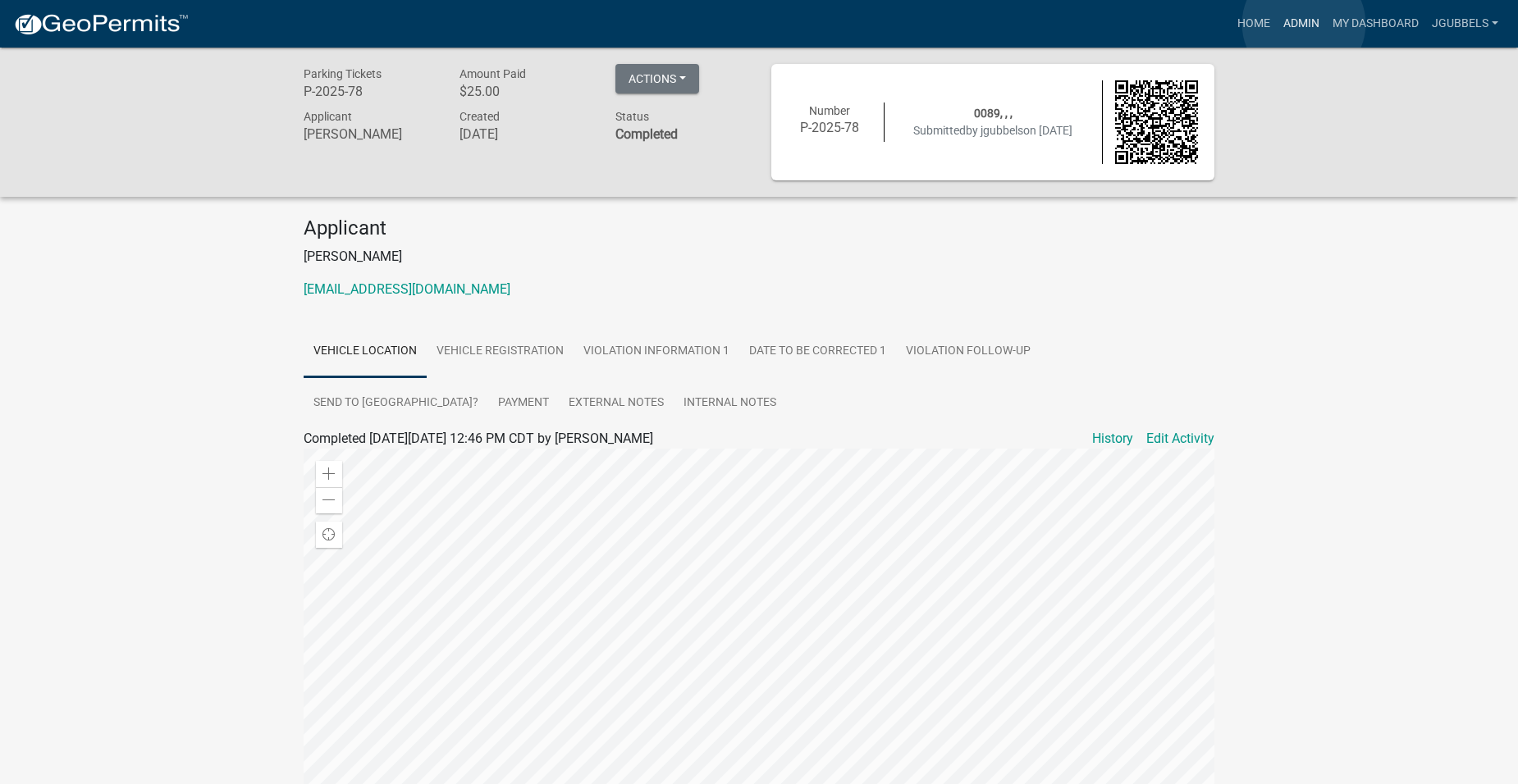
click at [1304, 24] on link "Admin" at bounding box center [1301, 24] width 49 height 31
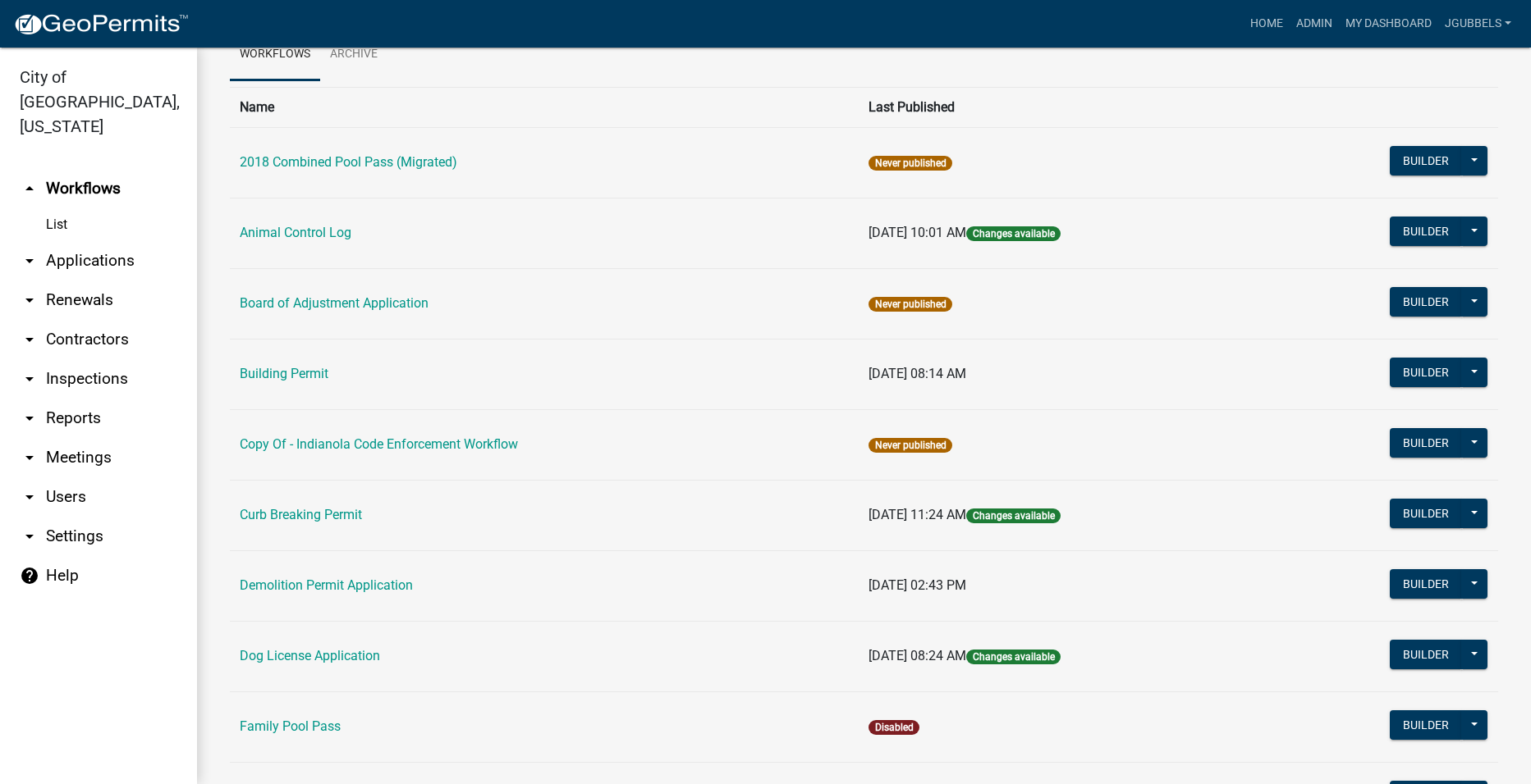
scroll to position [492, 0]
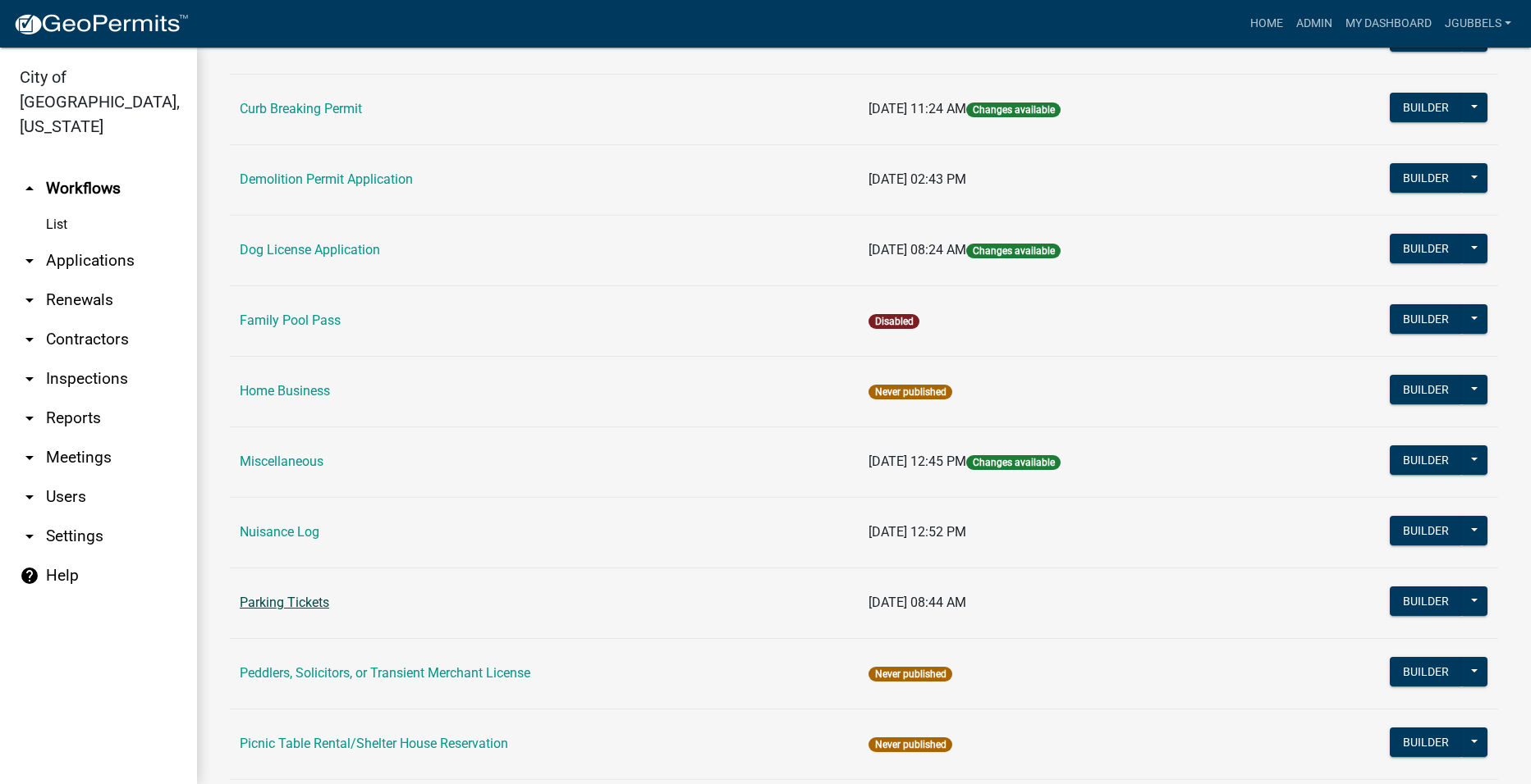
click at [321, 595] on link "Parking Tickets" at bounding box center [284, 603] width 90 height 16
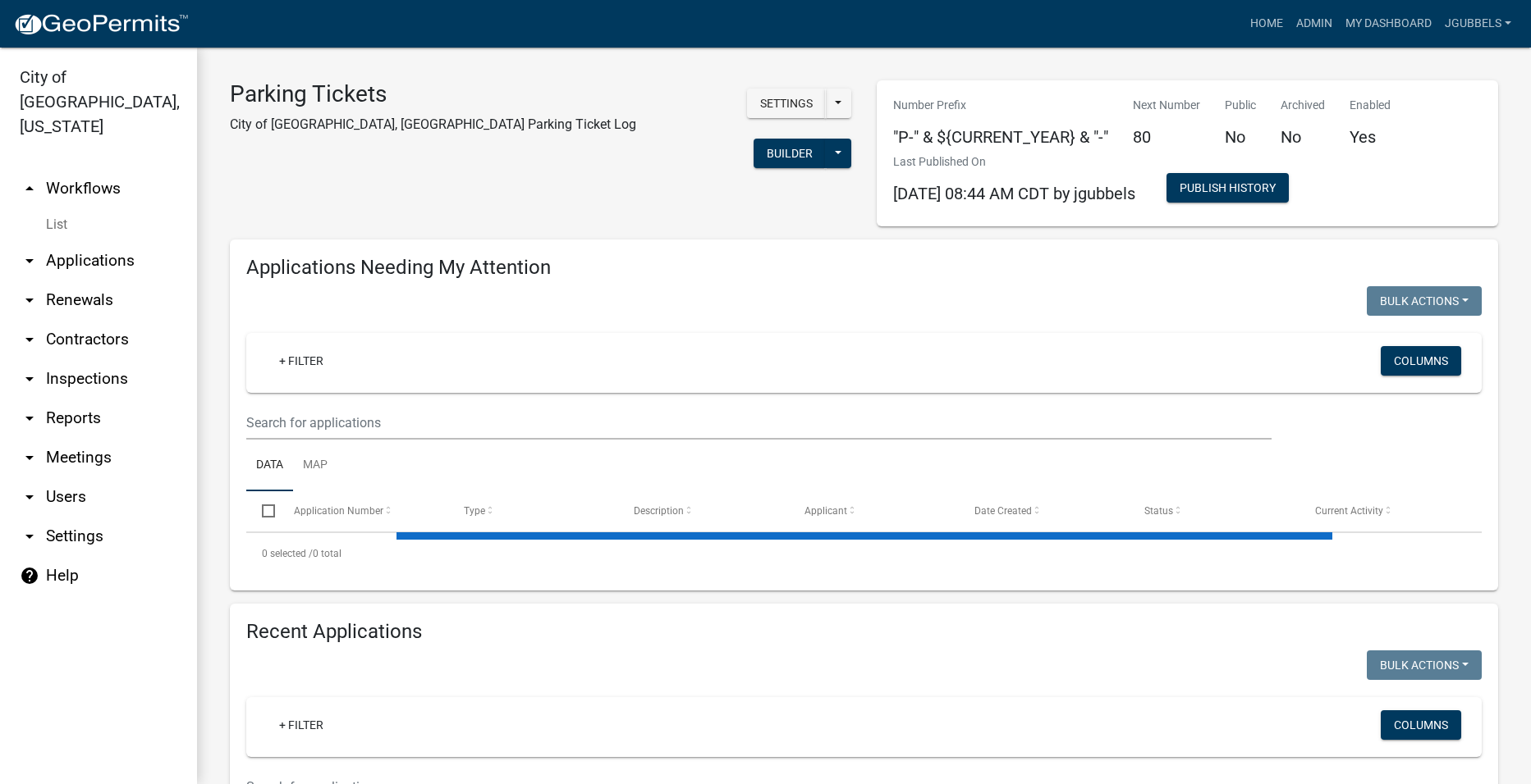
select select "2: 50"
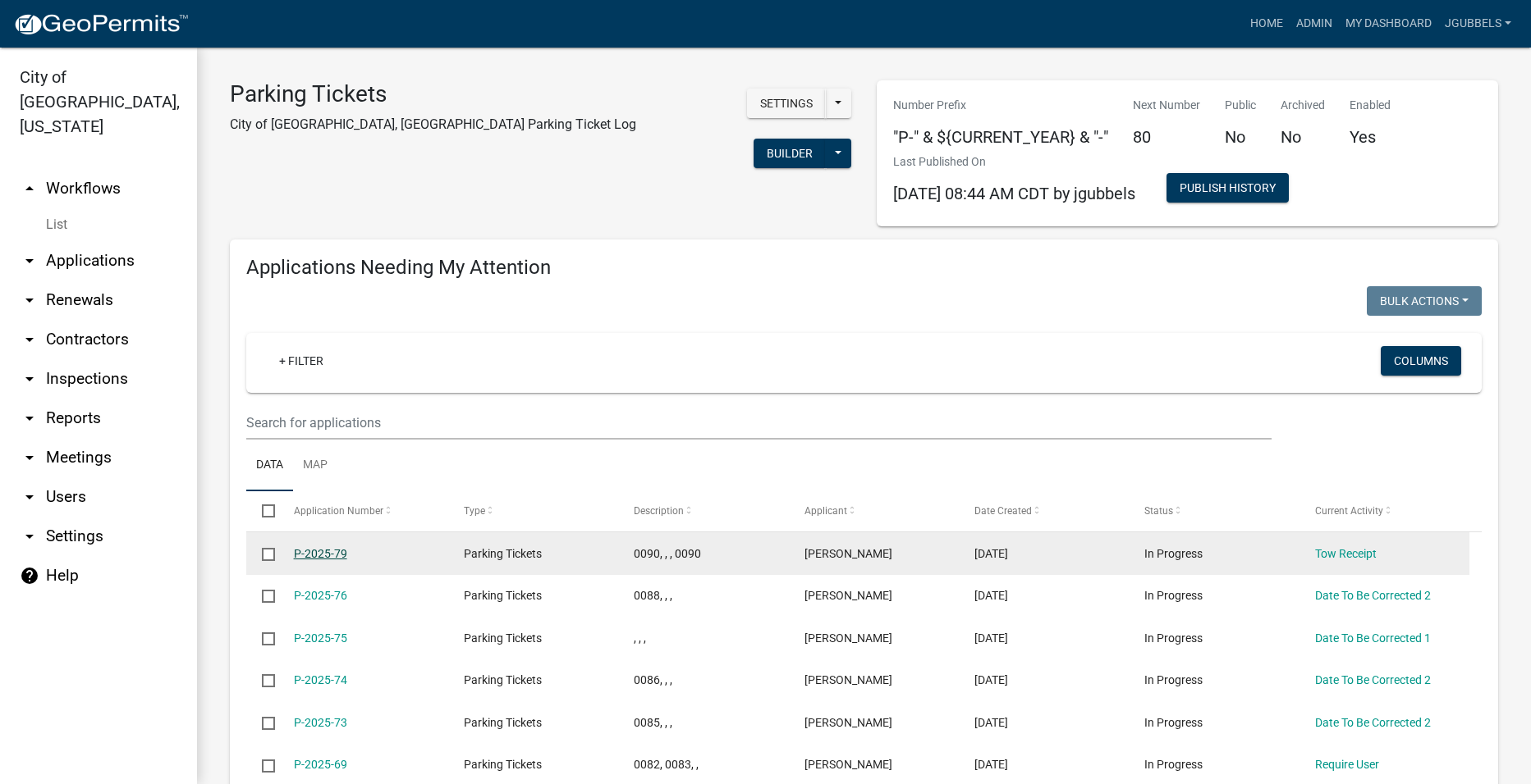
click at [330, 551] on link "P-2025-79" at bounding box center [320, 554] width 54 height 13
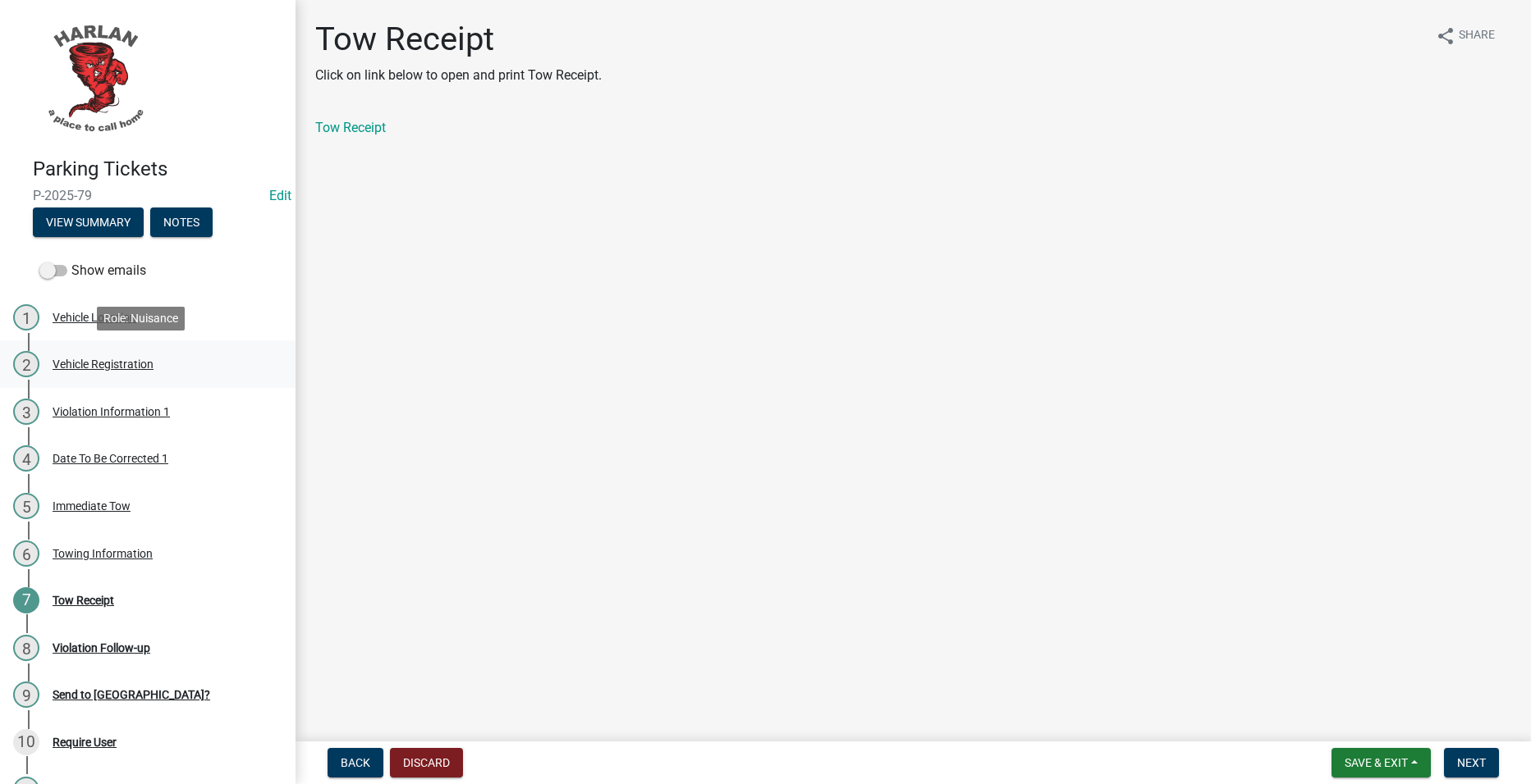
click at [173, 374] on div "2 Vehicle Registration" at bounding box center [141, 364] width 256 height 26
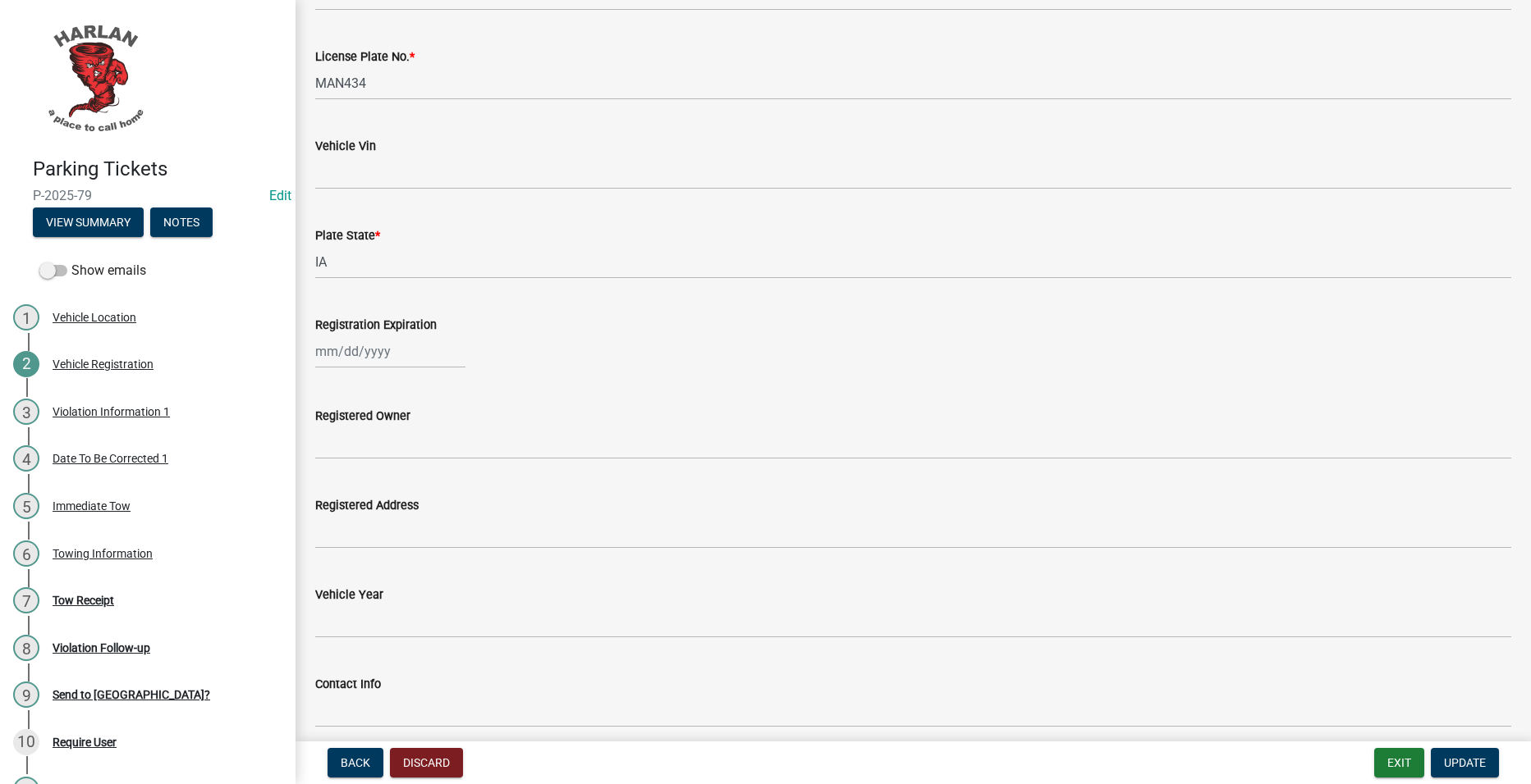
scroll to position [657, 0]
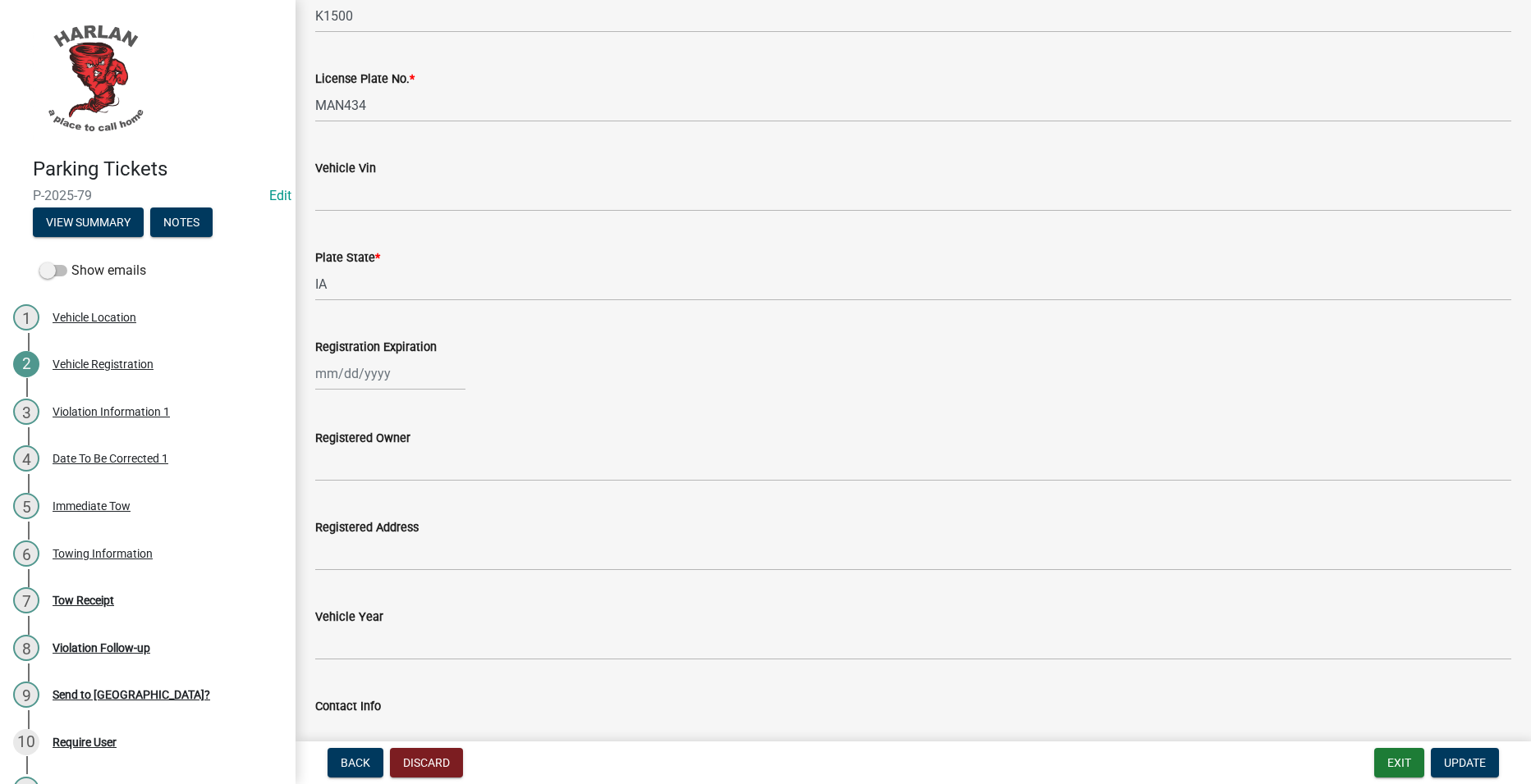
click at [394, 371] on div at bounding box center [390, 374] width 150 height 34
select select "9"
click at [441, 407] on select "1525 1526 1527 1528 1529 1530 1531 1532 1533 1534 1535 1536 1537 1538 1539 1540…" at bounding box center [444, 409] width 59 height 25
select select "2024"
click at [414, 396] on select "1525 1526 1527 1528 1529 1530 1531 1532 1533 1534 1535 1536 1537 1538 1539 1540…" at bounding box center [444, 409] width 59 height 25
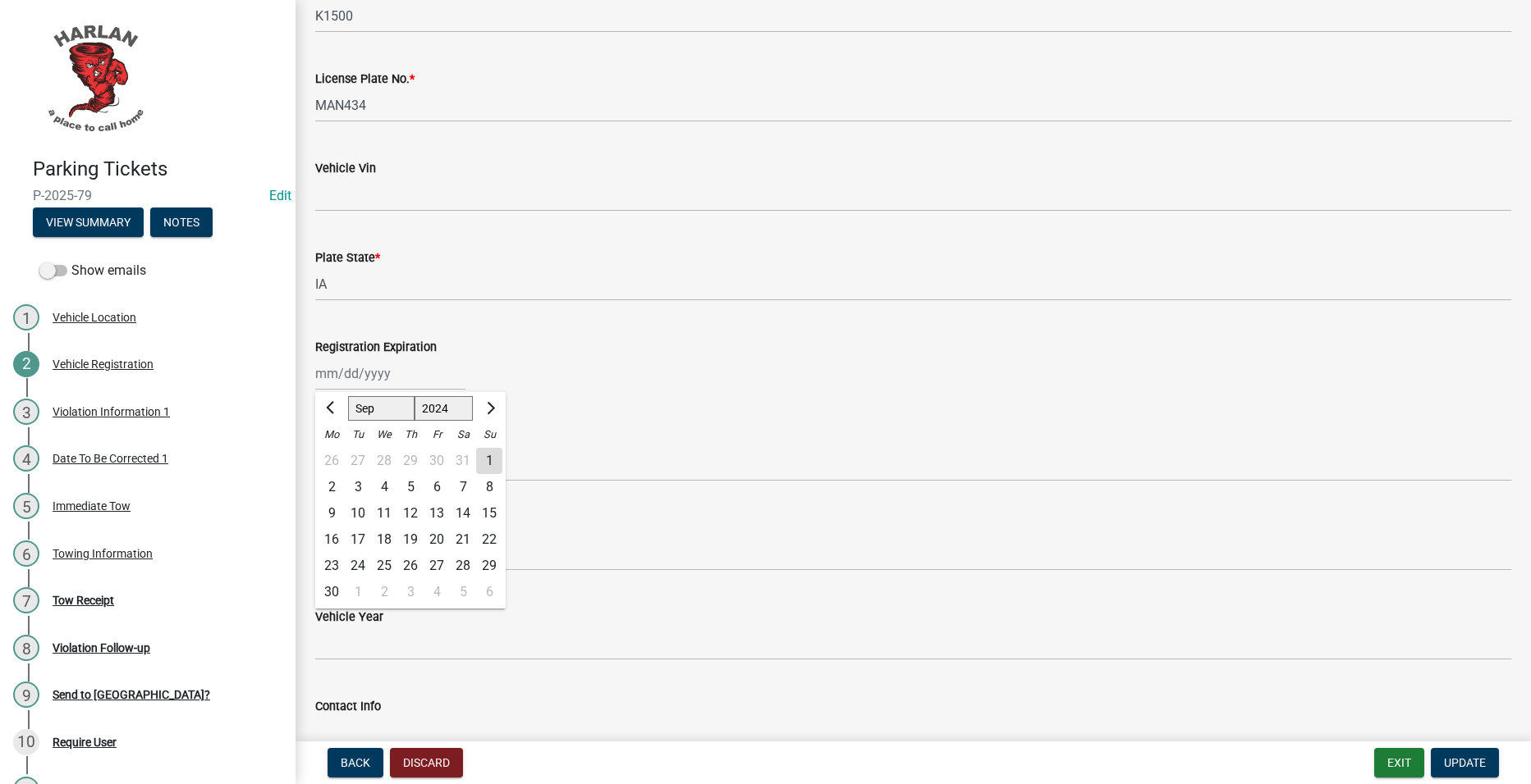
click at [335, 589] on div "30" at bounding box center [331, 592] width 26 height 26
type input "09/30/2024"
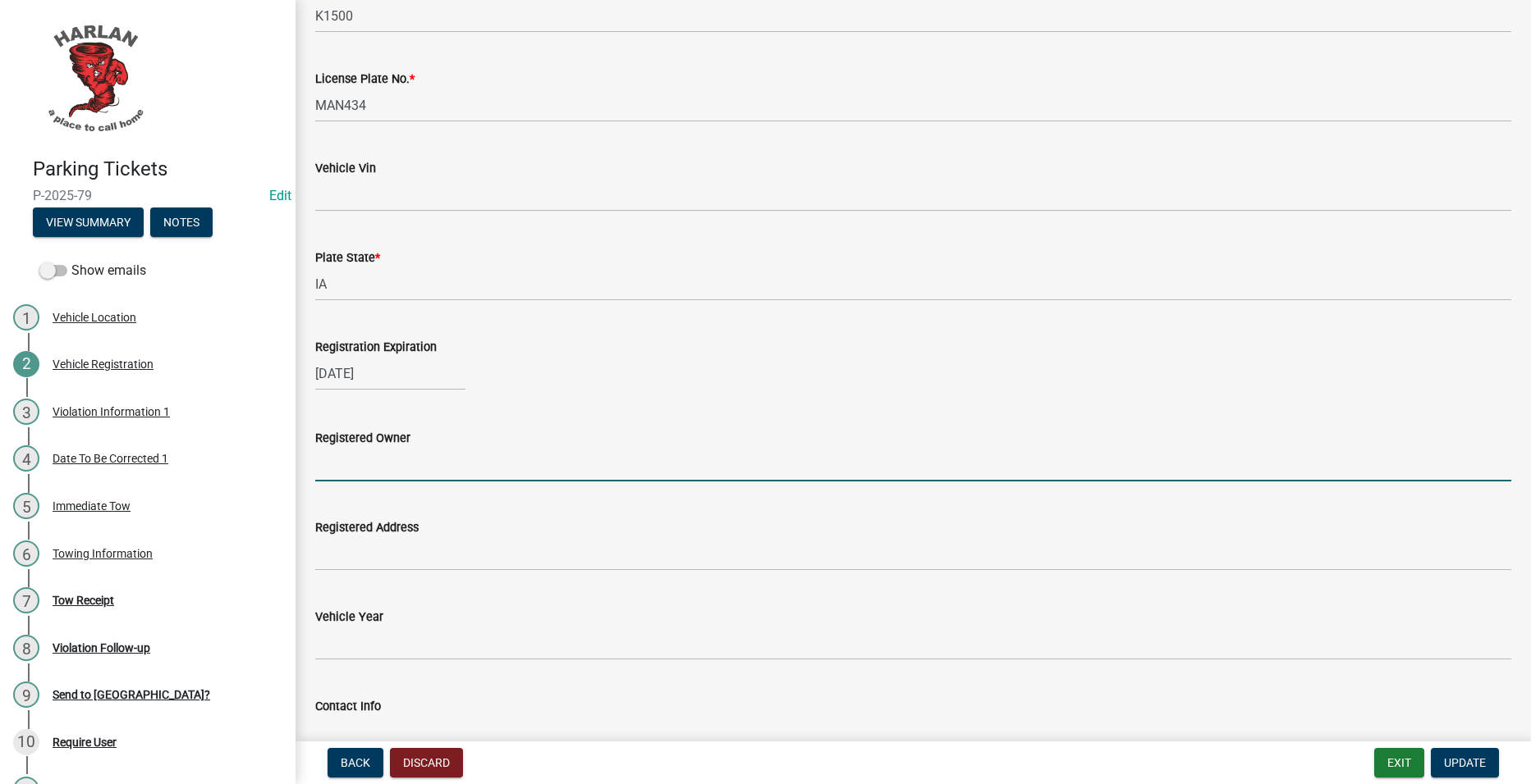
click at [558, 467] on input "Registered Owner" at bounding box center [913, 465] width 1196 height 34
type input "Michael Shuemann"
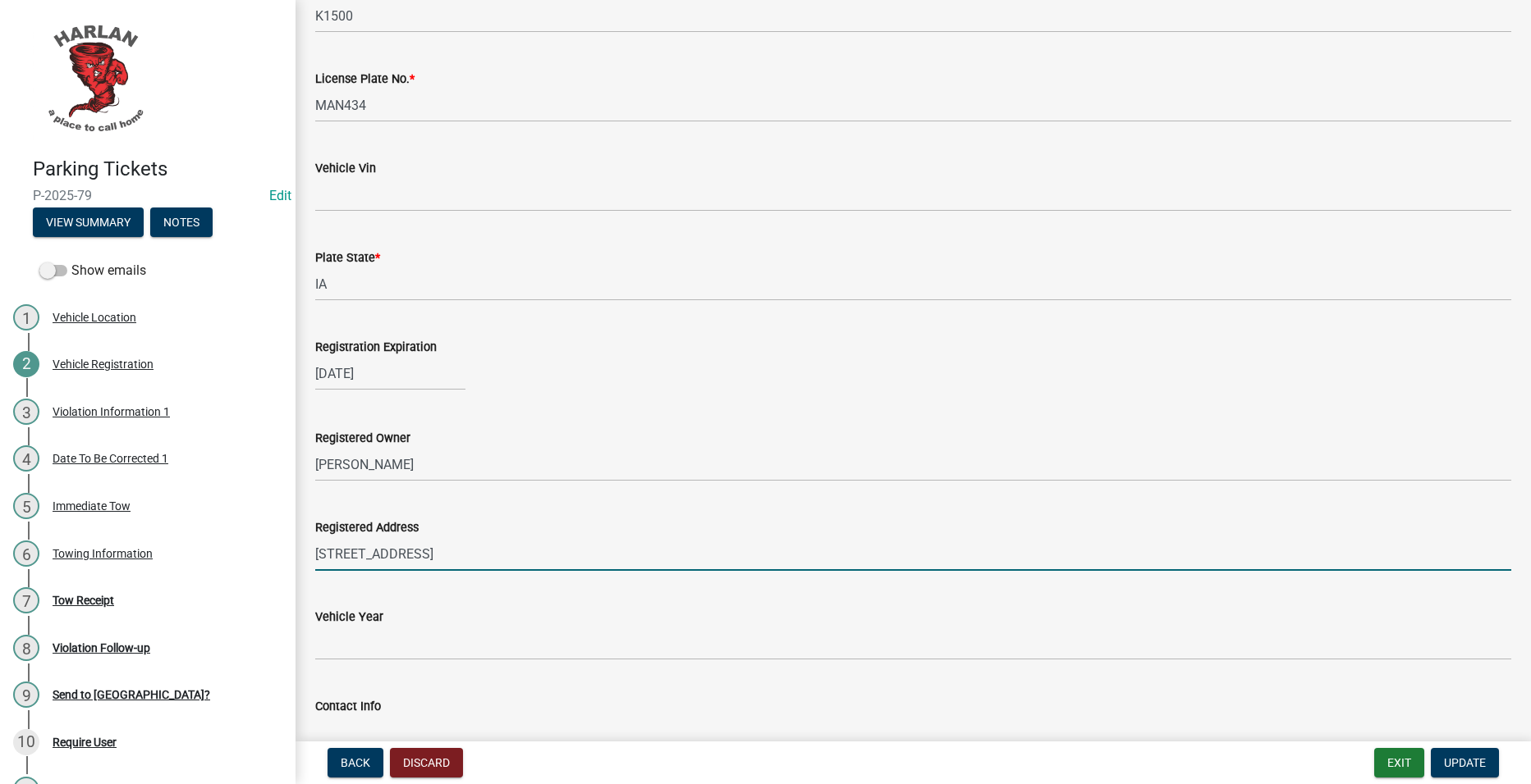
type input "508 Dodge St"
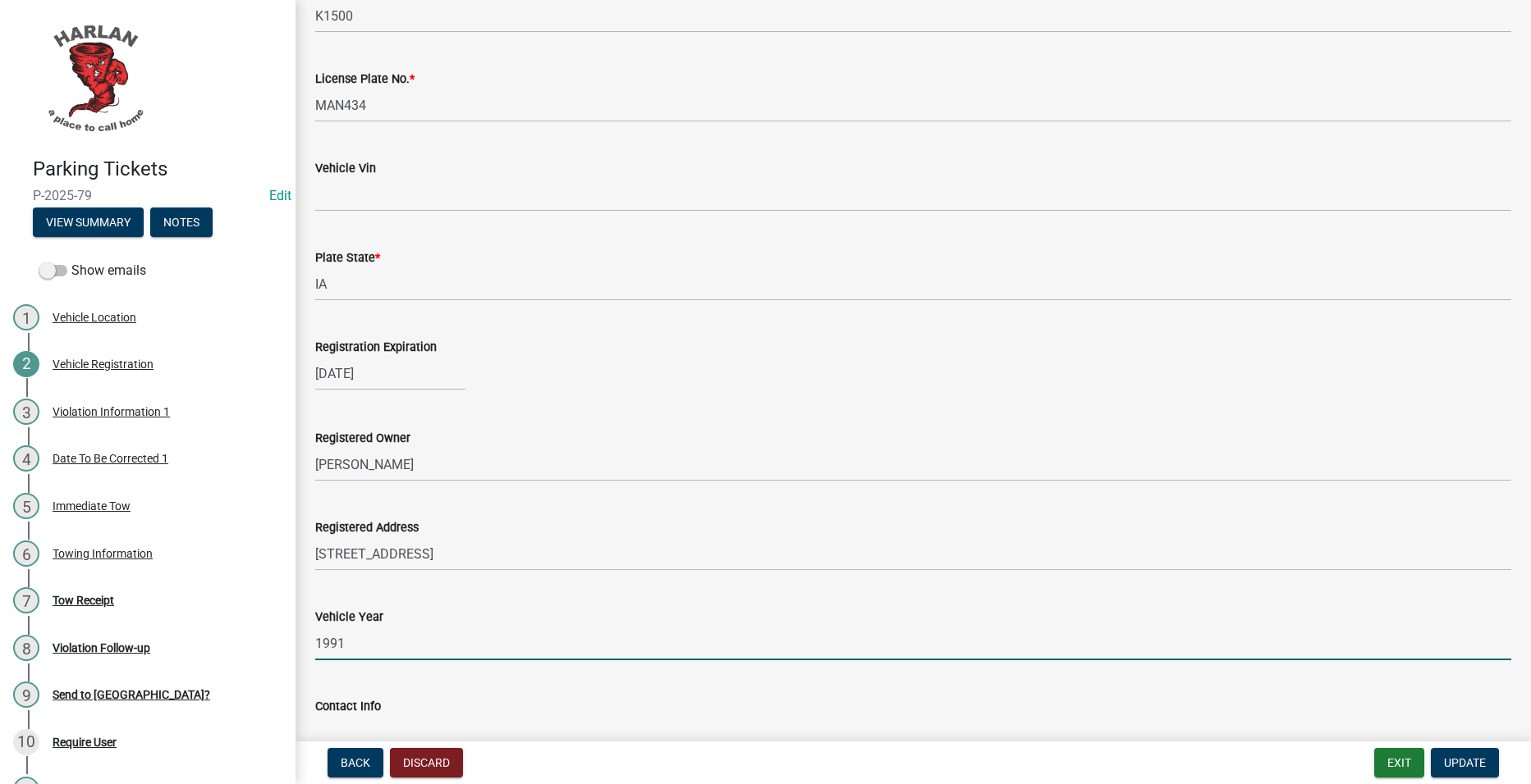
type input "1991"
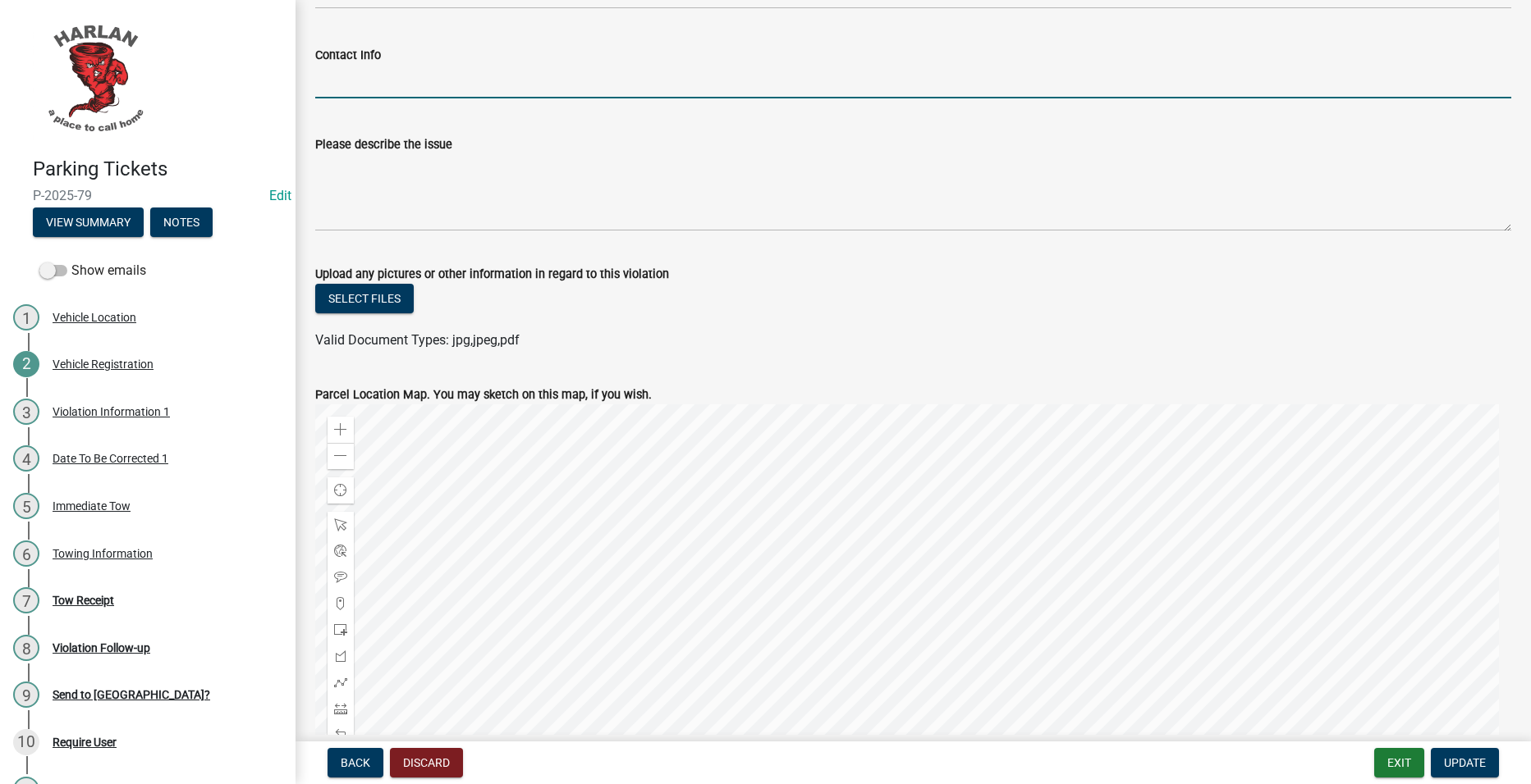
scroll to position [1532, 0]
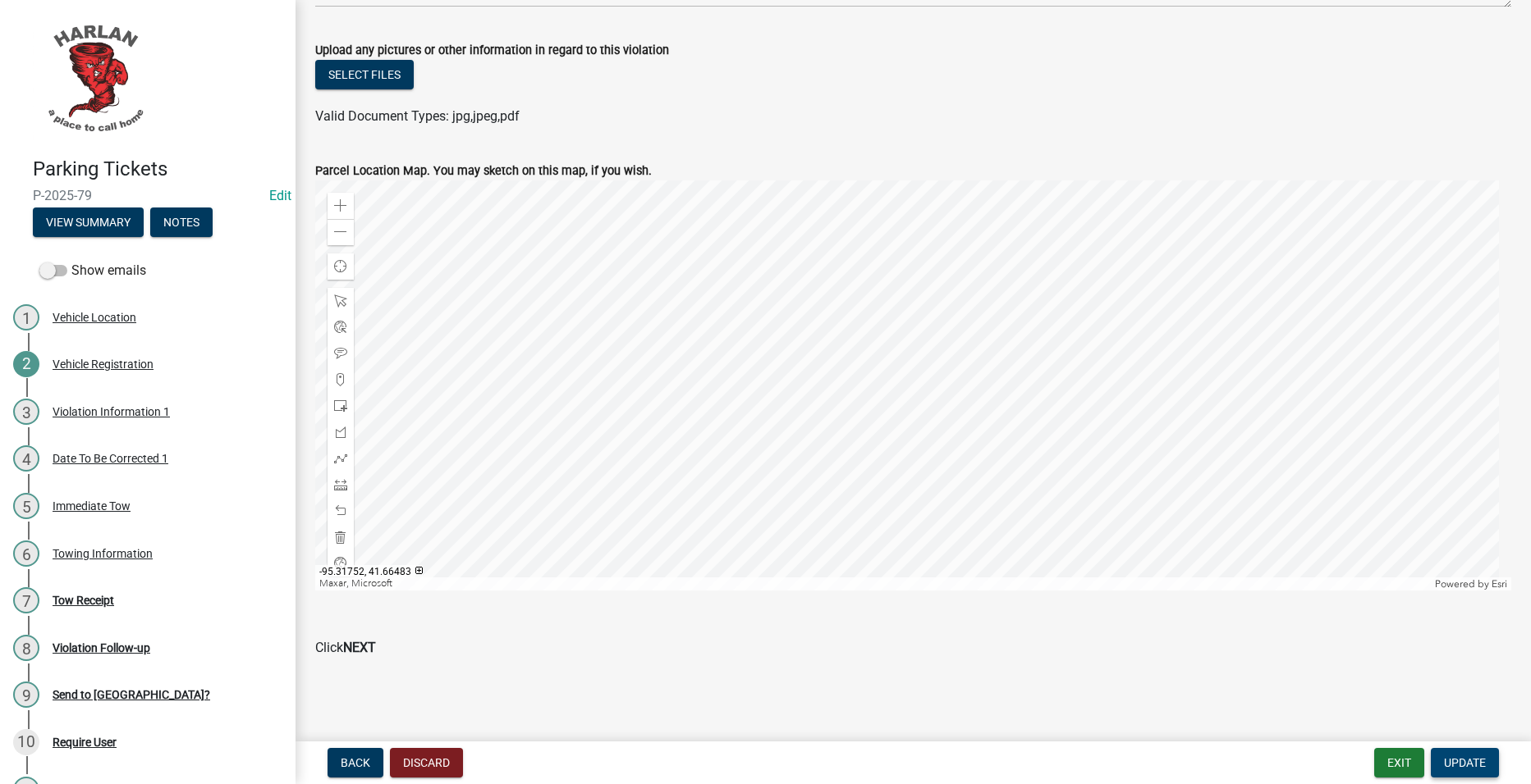
click at [1475, 762] on span "Update" at bounding box center [1465, 763] width 42 height 13
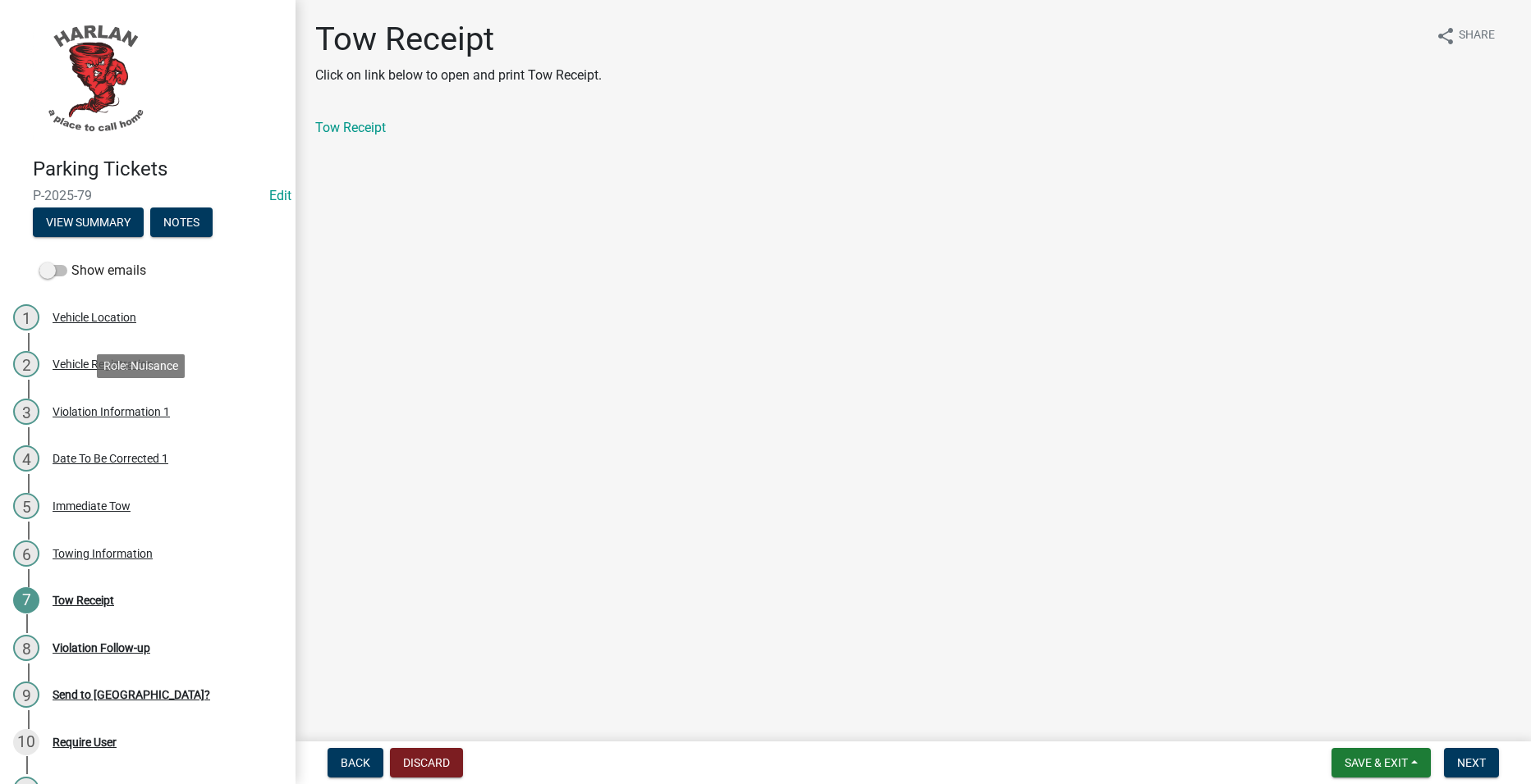
click at [127, 417] on div "Violation Information 1" at bounding box center [111, 411] width 117 height 11
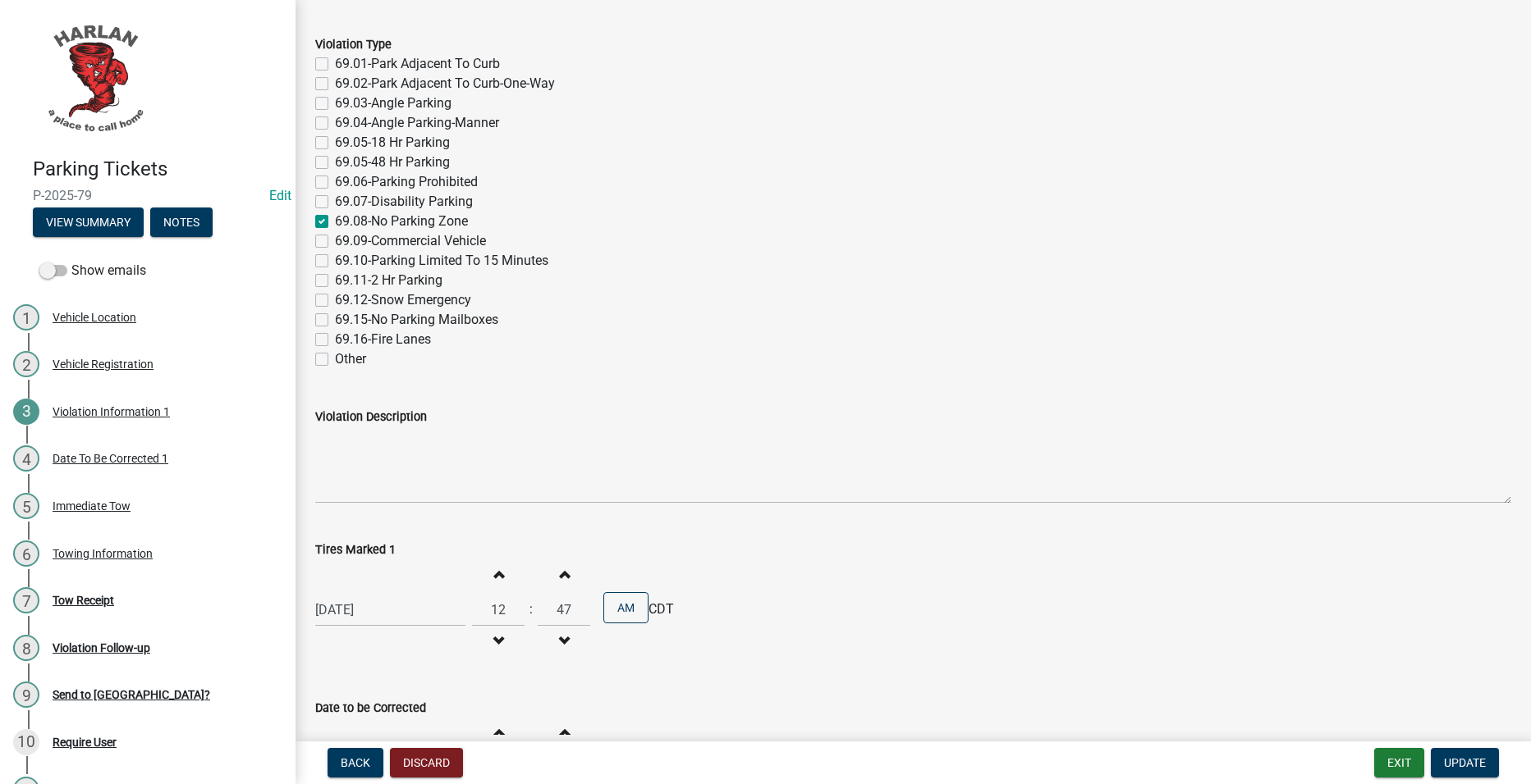
scroll to position [397, 0]
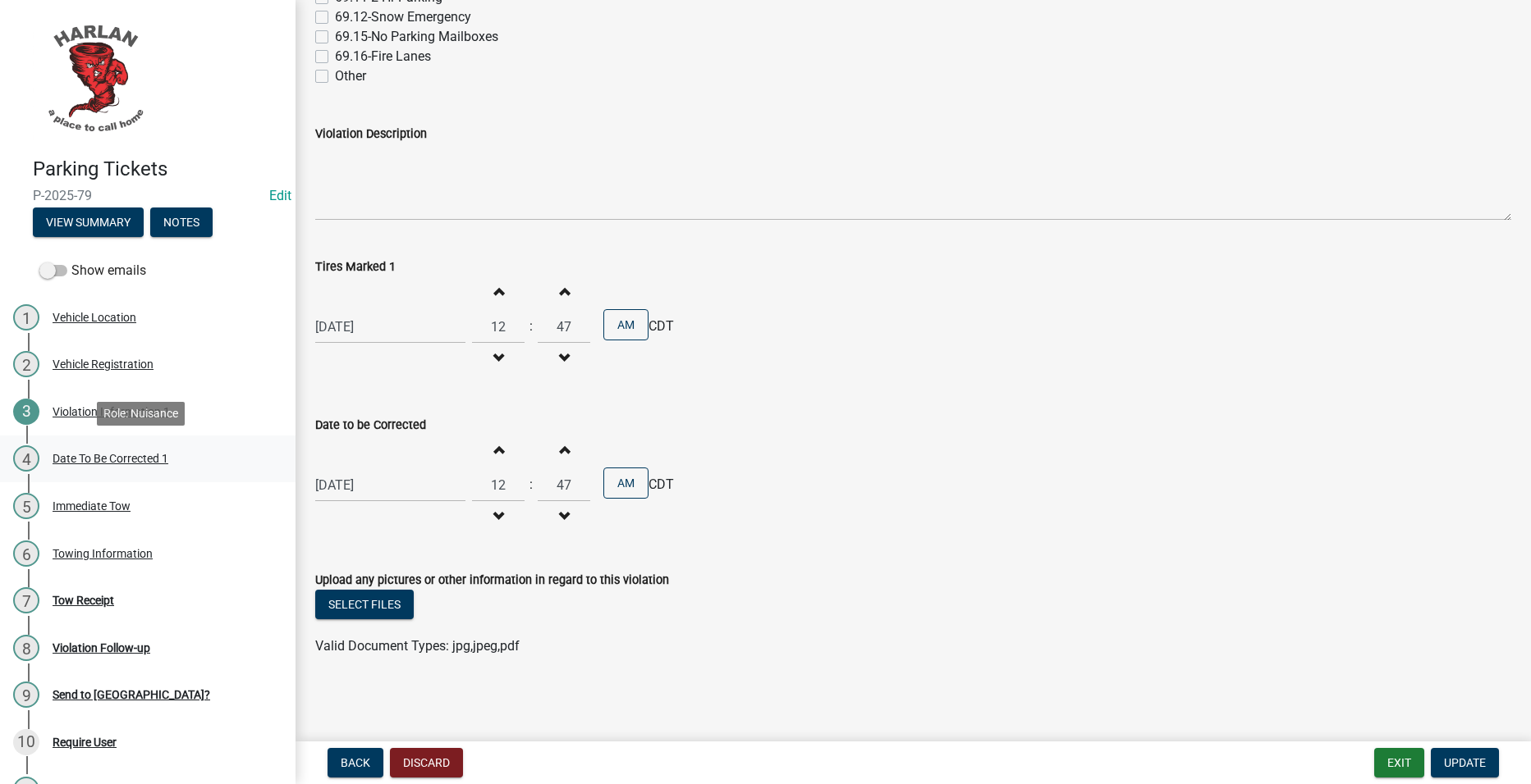
click at [122, 457] on div "Date To Be Corrected 1" at bounding box center [110, 459] width 116 height 11
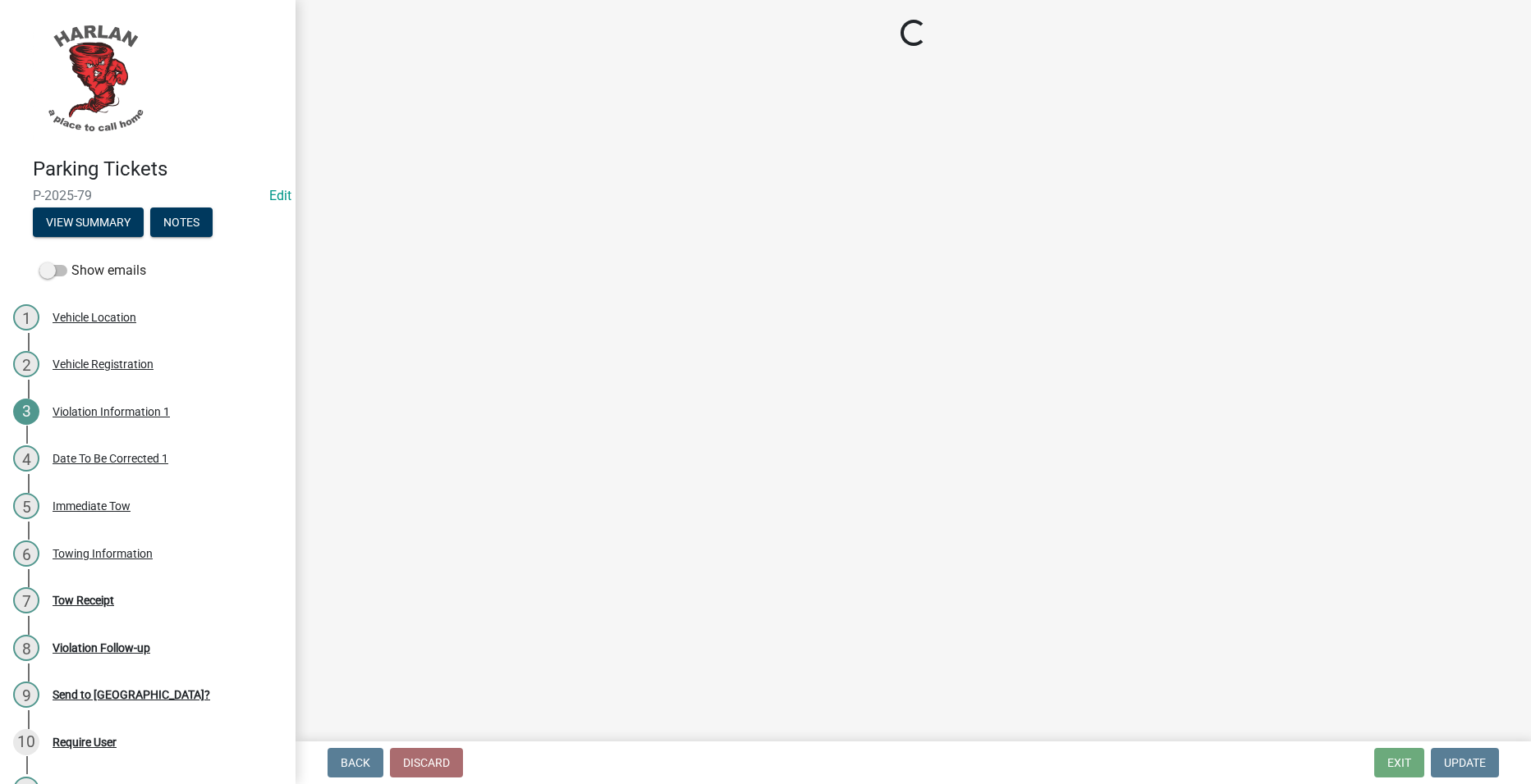
select select "4d712faf-da68-4fce-8593-8358734038f3"
select select "a2de05ef-af75-4916-bbf6-c2624a2c23d1"
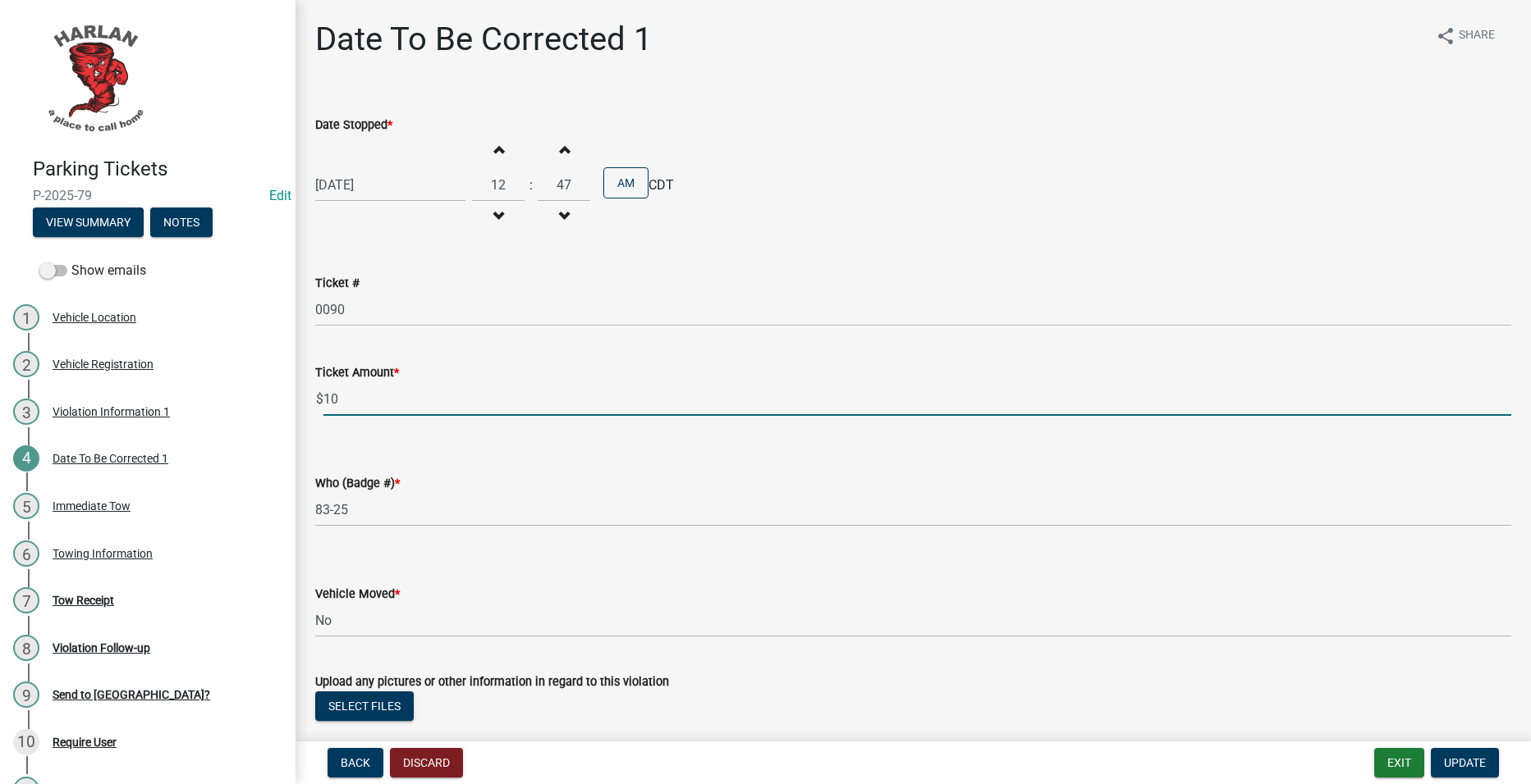
click at [438, 413] on input "10" at bounding box center [917, 399] width 1187 height 34
click at [438, 410] on input "10" at bounding box center [917, 399] width 1187 height 34
type input "1"
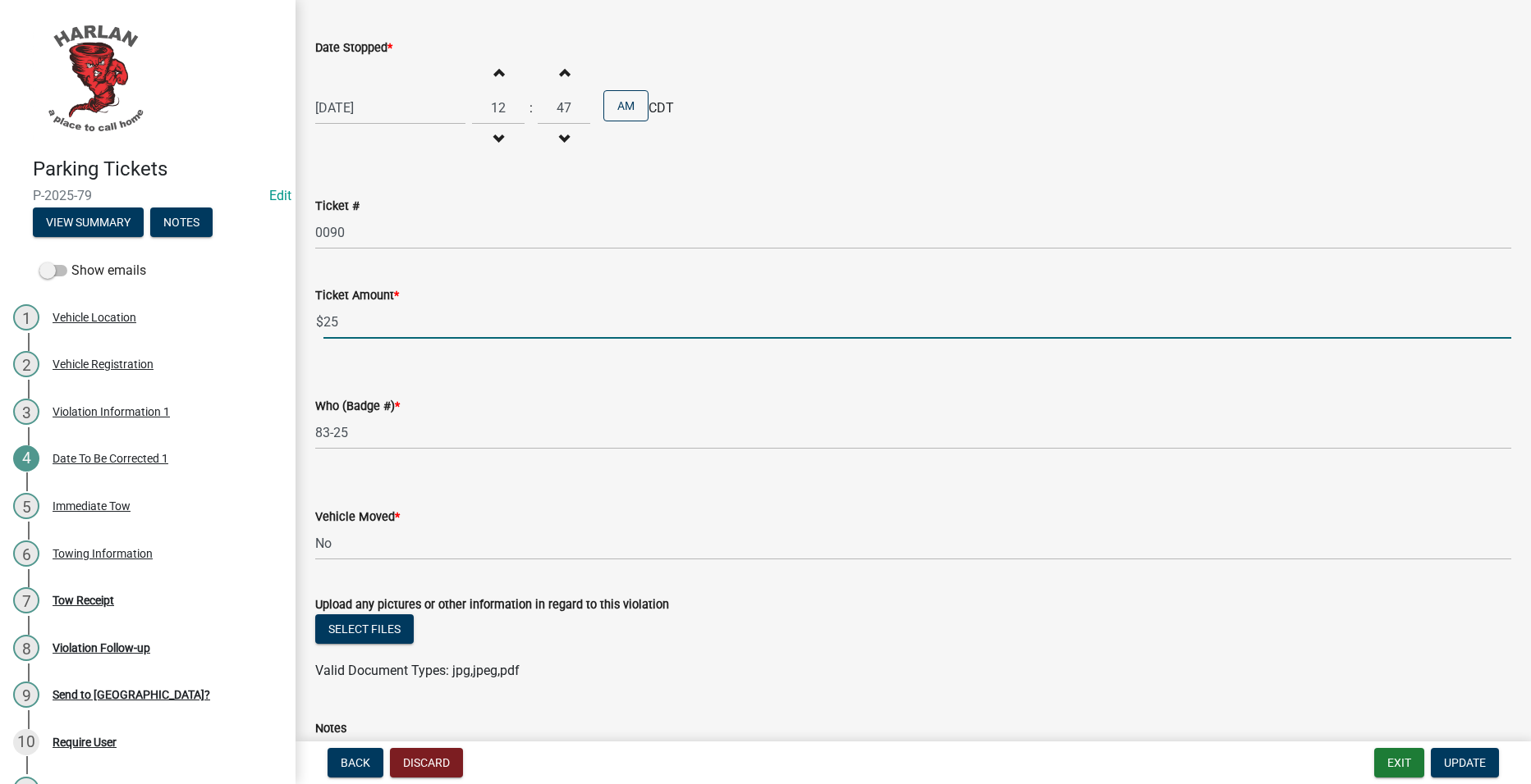
scroll to position [235, 0]
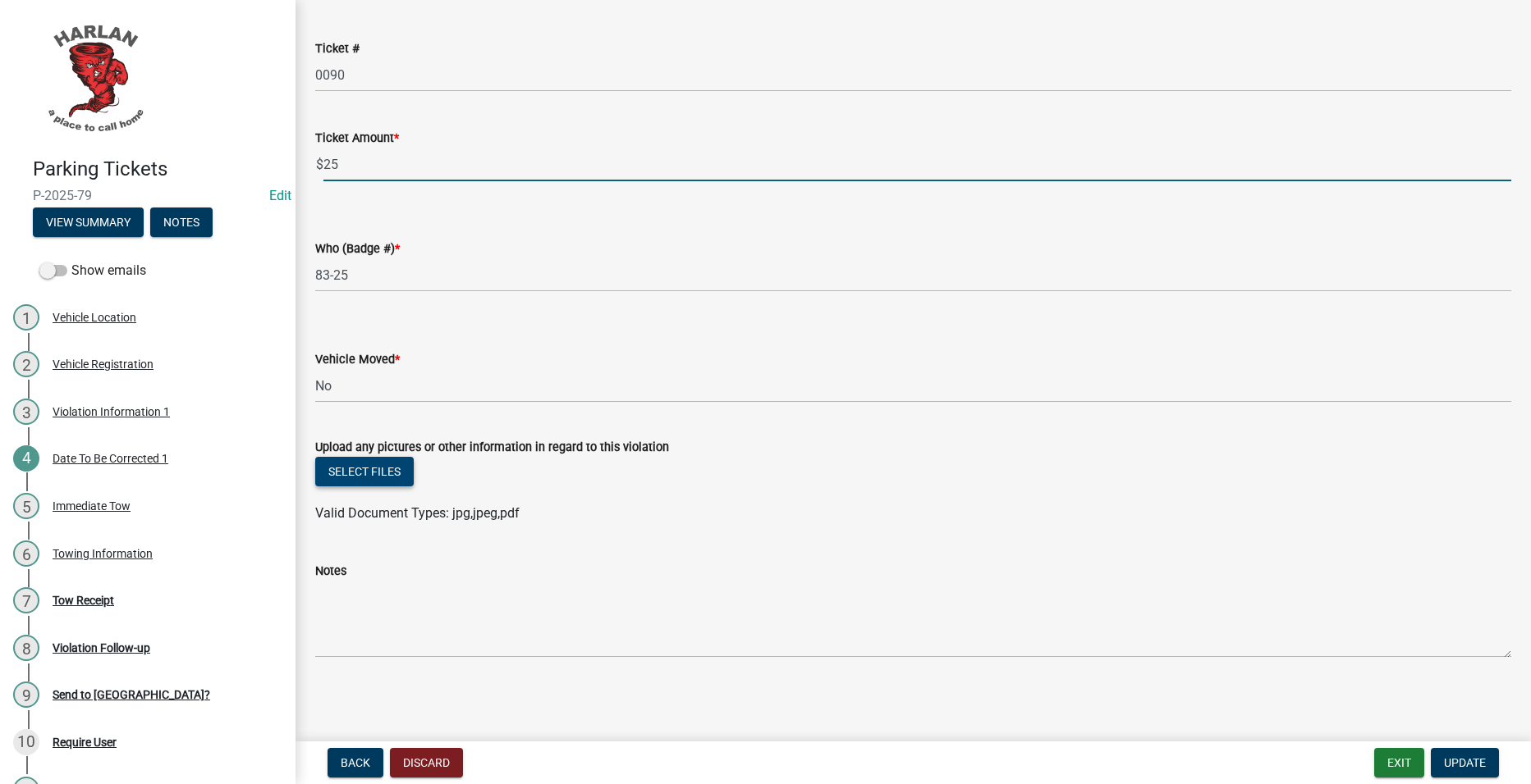
type input "25"
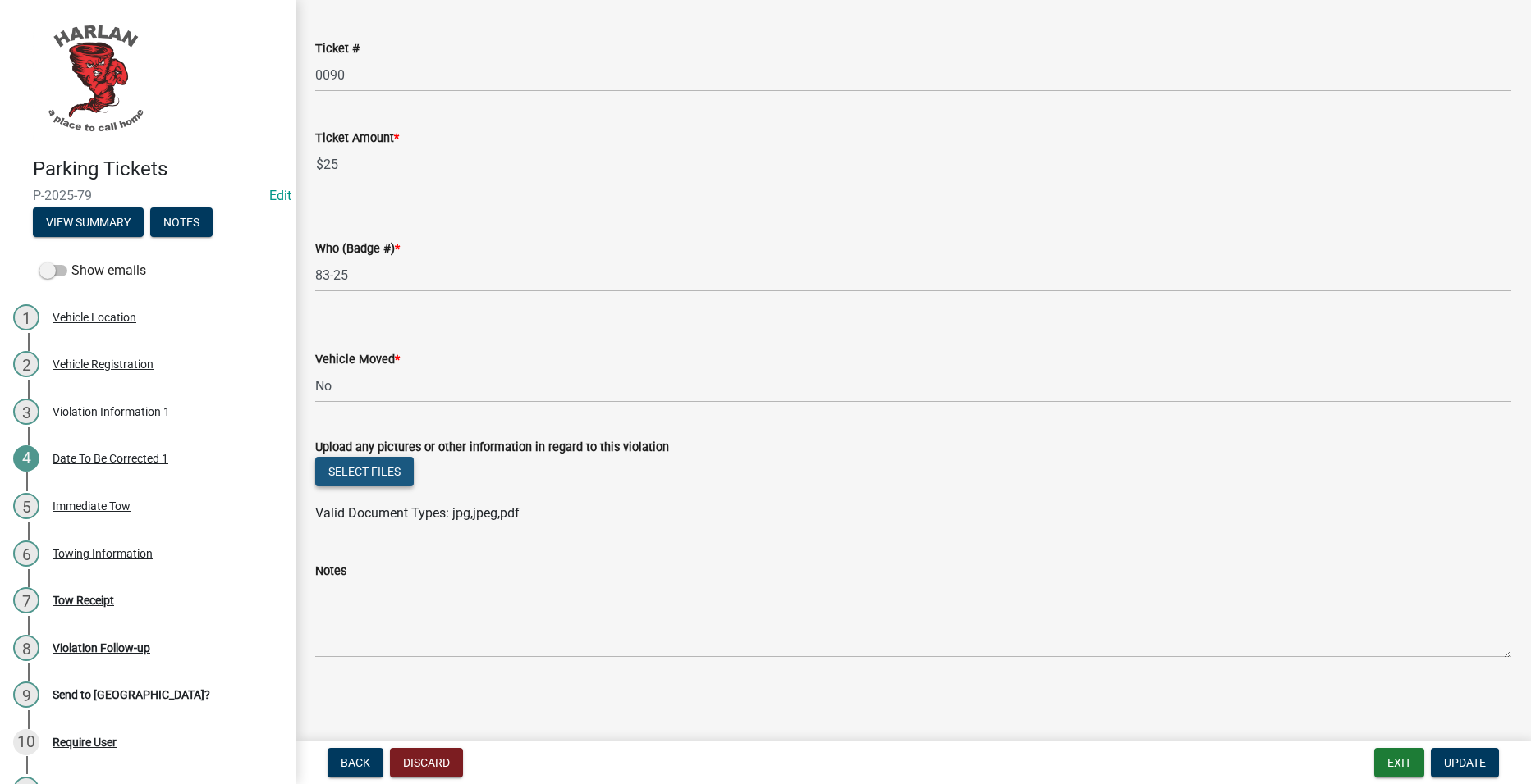
click at [384, 479] on button "Select files" at bounding box center [364, 471] width 98 height 29
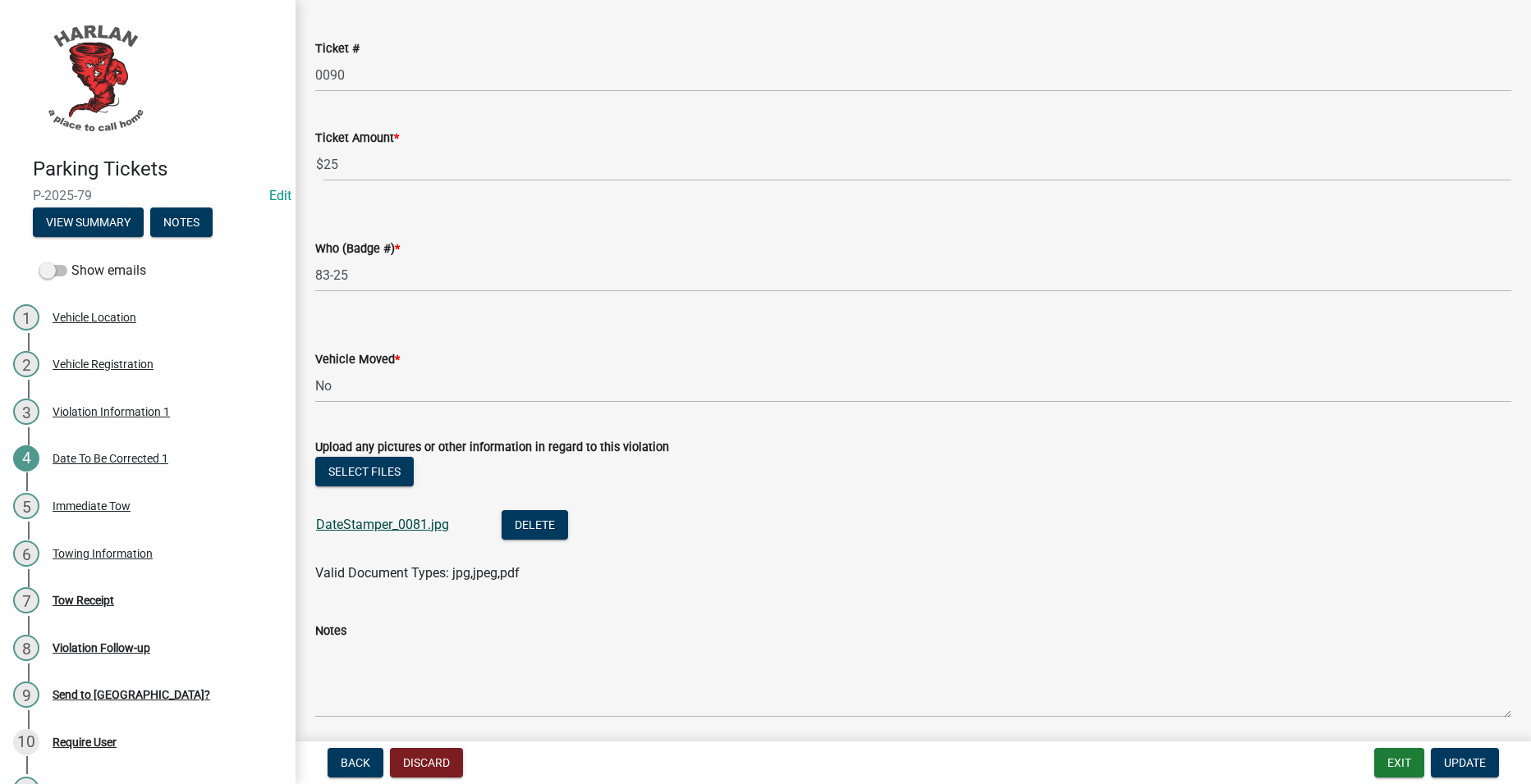
click at [415, 525] on link "DateStamper_0081.jpg" at bounding box center [382, 525] width 133 height 16
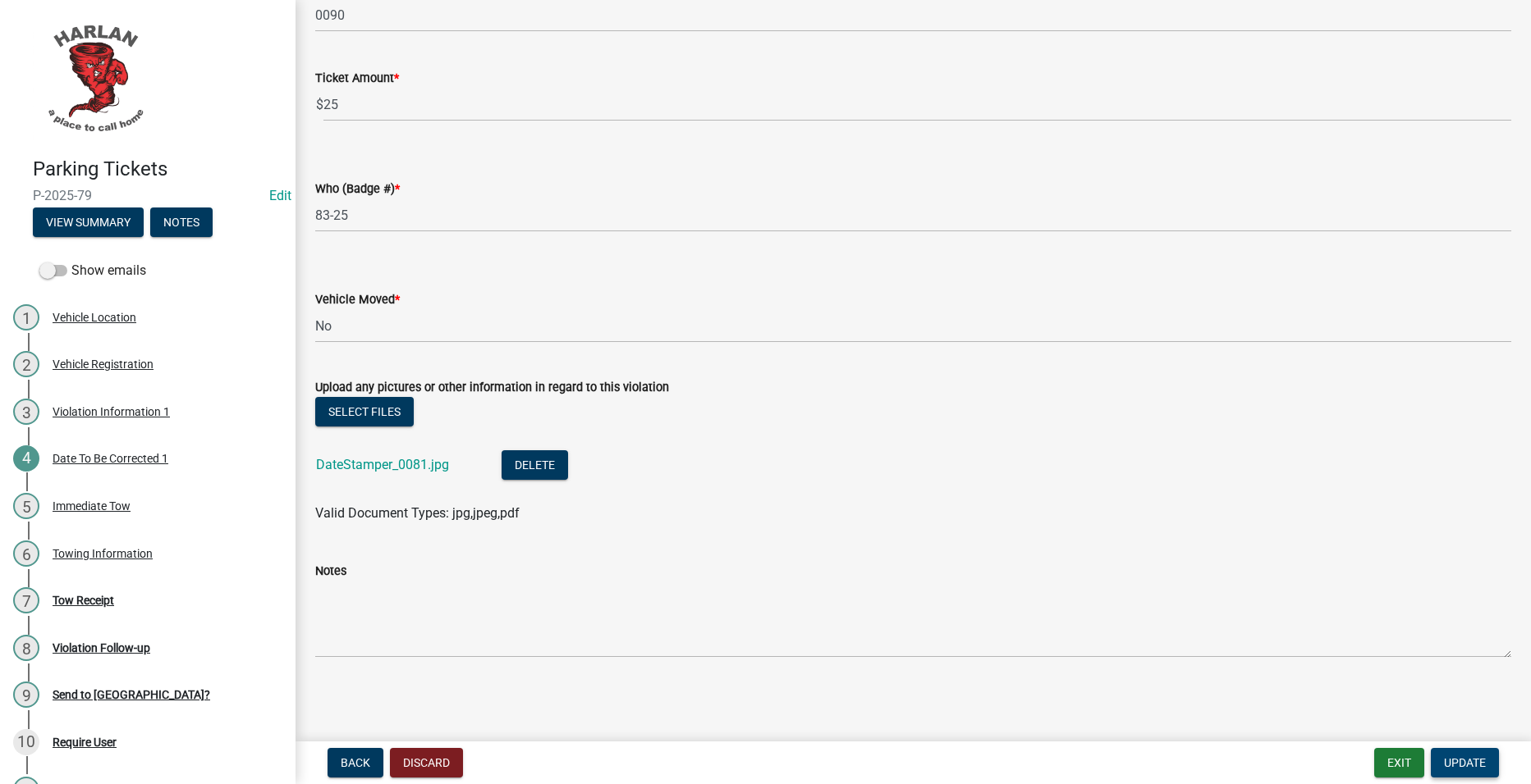
click at [1464, 752] on button "Update" at bounding box center [1465, 762] width 68 height 29
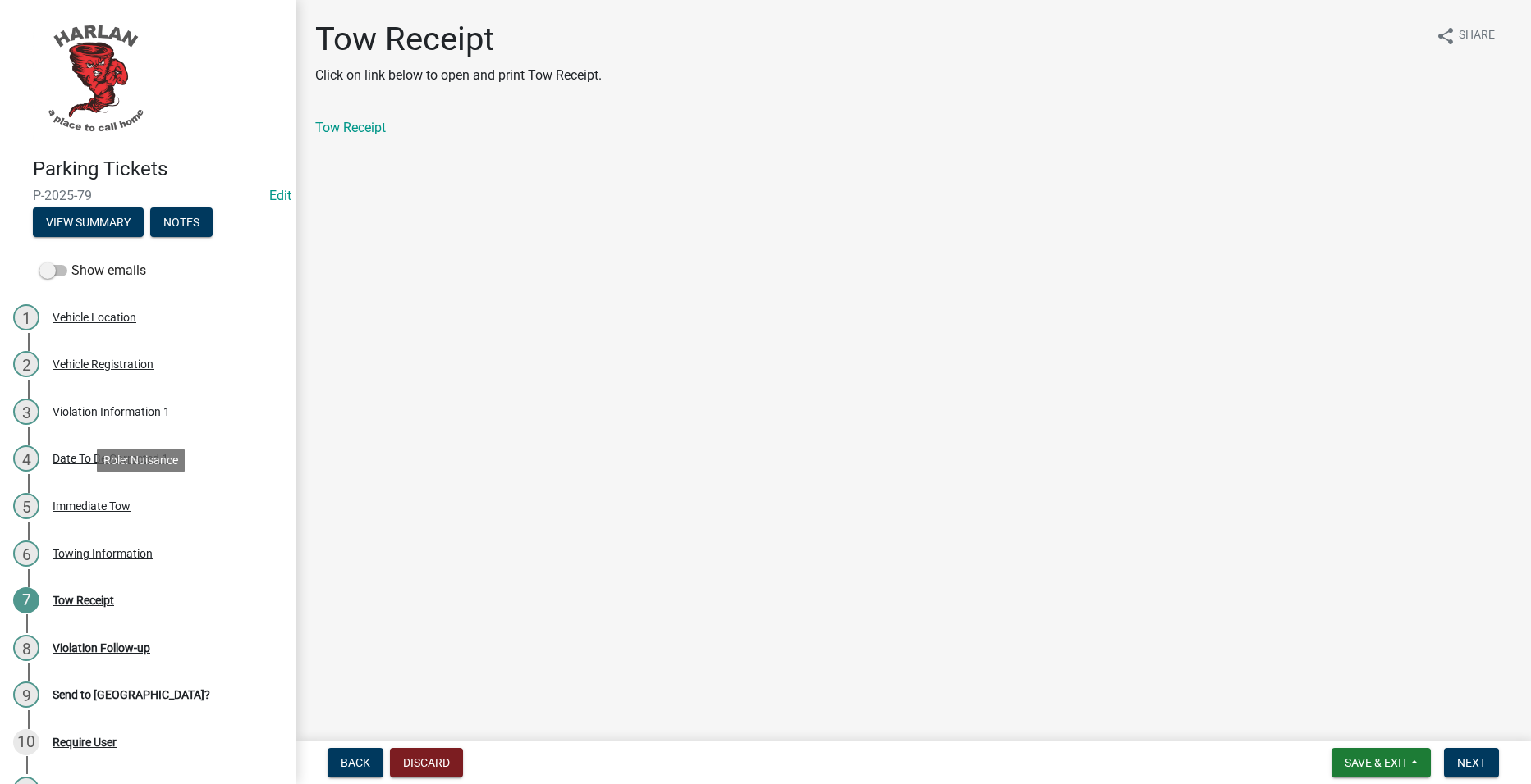
click at [119, 510] on div "Immediate Tow" at bounding box center [92, 506] width 78 height 11
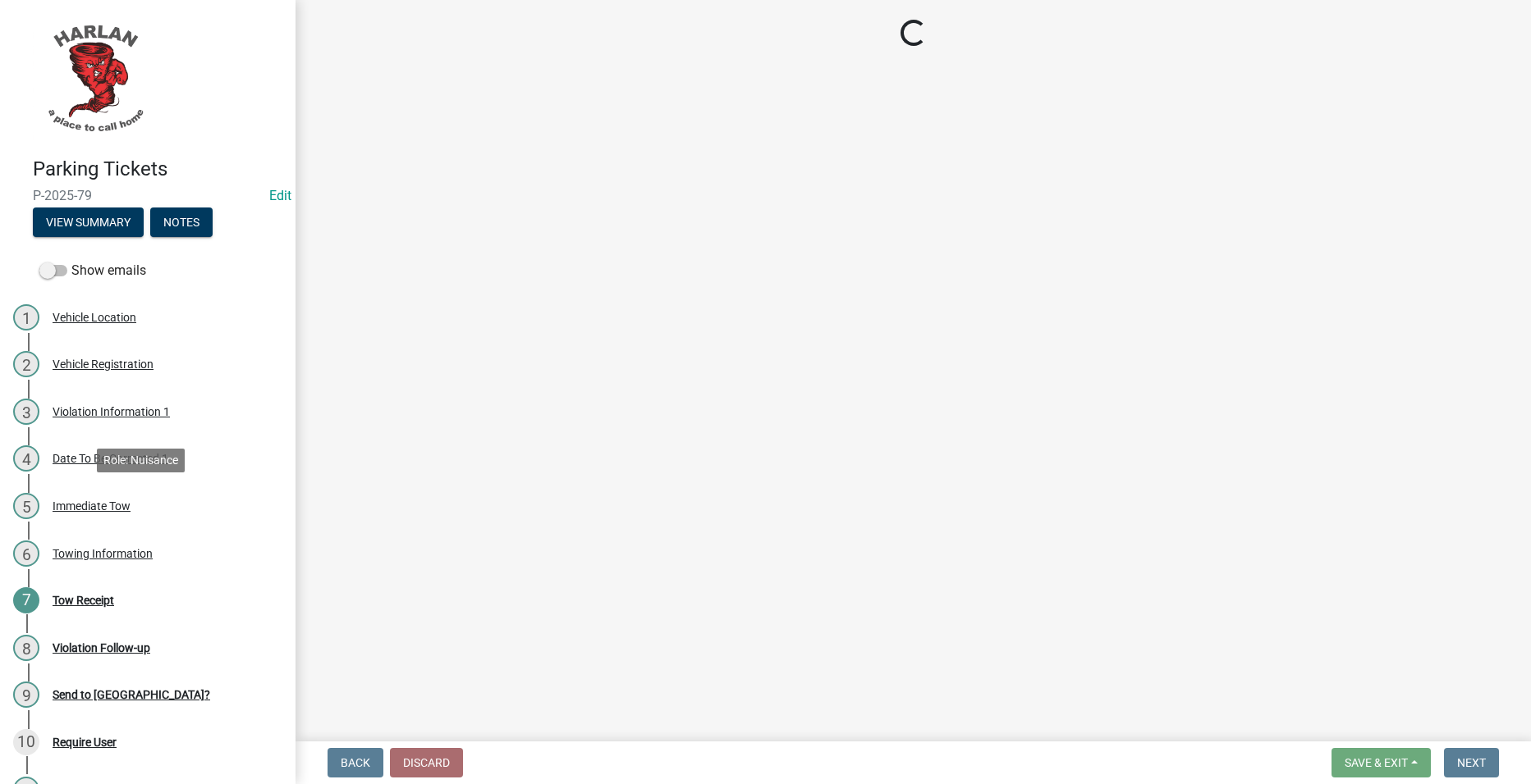
select select "b5a9969c-22dd-4acd-beaf-3c7dbdd4e8b5"
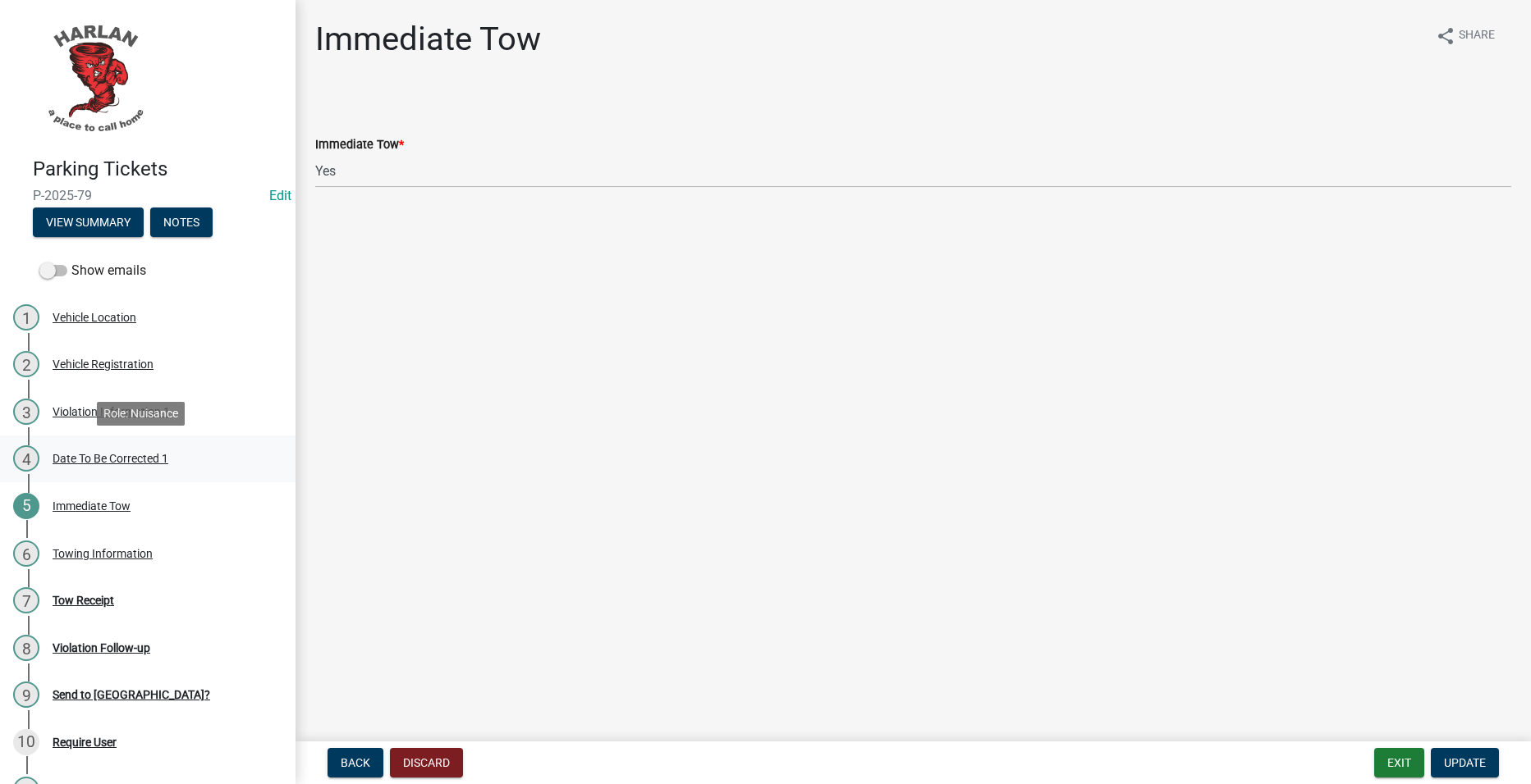
click at [78, 457] on div "Date To Be Corrected 1" at bounding box center [110, 459] width 116 height 11
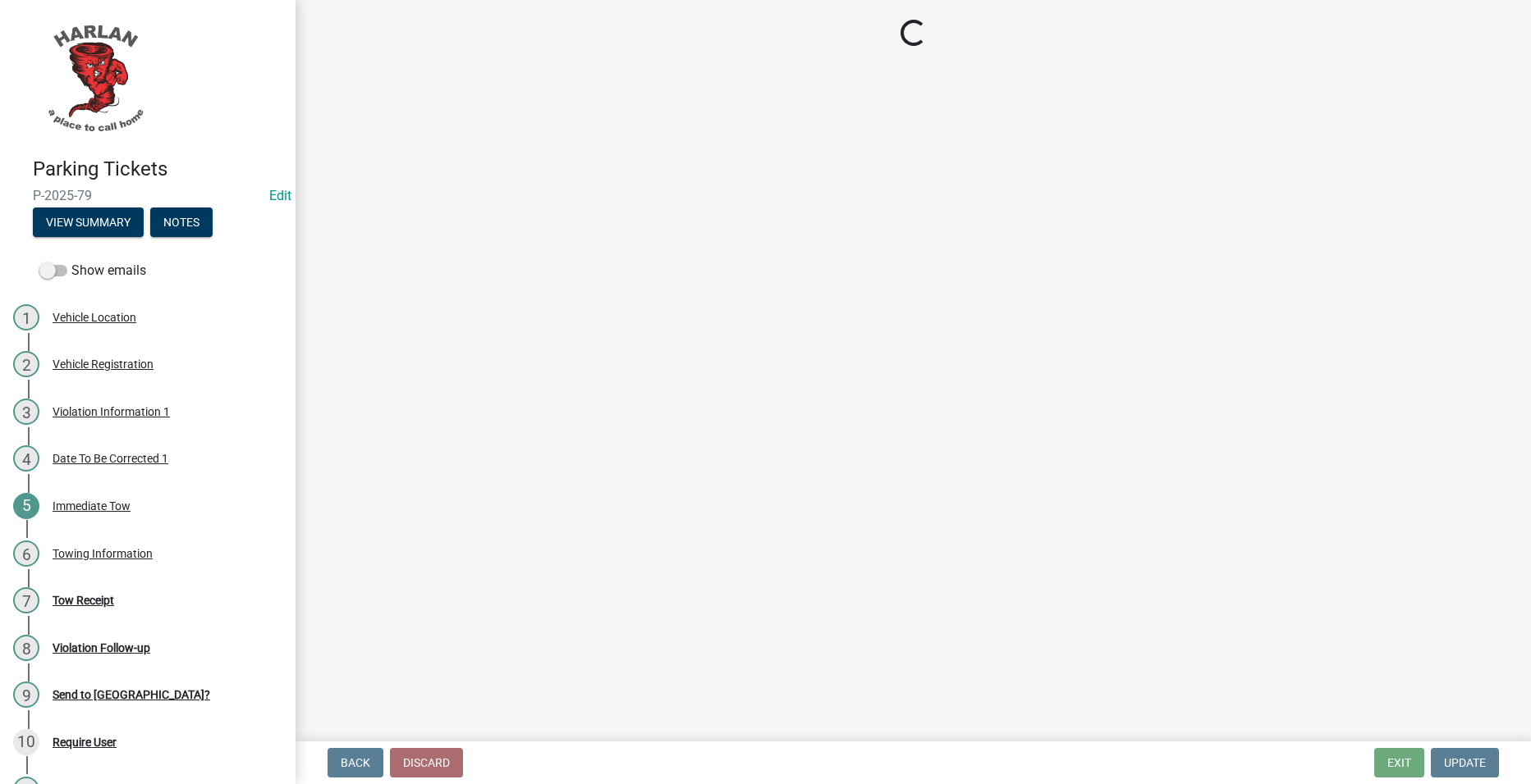
select select "4d712faf-da68-4fce-8593-8358734038f3"
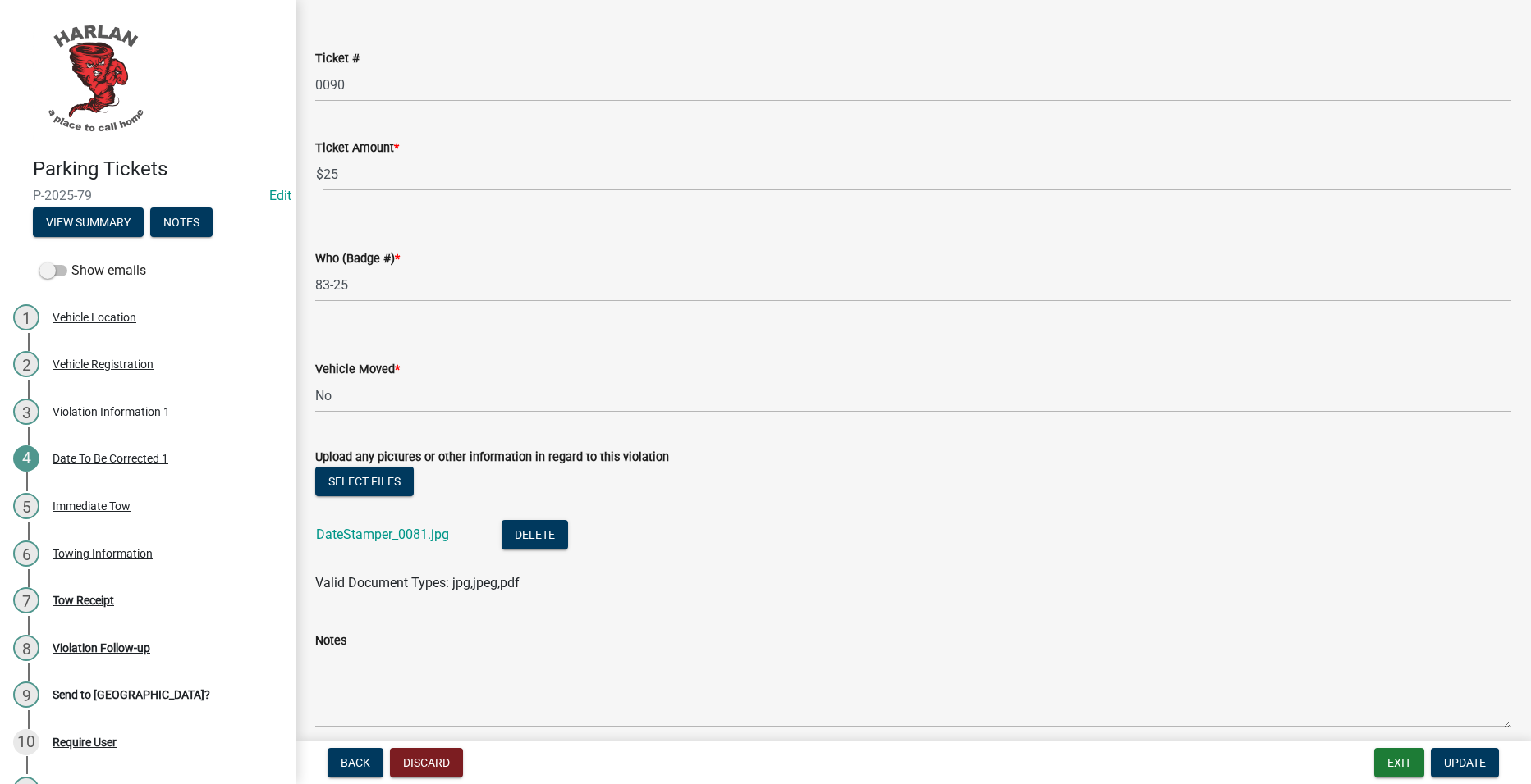
scroll to position [294, 0]
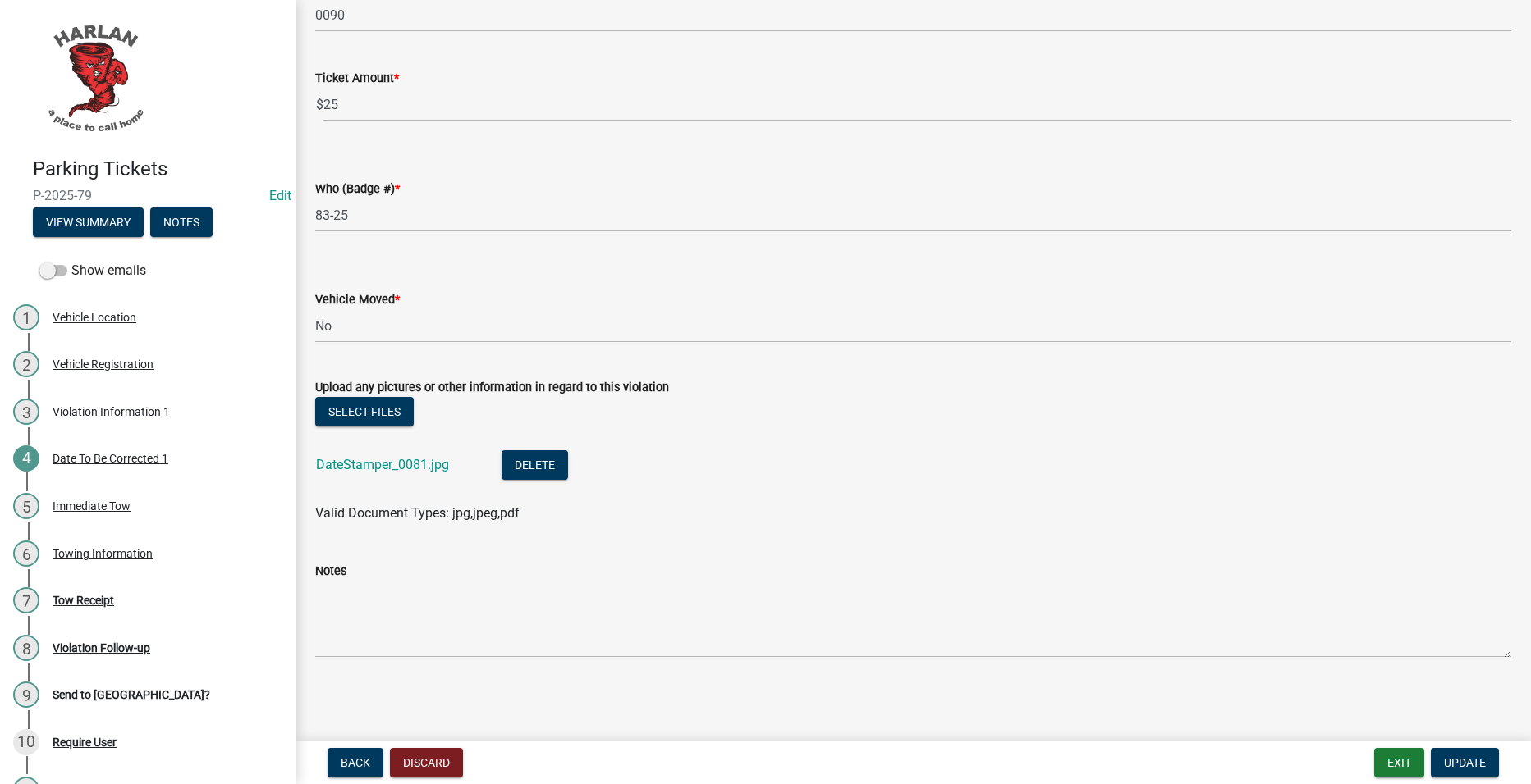
click at [424, 307] on div "Vehicle Moved *" at bounding box center [913, 299] width 1196 height 20
drag, startPoint x: 419, startPoint y: 321, endPoint x: 414, endPoint y: 344, distance: 23.5
click at [419, 323] on select "Select Item... Yes No" at bounding box center [913, 326] width 1196 height 34
click at [315, 309] on select "Select Item... Yes No" at bounding box center [913, 326] width 1196 height 34
select select "48a692b8-104f-4075-9072-841642fea642"
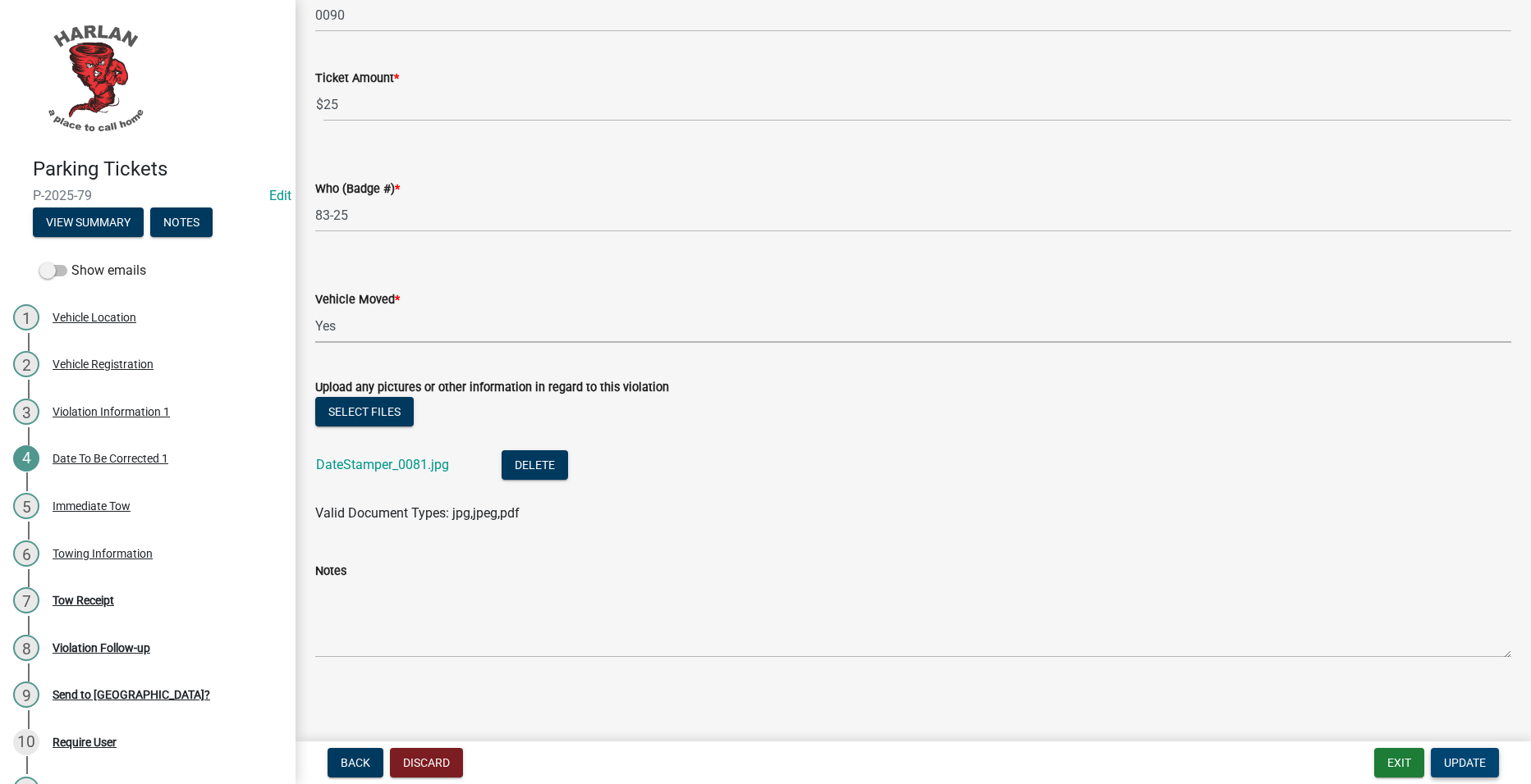
click at [1471, 765] on span "Update" at bounding box center [1465, 763] width 42 height 13
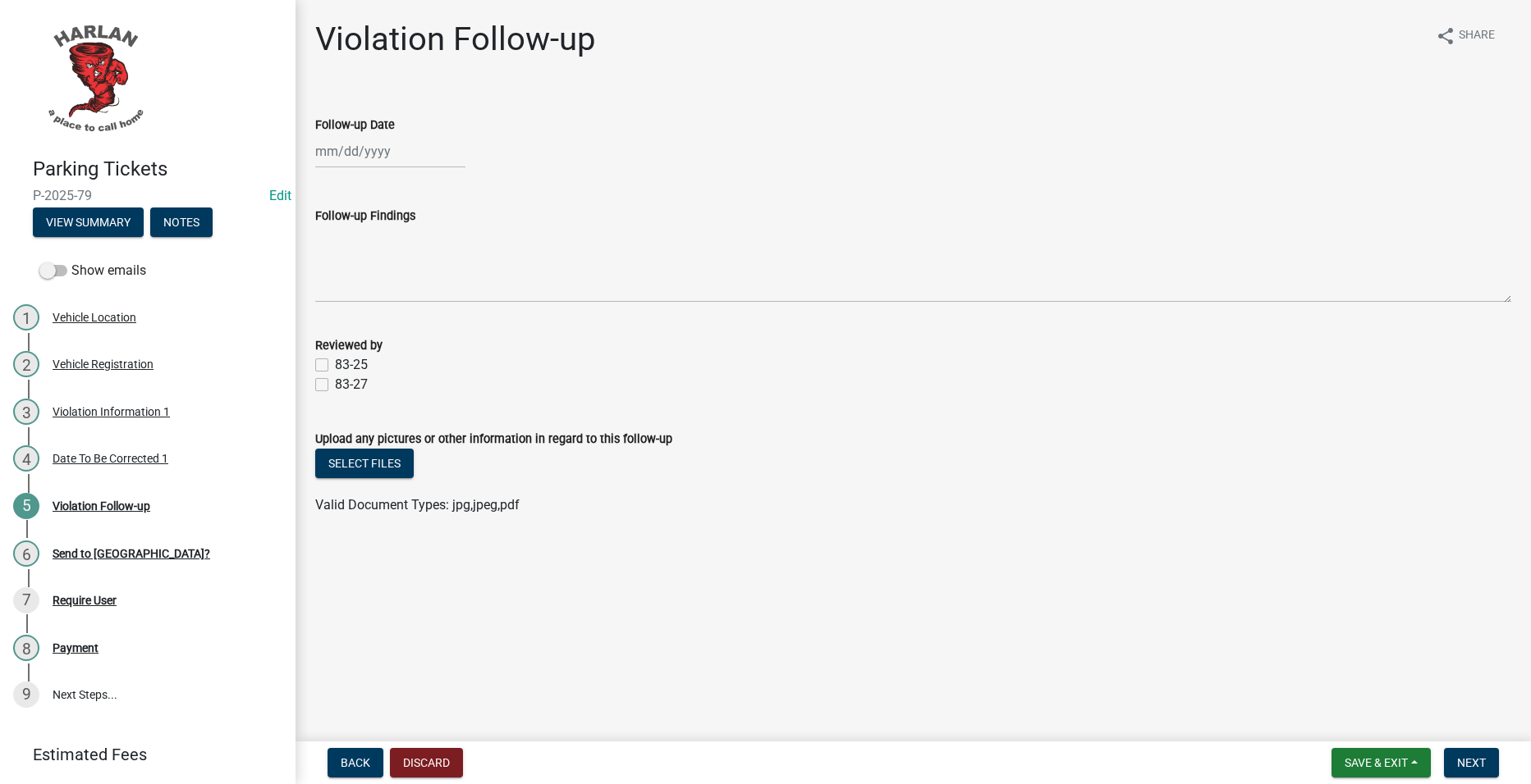
select select "9"
select select "2025"
click at [375, 166] on div "Jan Feb Mar Apr May Jun Jul Aug Sep Oct Nov Dec 1525 1526 1527 1528 1529 1530 1…" at bounding box center [390, 152] width 150 height 34
click at [365, 265] on div "9" at bounding box center [358, 265] width 26 height 26
type input "[DATE]"
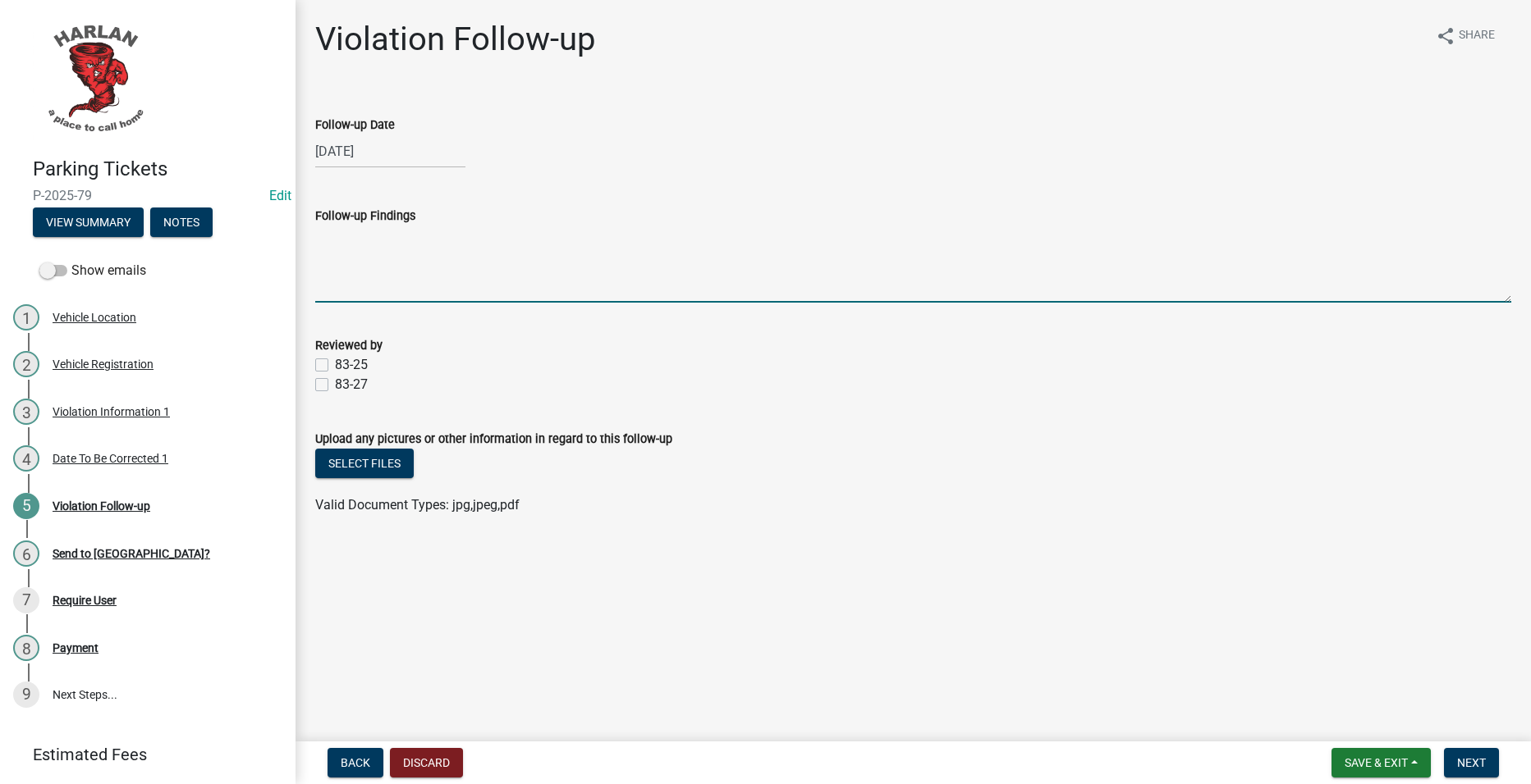
click at [412, 238] on textarea "Follow-up Findings" at bounding box center [913, 264] width 1196 height 77
paste textarea "Long talk with [PERSON_NAME], [PERSON_NAME], [PERSON_NAME] about these vehicles…"
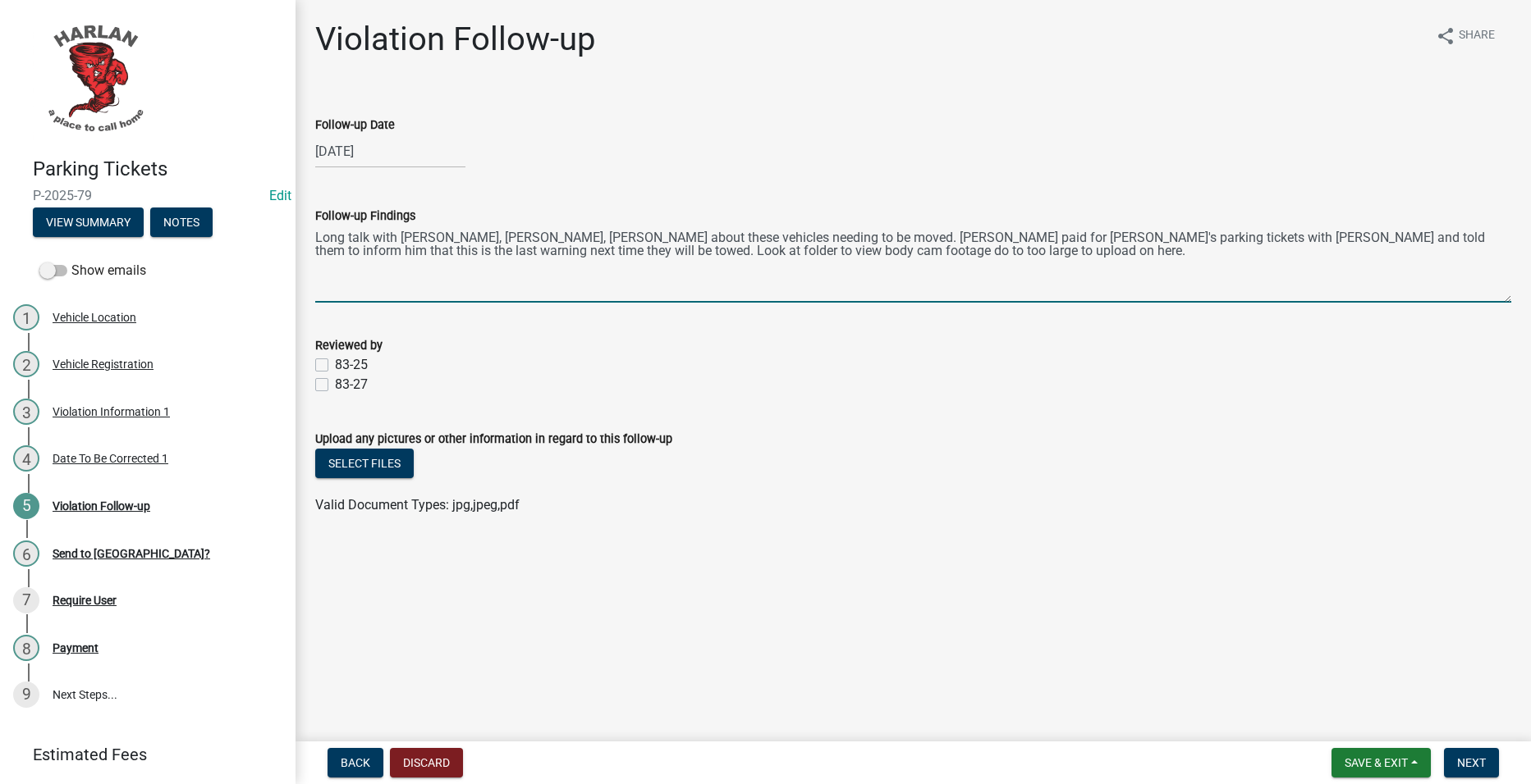
type textarea "Long talk with [PERSON_NAME], [PERSON_NAME], [PERSON_NAME] about these vehicles…"
click at [351, 359] on label "83-25" at bounding box center [351, 365] width 33 height 20
click at [345, 359] on input "83-25" at bounding box center [340, 360] width 10 height 10
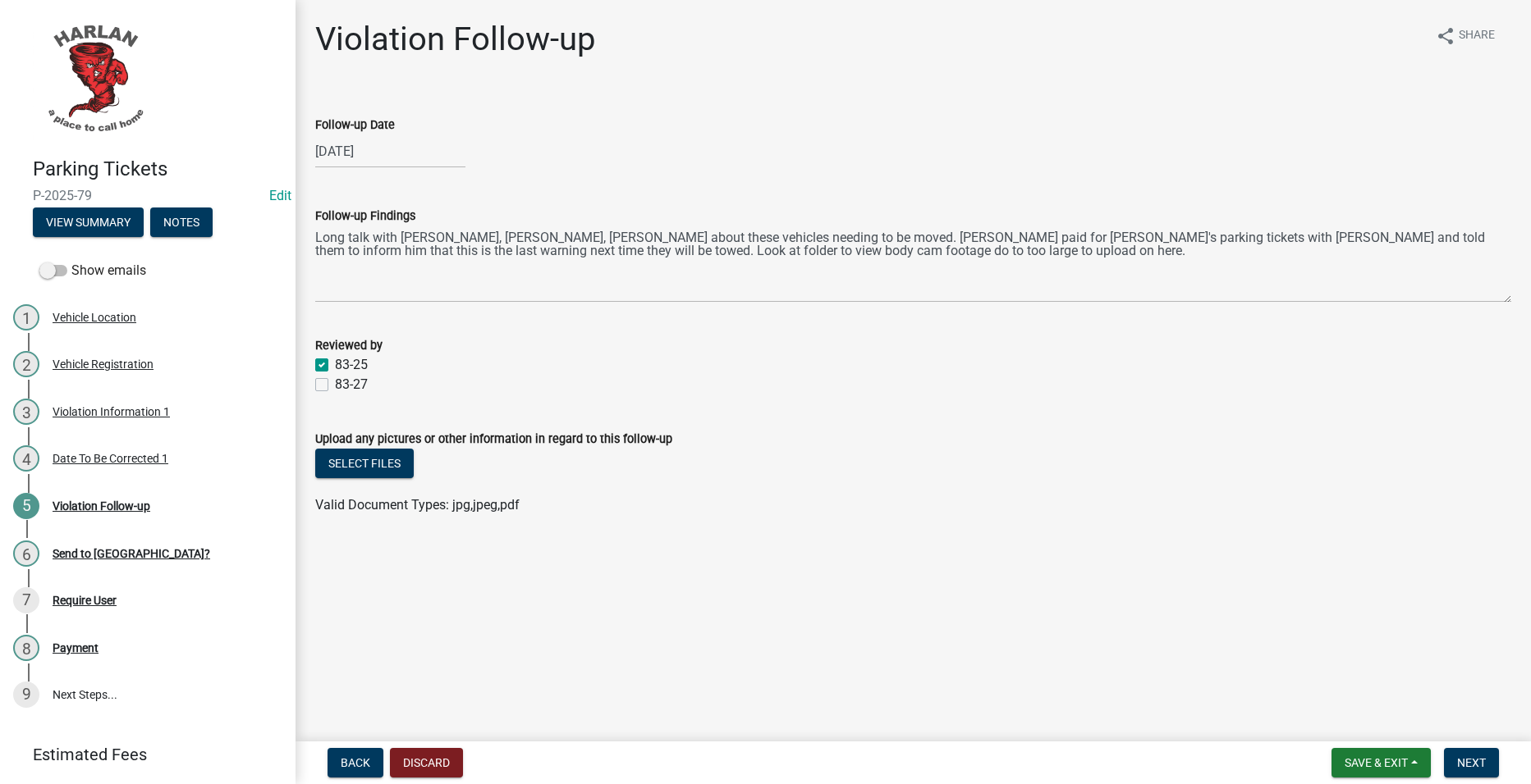
checkbox input "true"
checkbox input "false"
click at [1474, 767] on span "Next" at bounding box center [1472, 763] width 28 height 13
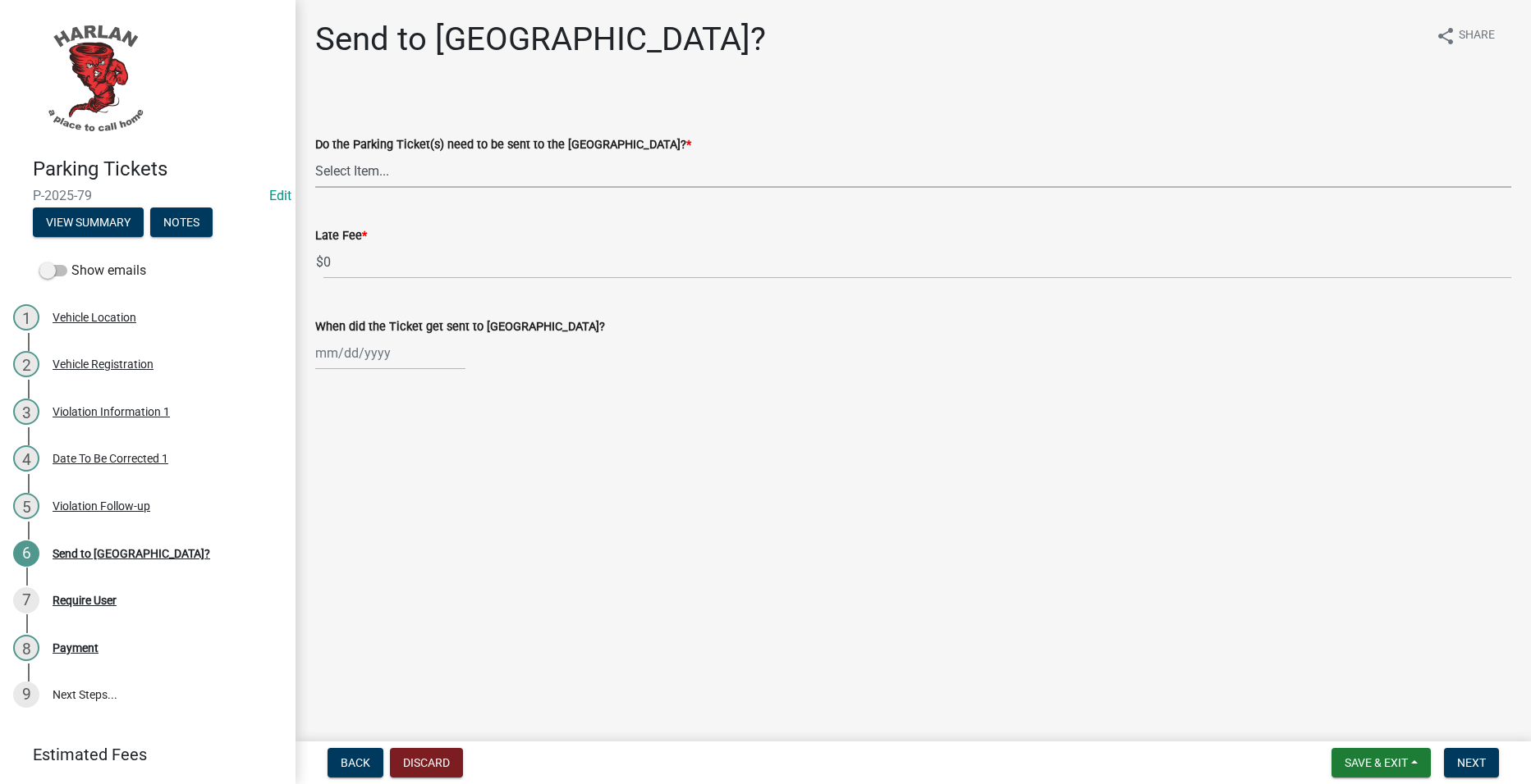
click at [457, 165] on select "Select Item... Yes No" at bounding box center [913, 171] width 1196 height 34
click at [315, 154] on select "Select Item... Yes No" at bounding box center [913, 171] width 1196 height 34
select select "5b600111-4ff5-4da3-bcae-dc88a9f3c8db"
click at [1453, 763] on button "Next" at bounding box center [1472, 762] width 55 height 29
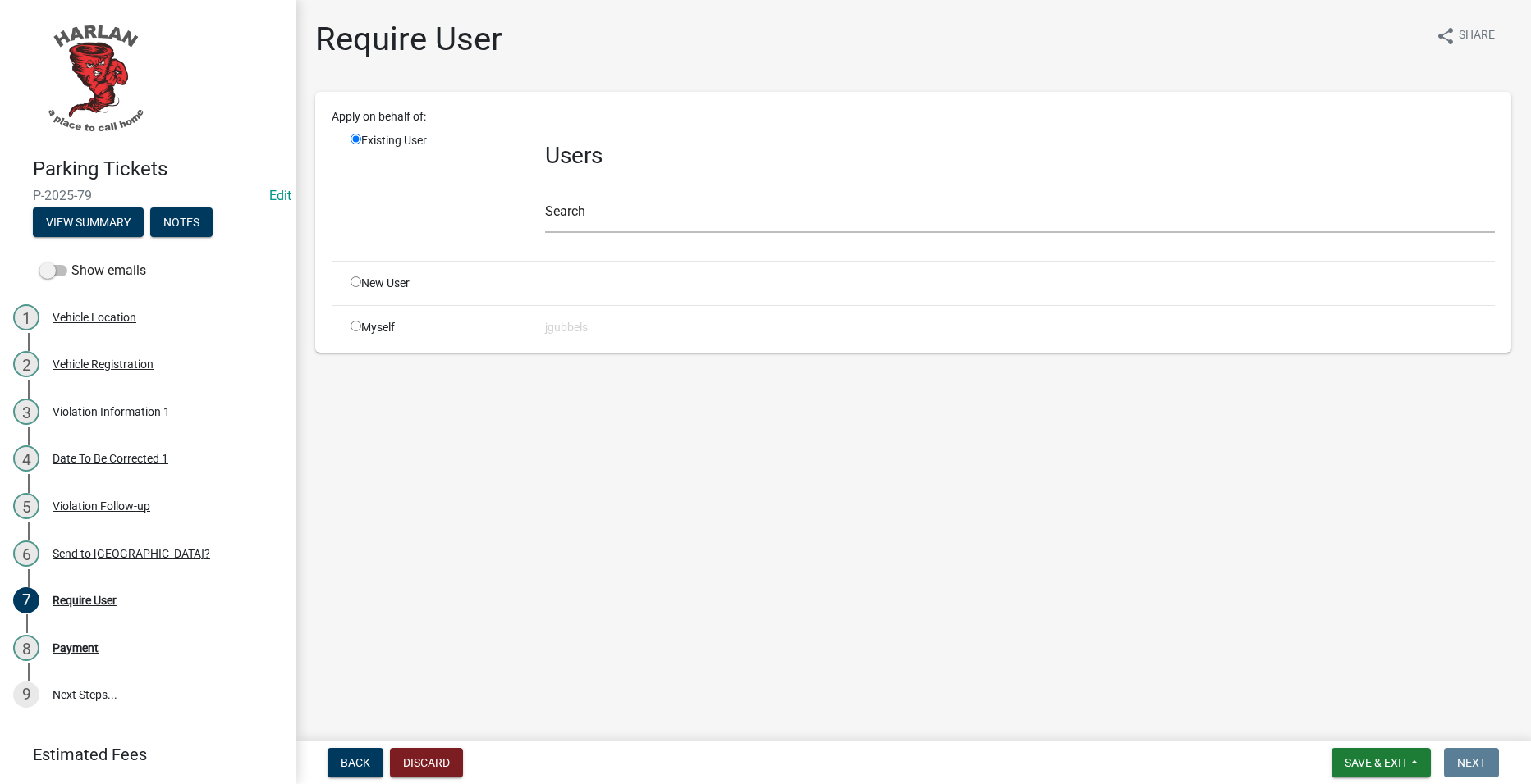
click at [356, 326] on input "radio" at bounding box center [355, 325] width 10 height 10
radio input "true"
radio input "false"
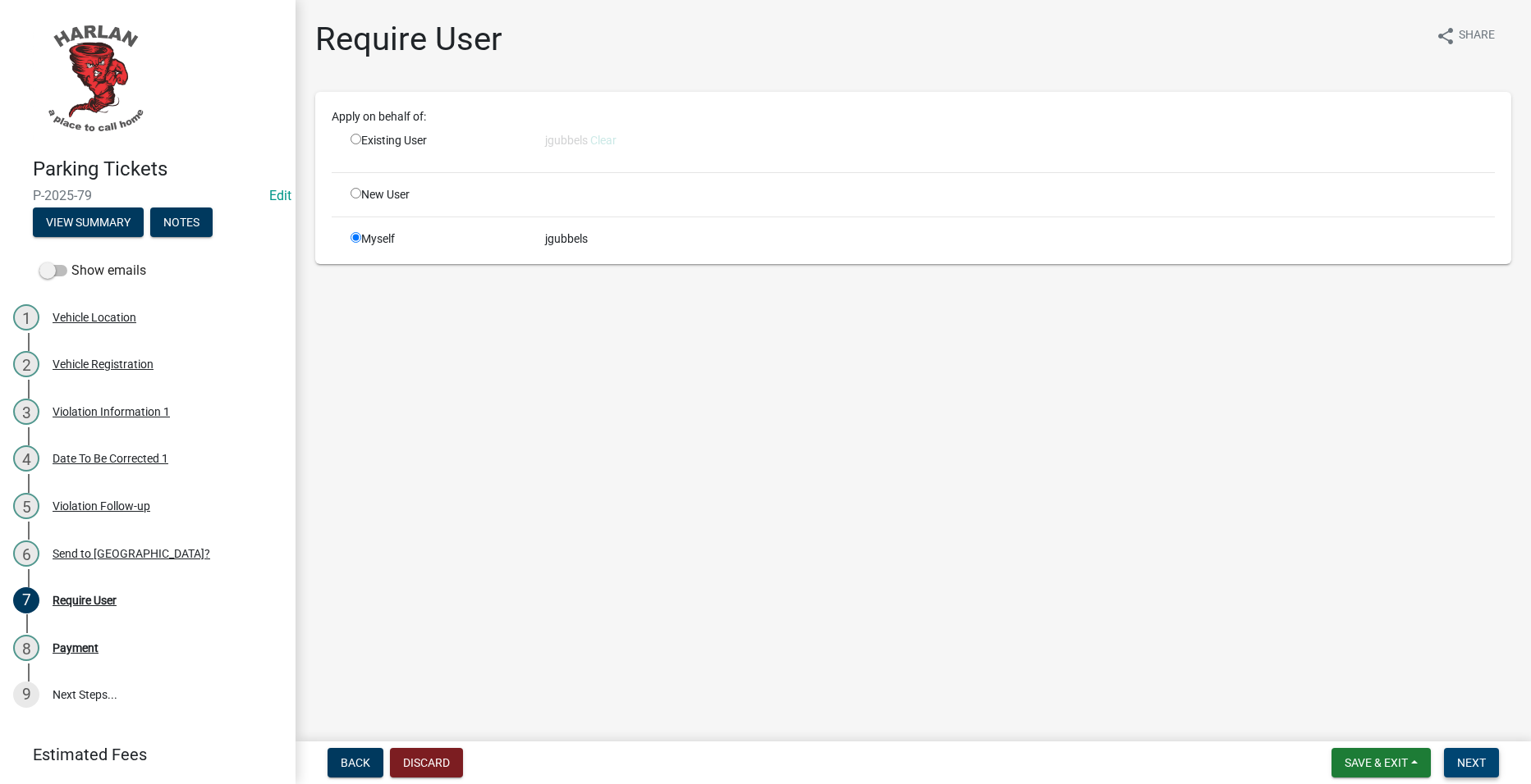
click at [1449, 758] on button "Next" at bounding box center [1472, 762] width 55 height 29
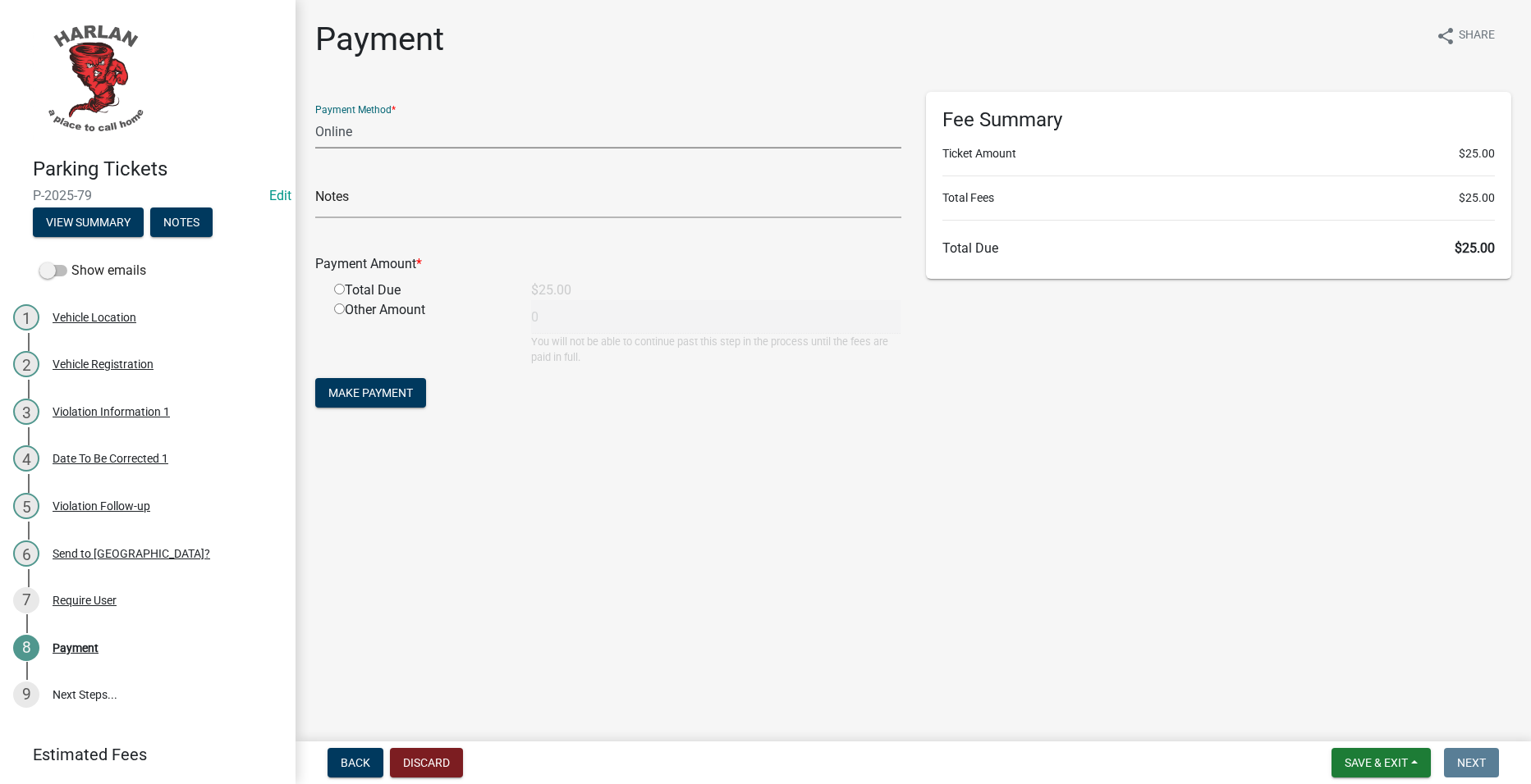
click at [448, 134] on select "Credit Card POS Check Cash Online" at bounding box center [608, 132] width 586 height 34
select select "2: 1"
click at [315, 115] on select "Credit Card POS Check Cash Online" at bounding box center [608, 132] width 586 height 34
click at [427, 205] on input "text" at bounding box center [608, 202] width 586 height 34
paste input "[PERSON_NAME] gave me cash on scene"
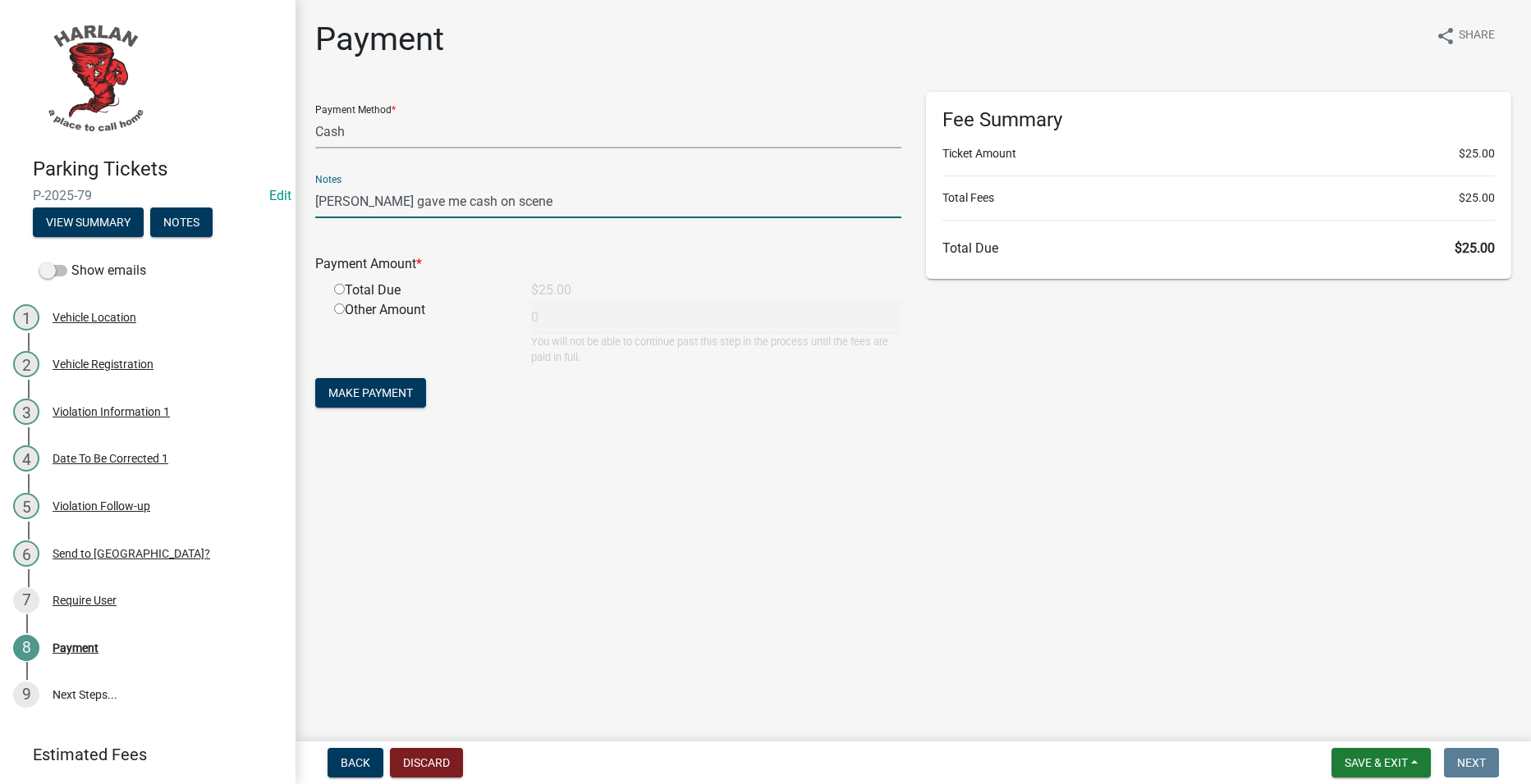
type input "[PERSON_NAME] gave me cash on scene"
click at [390, 286] on div "Total Due" at bounding box center [420, 290] width 197 height 20
click at [336, 286] on input "radio" at bounding box center [339, 289] width 10 height 10
radio input "true"
type input "25"
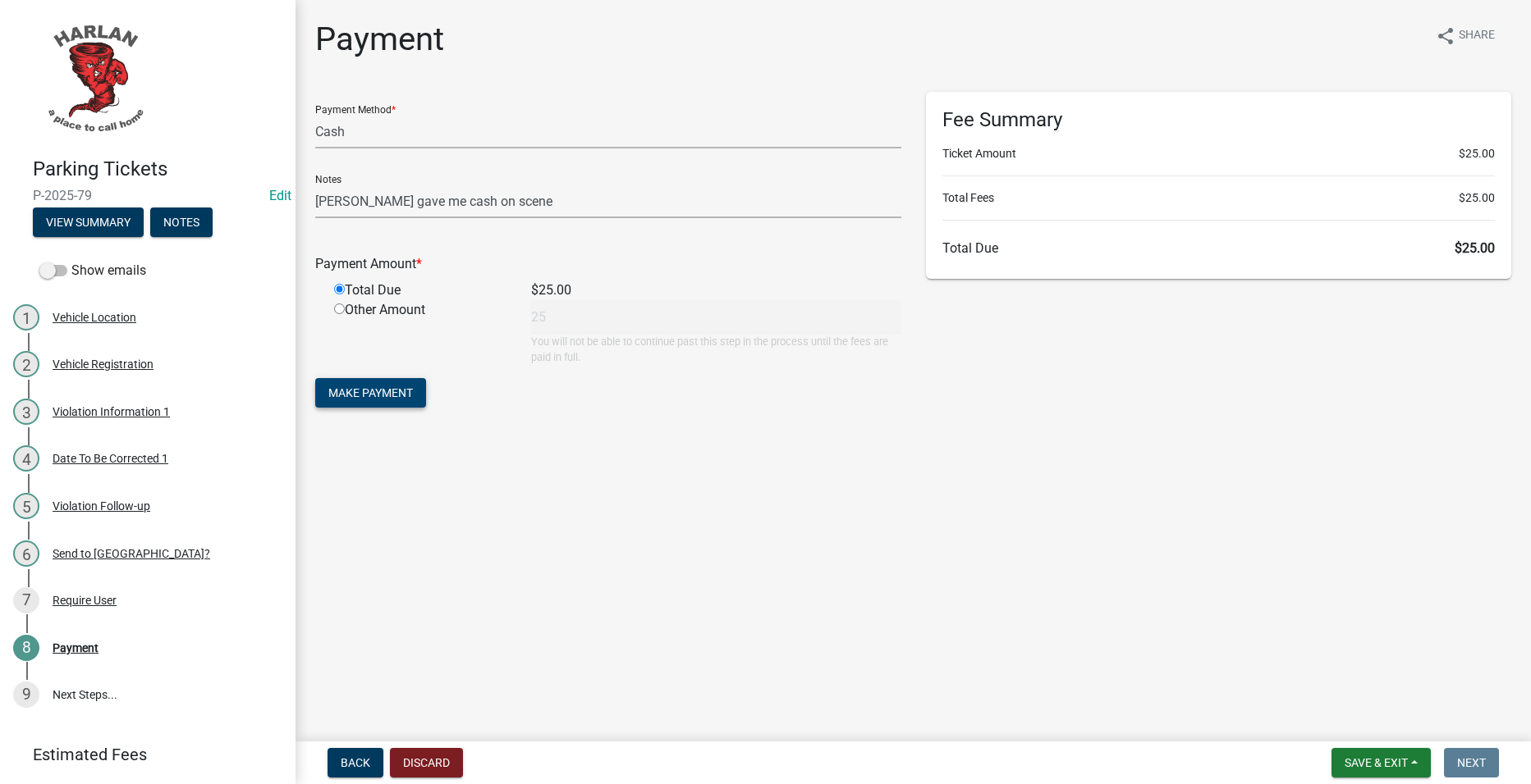
click at [394, 399] on span "Make Payment" at bounding box center [371, 393] width 85 height 13
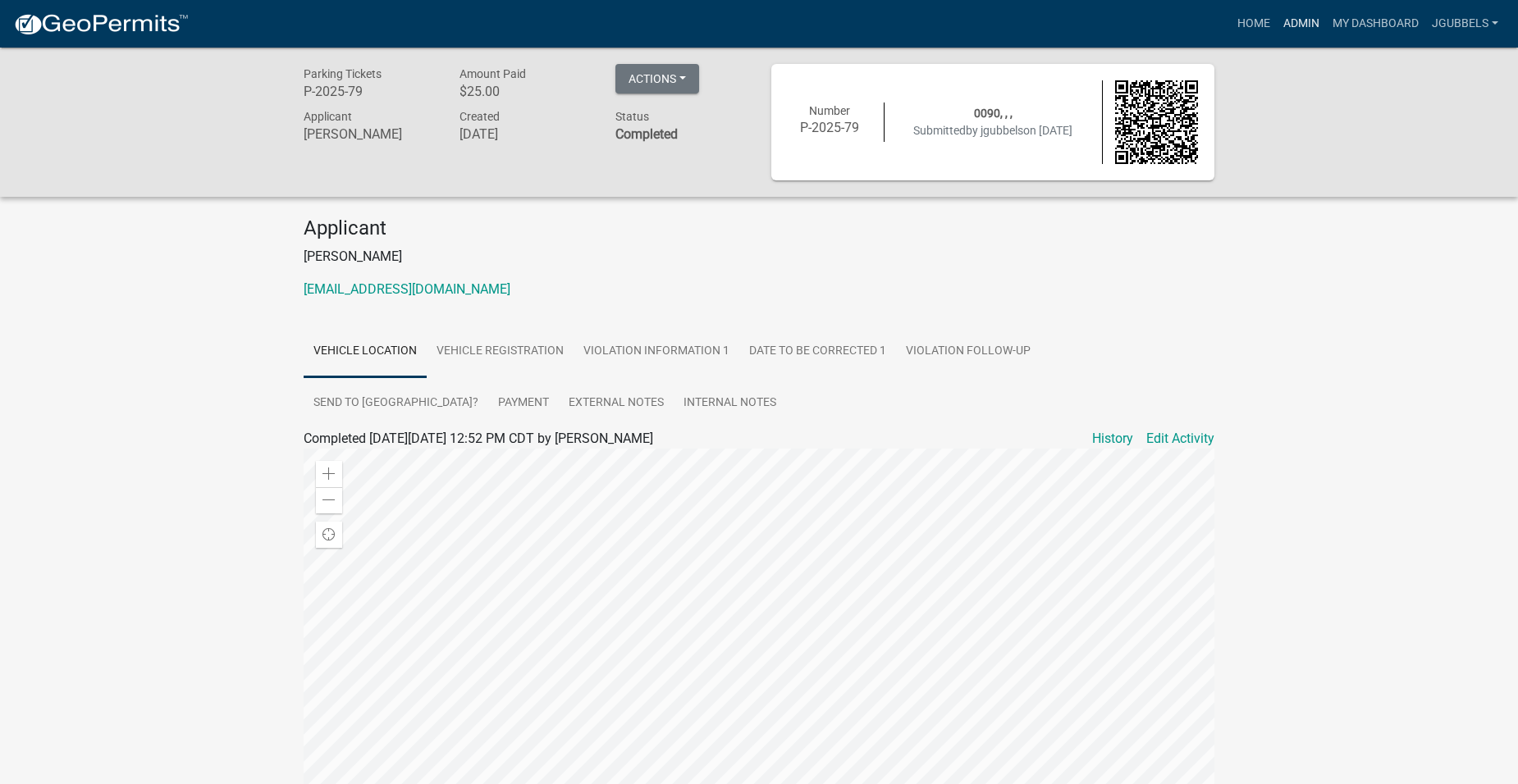
click at [1300, 22] on link "Admin" at bounding box center [1301, 24] width 49 height 31
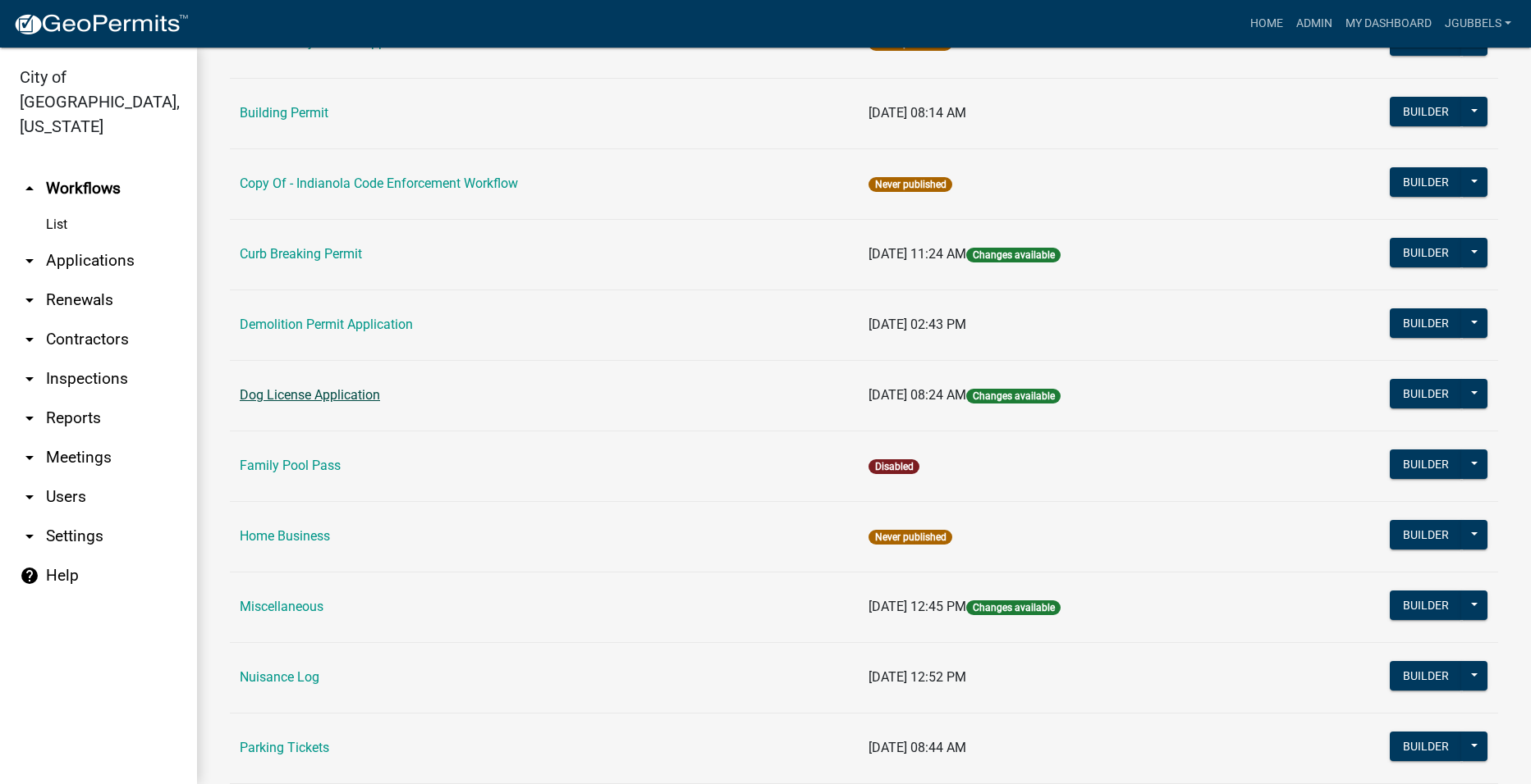
scroll to position [575, 0]
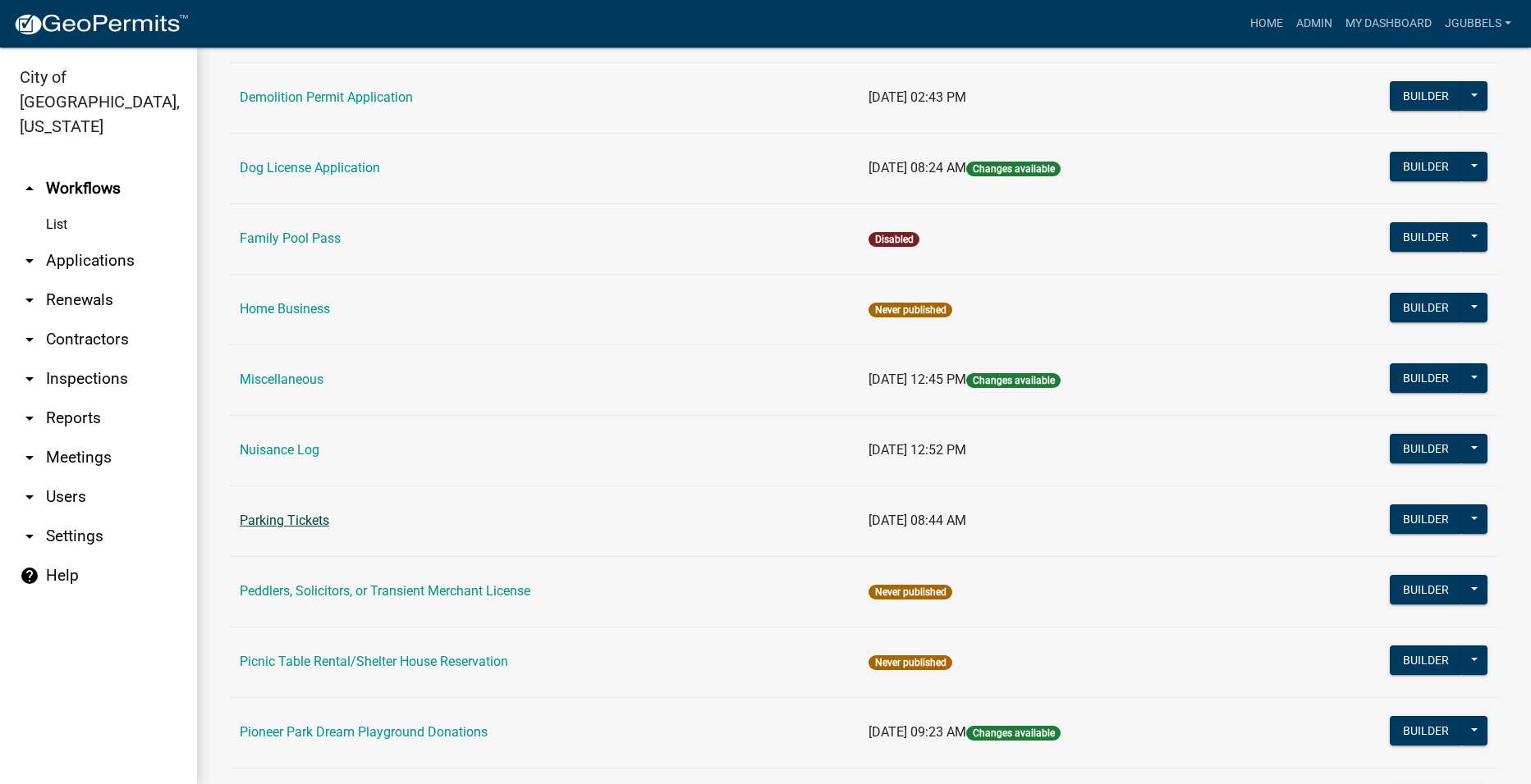
click at [285, 515] on link "Parking Tickets" at bounding box center [284, 521] width 90 height 16
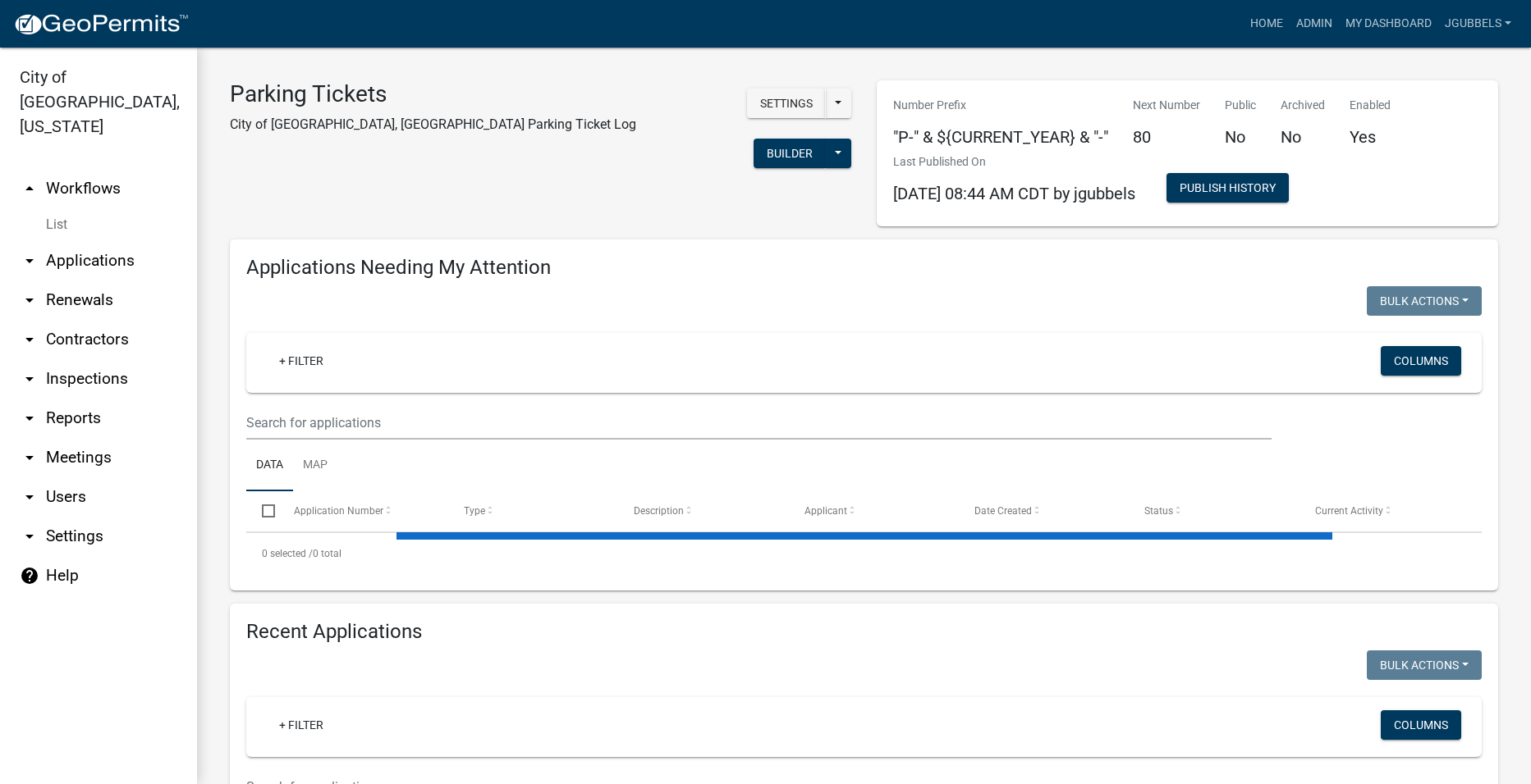
select select "2: 50"
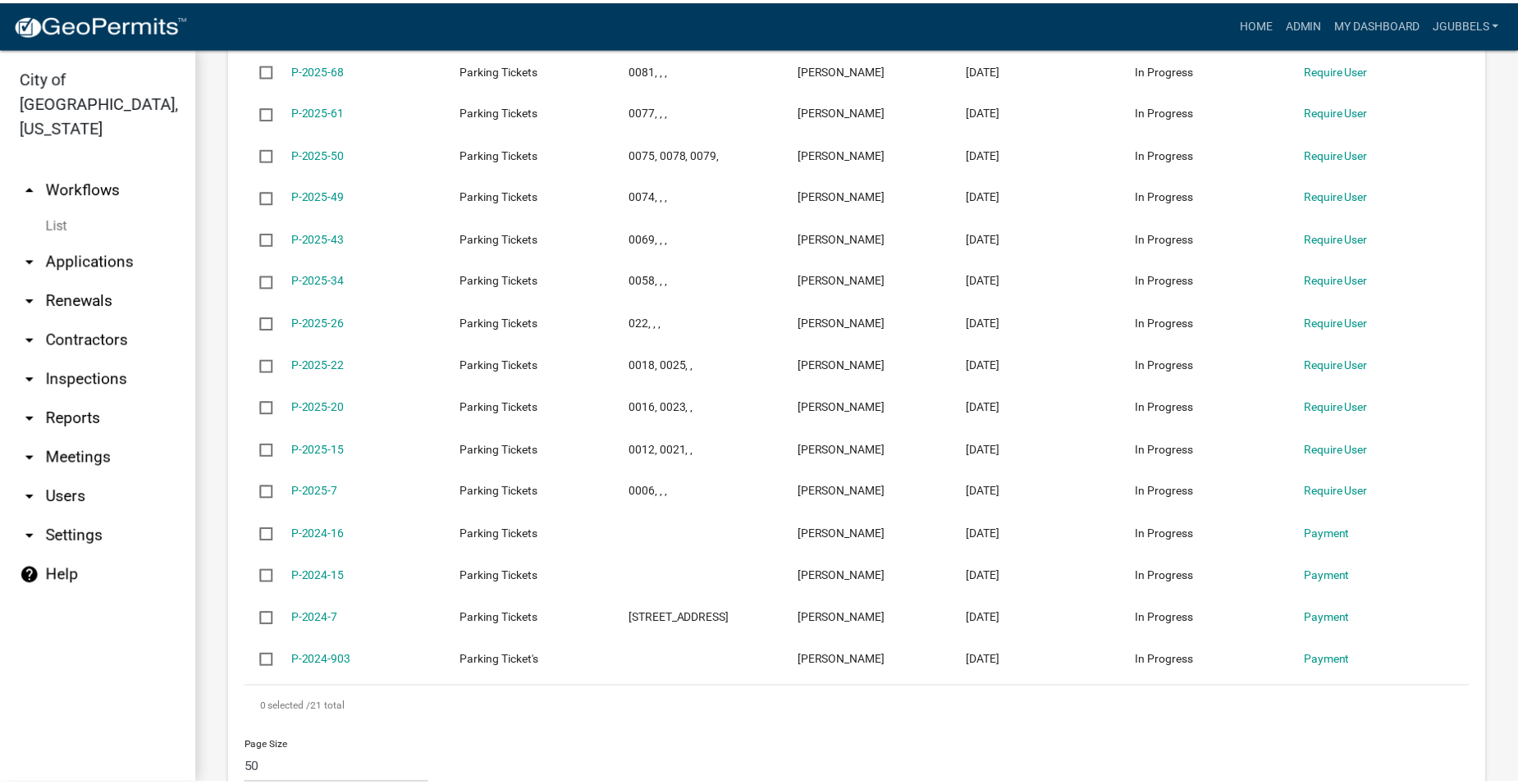
scroll to position [1312, 0]
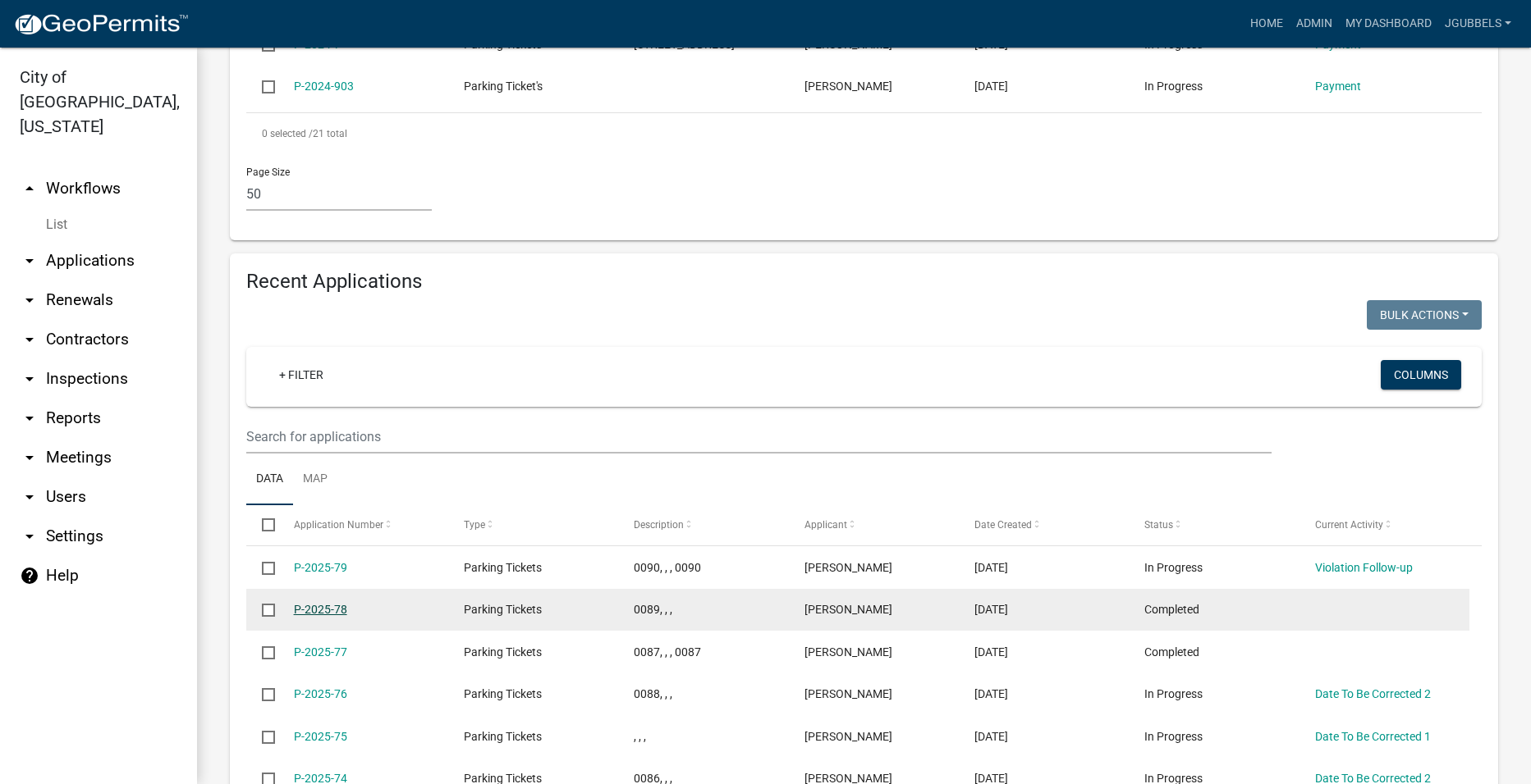
click at [319, 608] on link "P-2025-78" at bounding box center [320, 609] width 54 height 13
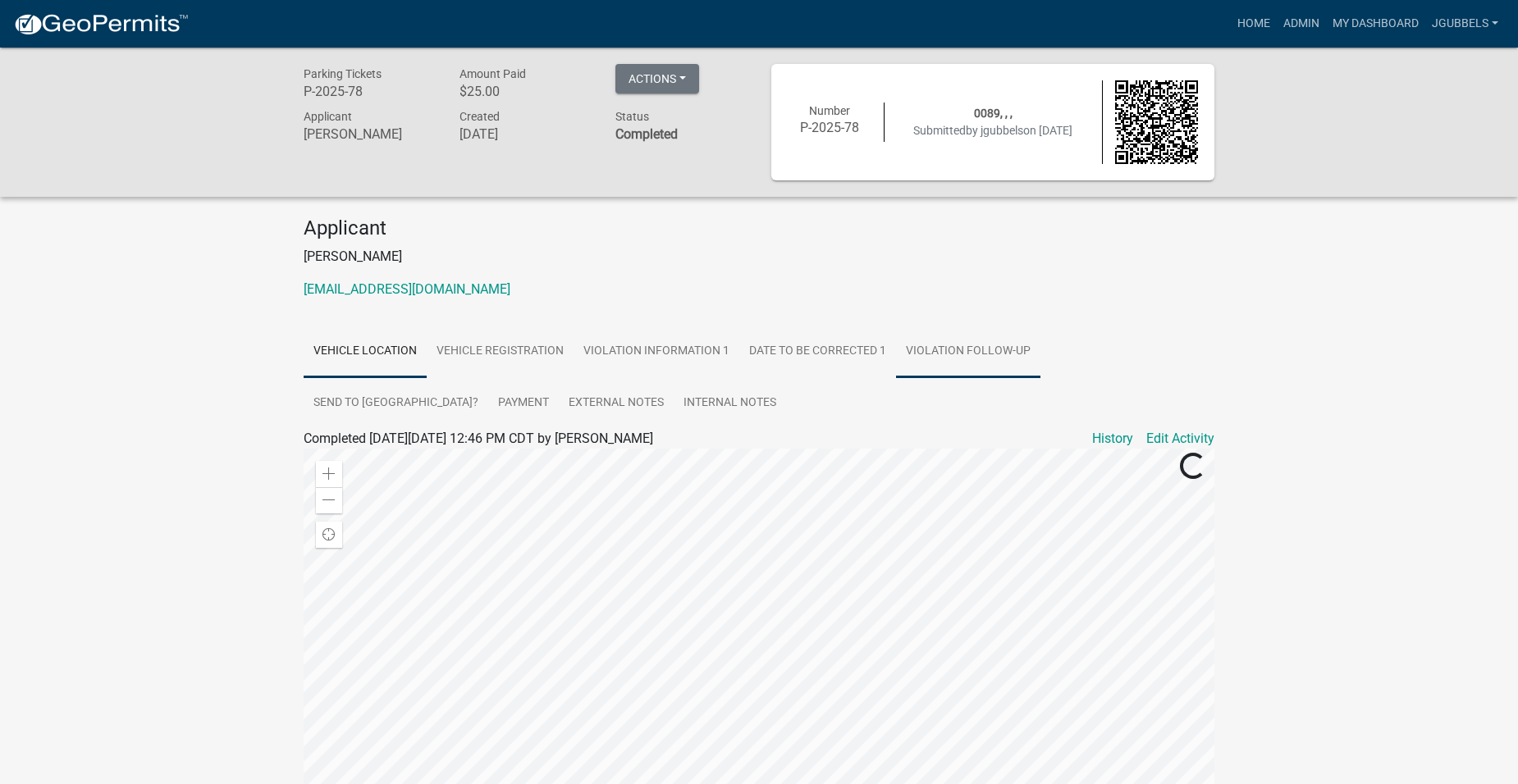
click at [937, 368] on link "Violation Follow-up" at bounding box center [968, 352] width 144 height 53
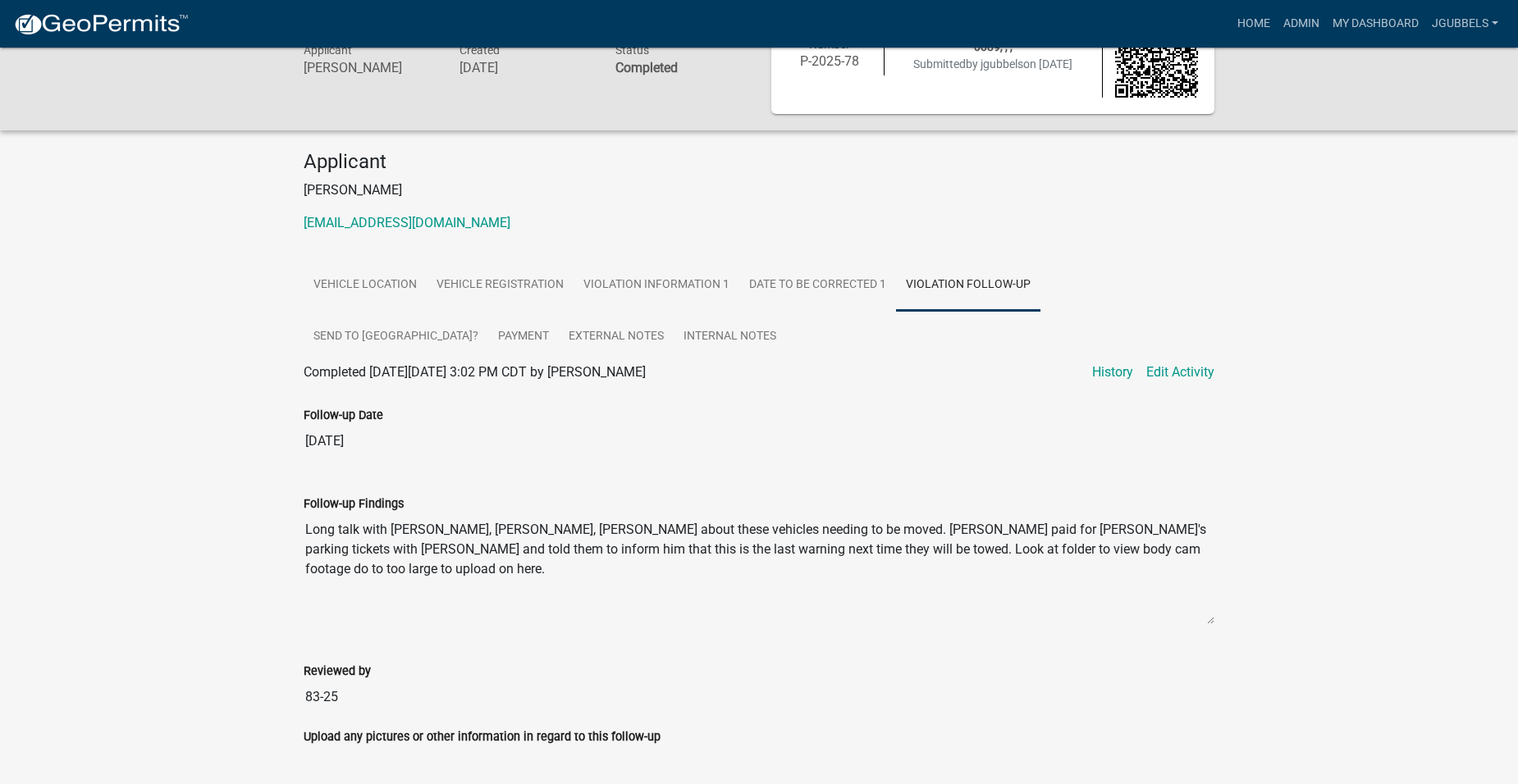
scroll to position [124, 0]
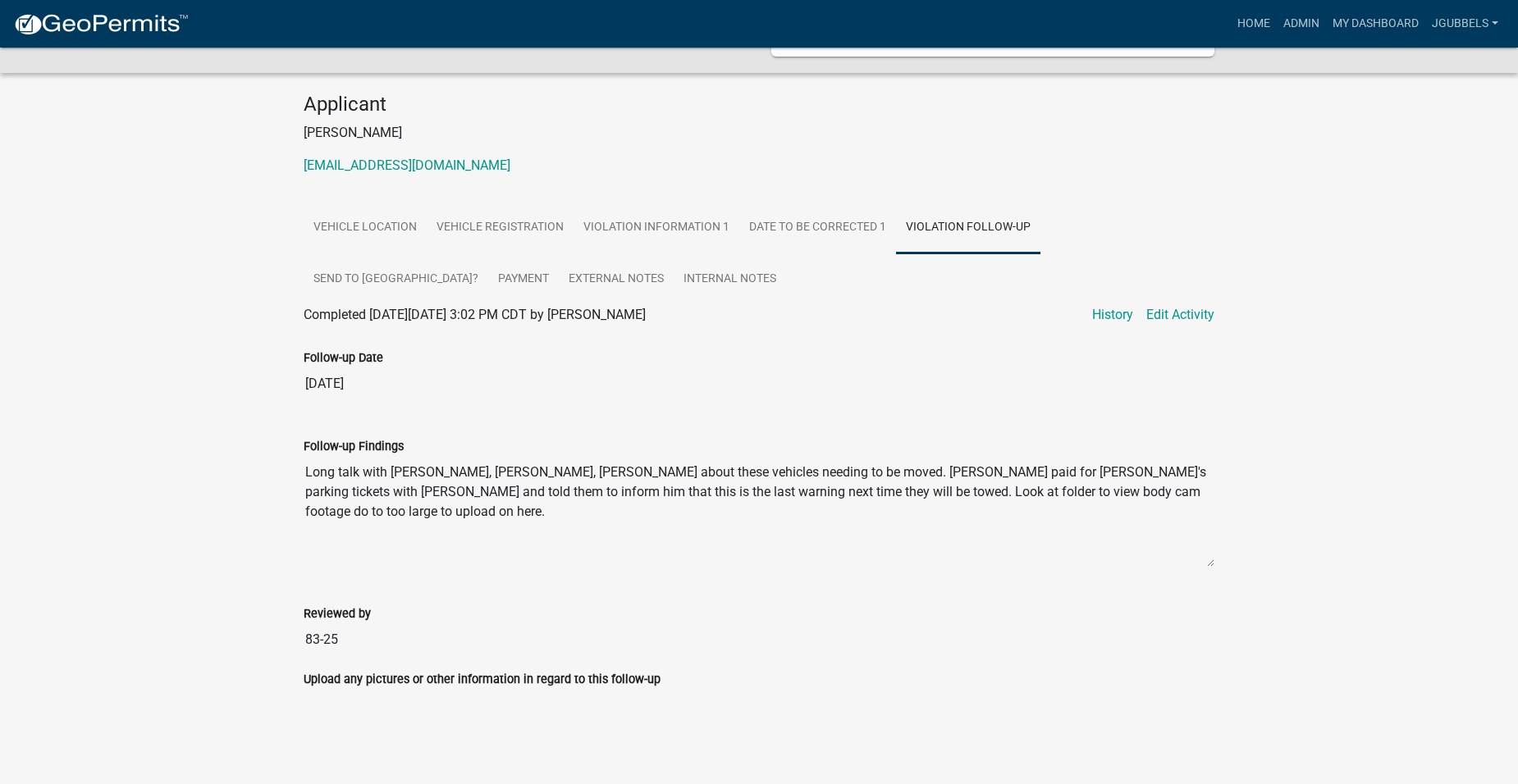
drag, startPoint x: 303, startPoint y: 475, endPoint x: 1107, endPoint y: 510, distance: 804.8
click at [1107, 510] on div "Follow-up Findings Long talk with [PERSON_NAME], [PERSON_NAME], [PERSON_NAME] a…" at bounding box center [759, 496] width 935 height 167
drag, startPoint x: 349, startPoint y: 275, endPoint x: 361, endPoint y: 277, distance: 12.2
click at [488, 275] on link "Payment" at bounding box center [523, 280] width 71 height 53
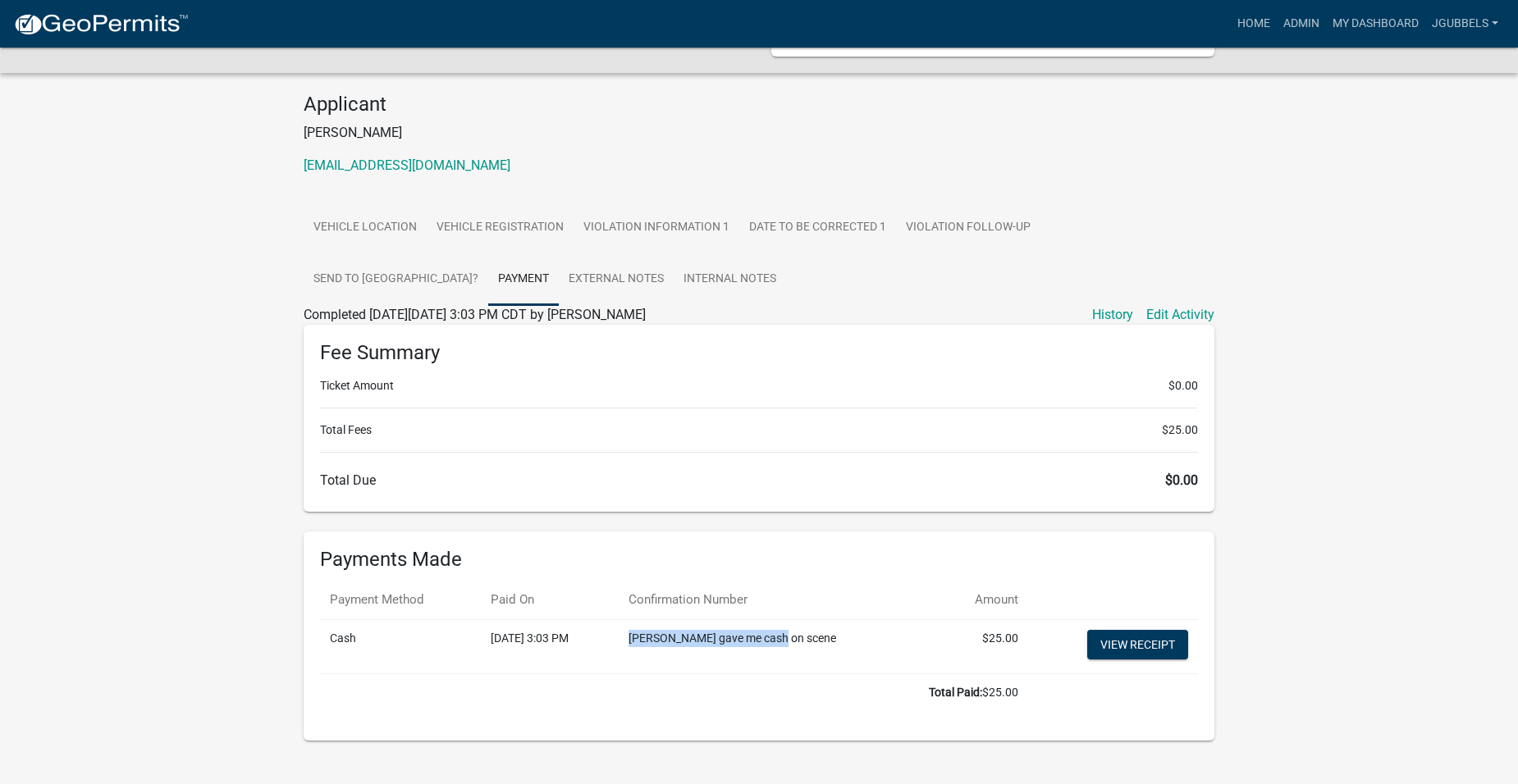
drag, startPoint x: 717, startPoint y: 633, endPoint x: 878, endPoint y: 633, distance: 161.0
click at [878, 633] on td "[PERSON_NAME] gave me cash on scene" at bounding box center [779, 646] width 321 height 54
copy td "[PERSON_NAME] gave me cash on scene"
